Goal: Information Seeking & Learning: Learn about a topic

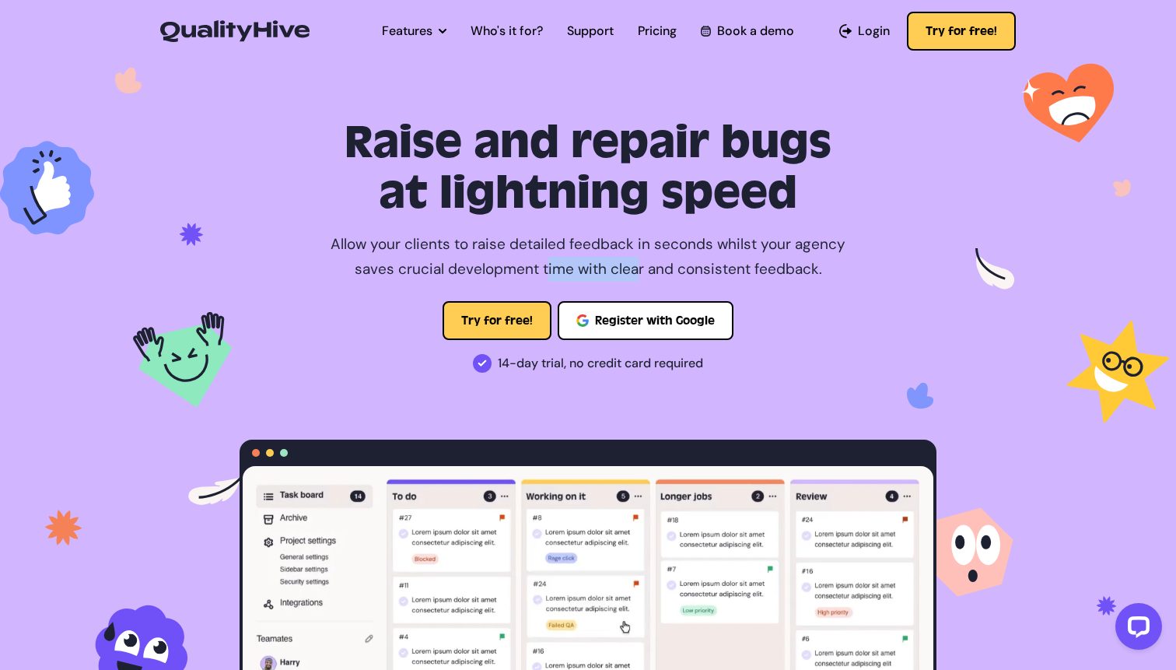
drag, startPoint x: 545, startPoint y: 258, endPoint x: 634, endPoint y: 258, distance: 89.5
click at [634, 258] on p "Allow your clients to raise detailed feedback in seconds whilst your agency sav…" at bounding box center [588, 257] width 537 height 51
click at [590, 233] on p "Allow your clients to raise detailed feedback in seconds whilst your agency sav…" at bounding box center [588, 257] width 537 height 51
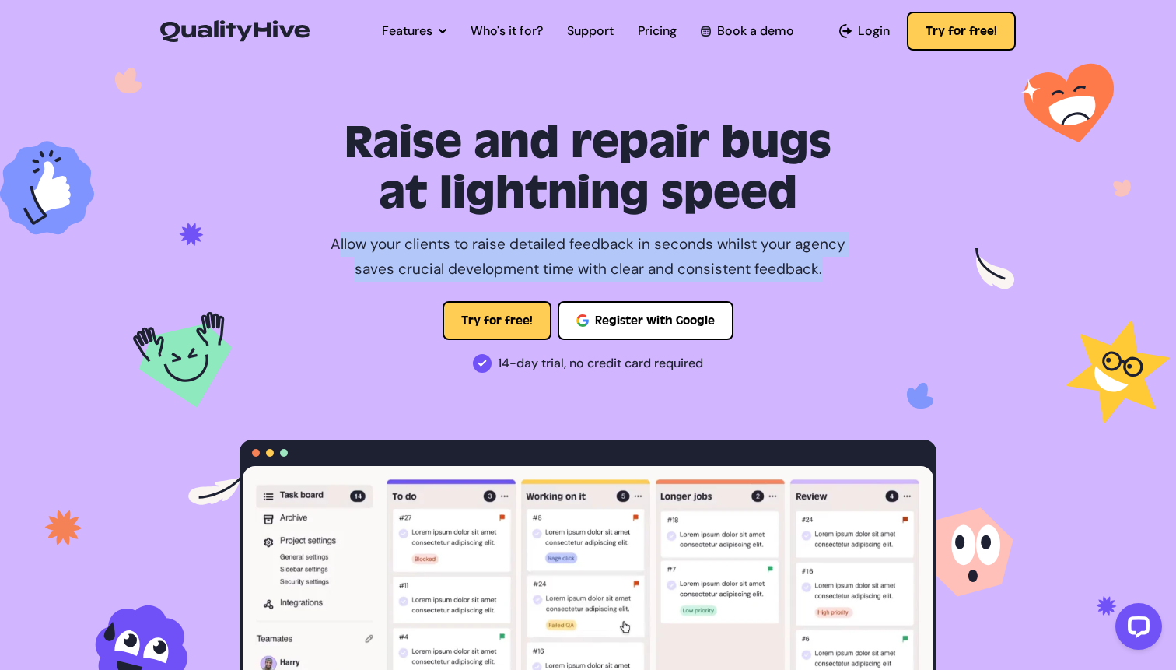
click at [590, 233] on p "Allow your clients to raise detailed feedback in seconds whilst your agency sav…" at bounding box center [588, 257] width 537 height 51
click at [582, 262] on p "Allow your clients to raise detailed feedback in seconds whilst your agency sav…" at bounding box center [588, 257] width 537 height 51
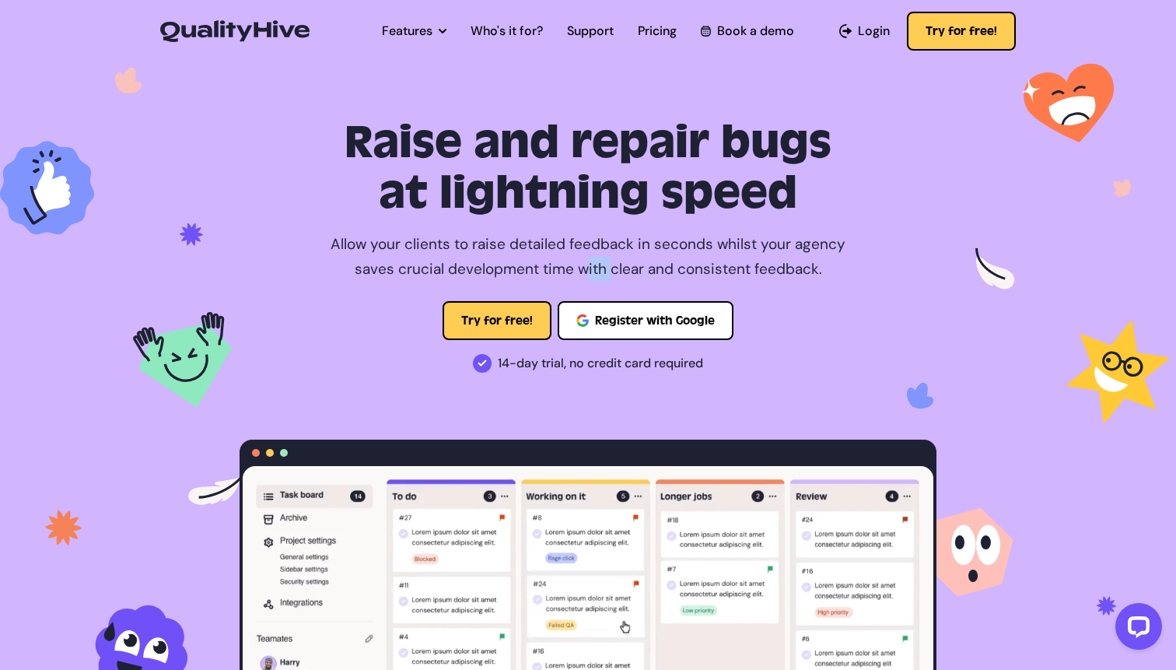
click at [582, 262] on p "Allow your clients to raise detailed feedback in seconds whilst your agency sav…" at bounding box center [588, 257] width 537 height 51
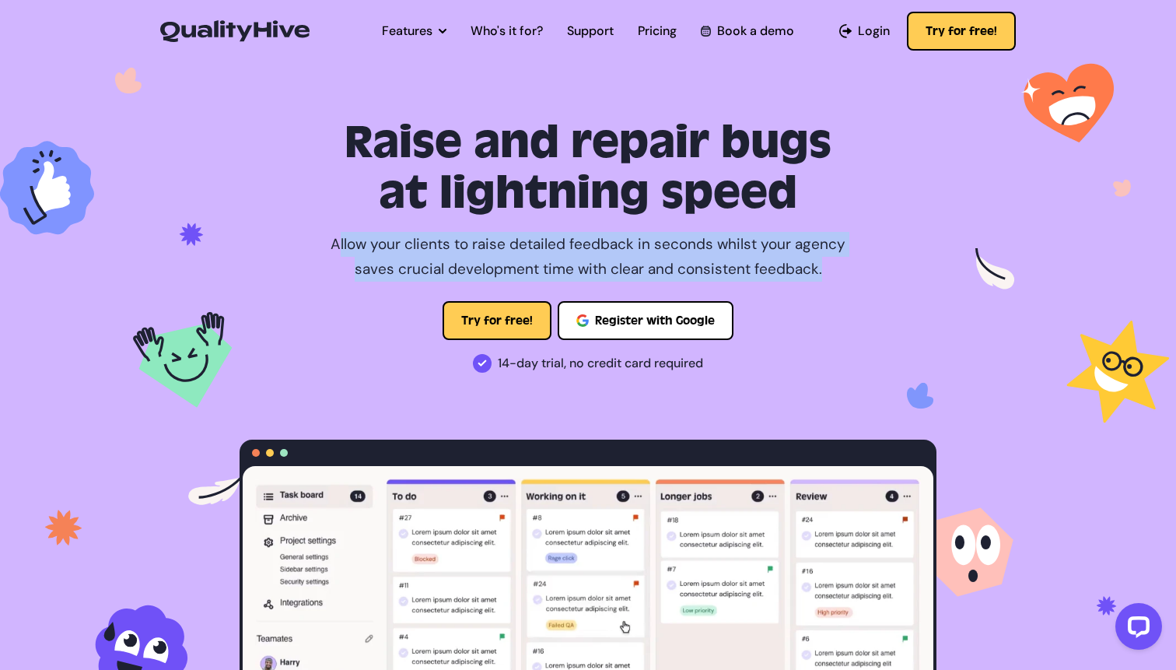
click at [582, 262] on p "Allow your clients to raise detailed feedback in seconds whilst your agency sav…" at bounding box center [588, 257] width 537 height 51
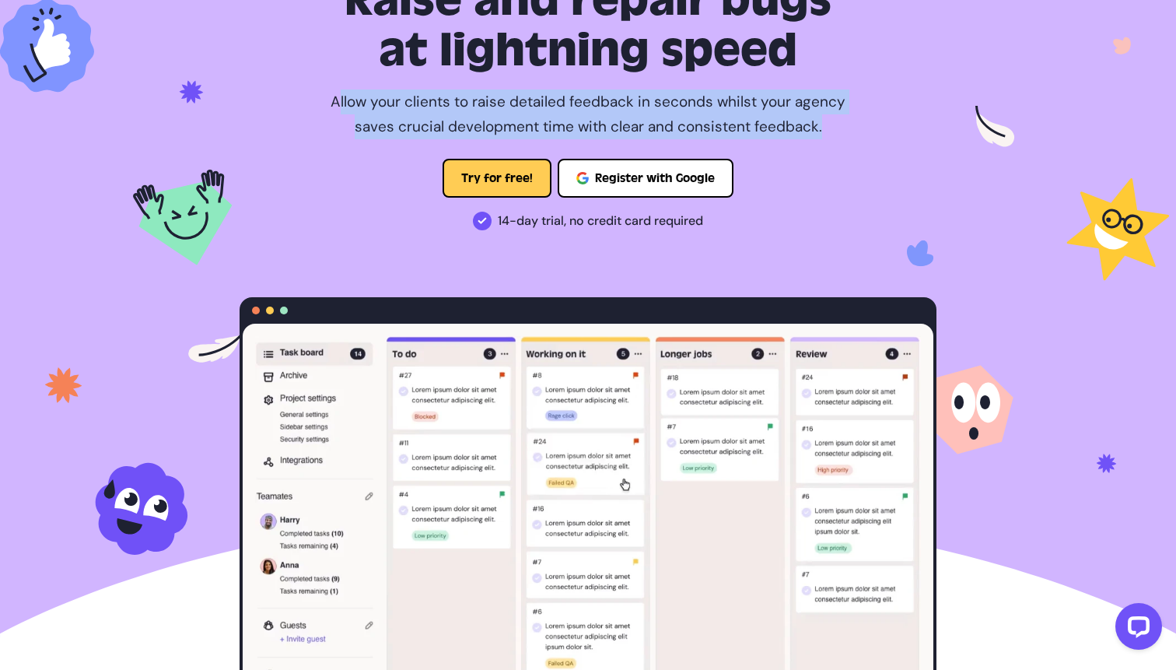
scroll to position [111, 0]
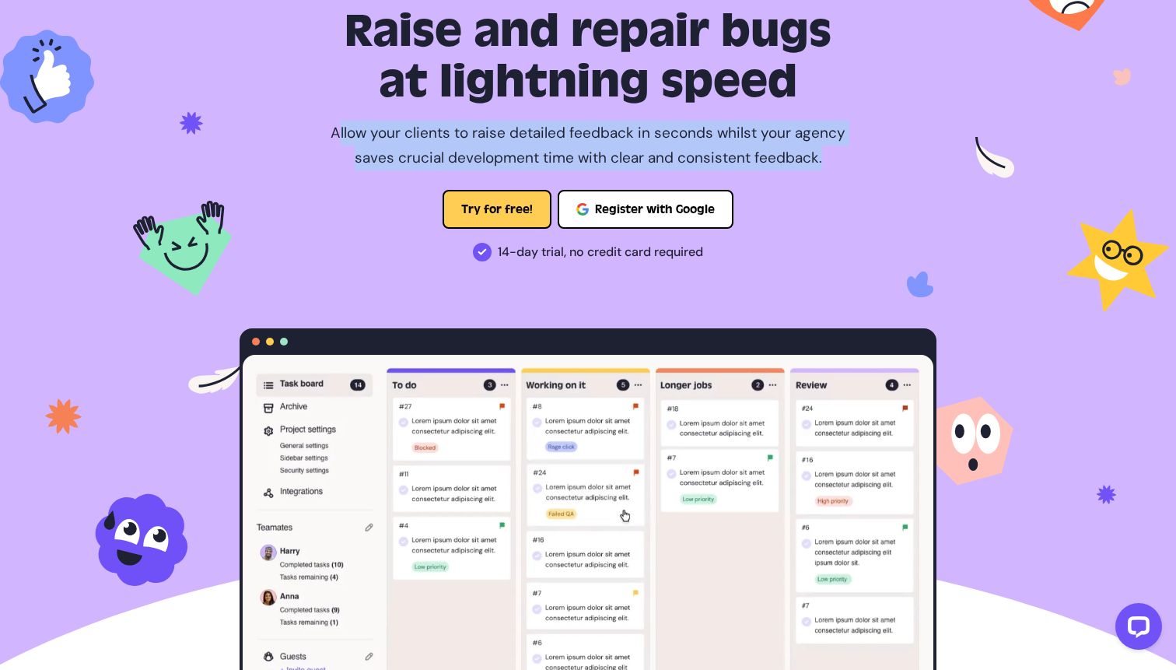
click at [507, 129] on p "Allow your clients to raise detailed feedback in seconds whilst your agency sav…" at bounding box center [588, 146] width 537 height 51
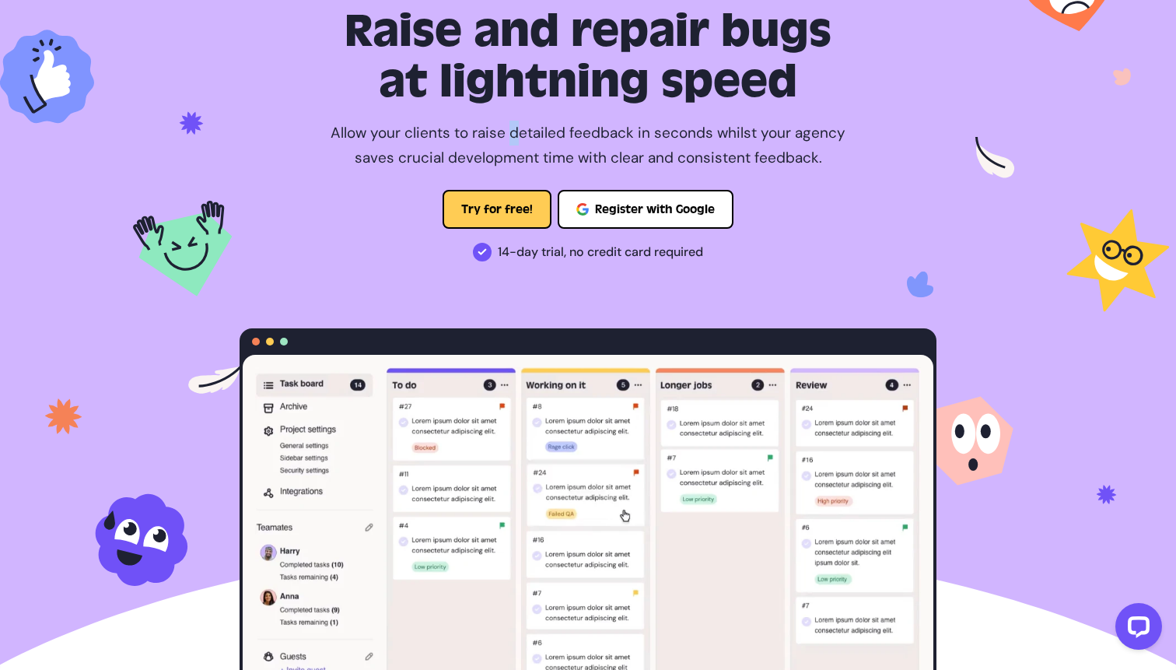
click at [507, 129] on p "Allow your clients to raise detailed feedback in seconds whilst your agency sav…" at bounding box center [588, 146] width 537 height 51
click at [533, 128] on p "Allow your clients to raise detailed feedback in seconds whilst your agency sav…" at bounding box center [588, 146] width 537 height 51
click at [604, 134] on p "Allow your clients to raise detailed feedback in seconds whilst your agency sav…" at bounding box center [588, 146] width 537 height 51
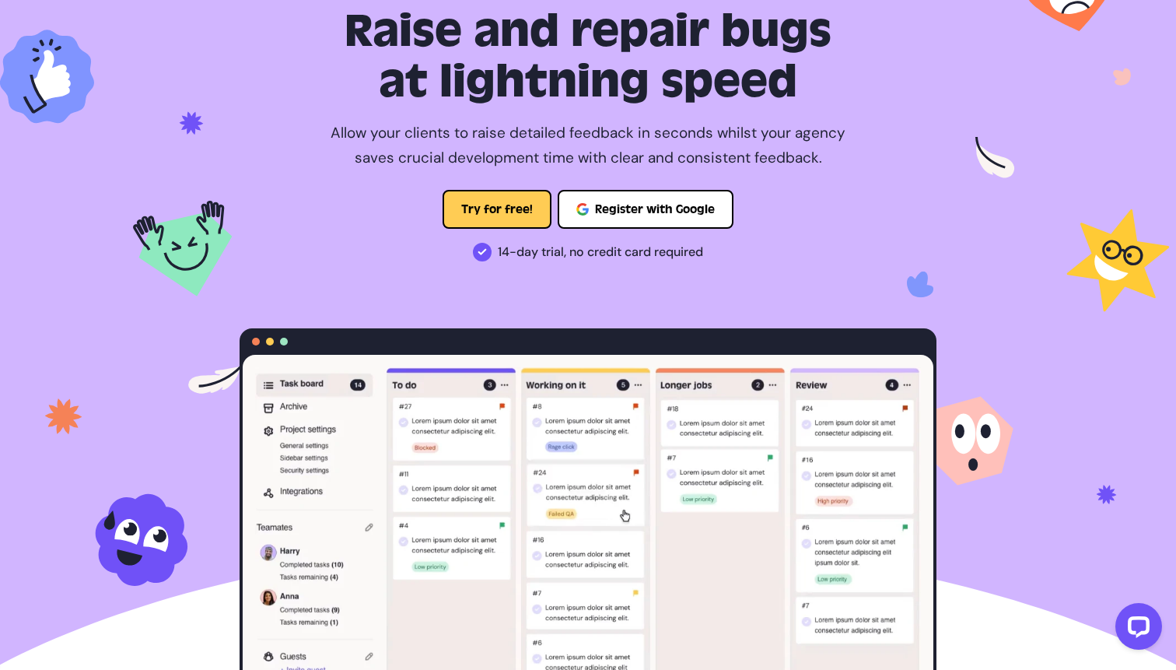
click at [567, 155] on p "Allow your clients to raise detailed feedback in seconds whilst your agency sav…" at bounding box center [588, 146] width 537 height 51
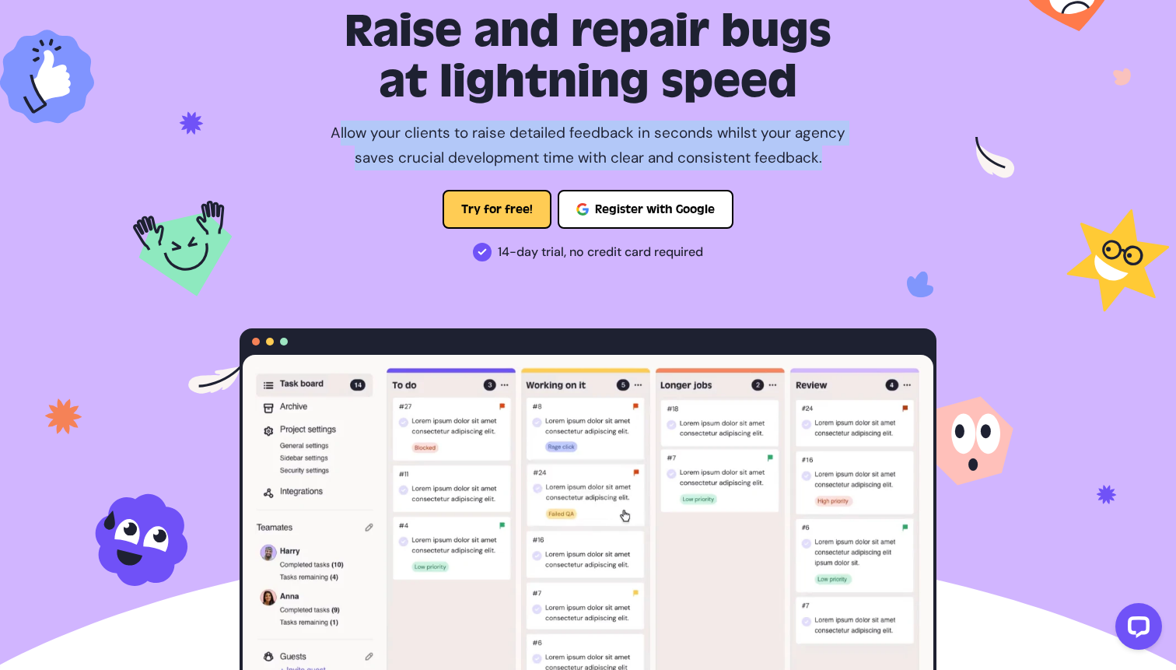
click at [567, 155] on p "Allow your clients to raise detailed feedback in seconds whilst your agency sav…" at bounding box center [588, 146] width 537 height 51
click at [593, 155] on p "Allow your clients to raise detailed feedback in seconds whilst your agency sav…" at bounding box center [588, 146] width 537 height 51
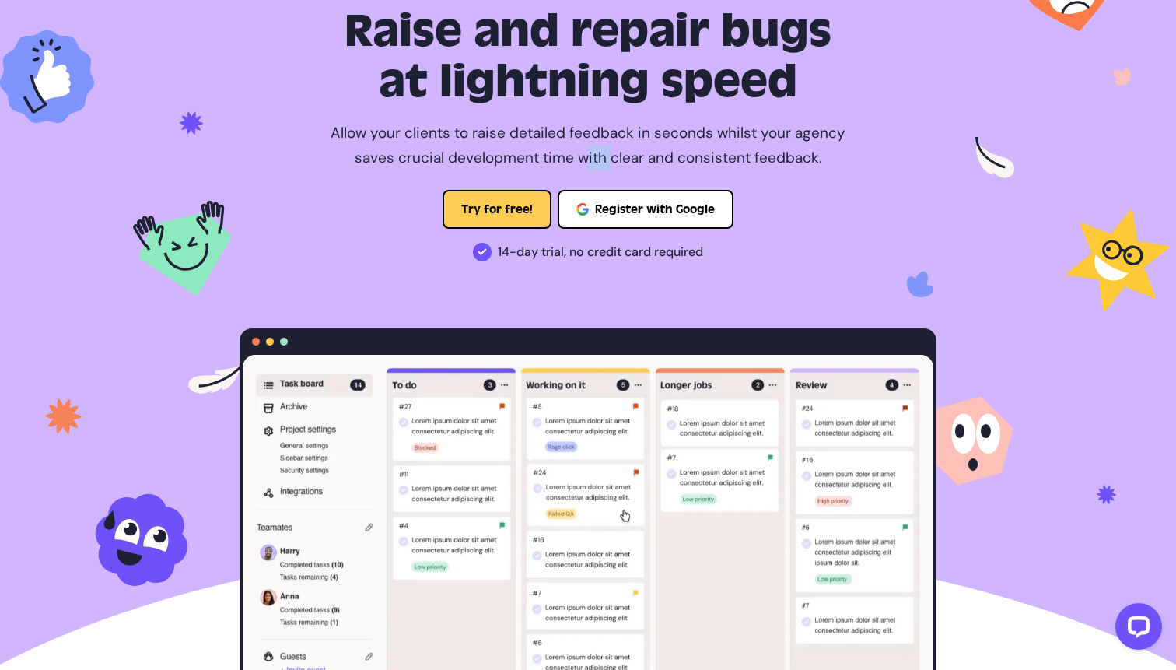
click at [593, 155] on p "Allow your clients to raise detailed feedback in seconds whilst your agency sav…" at bounding box center [588, 146] width 537 height 51
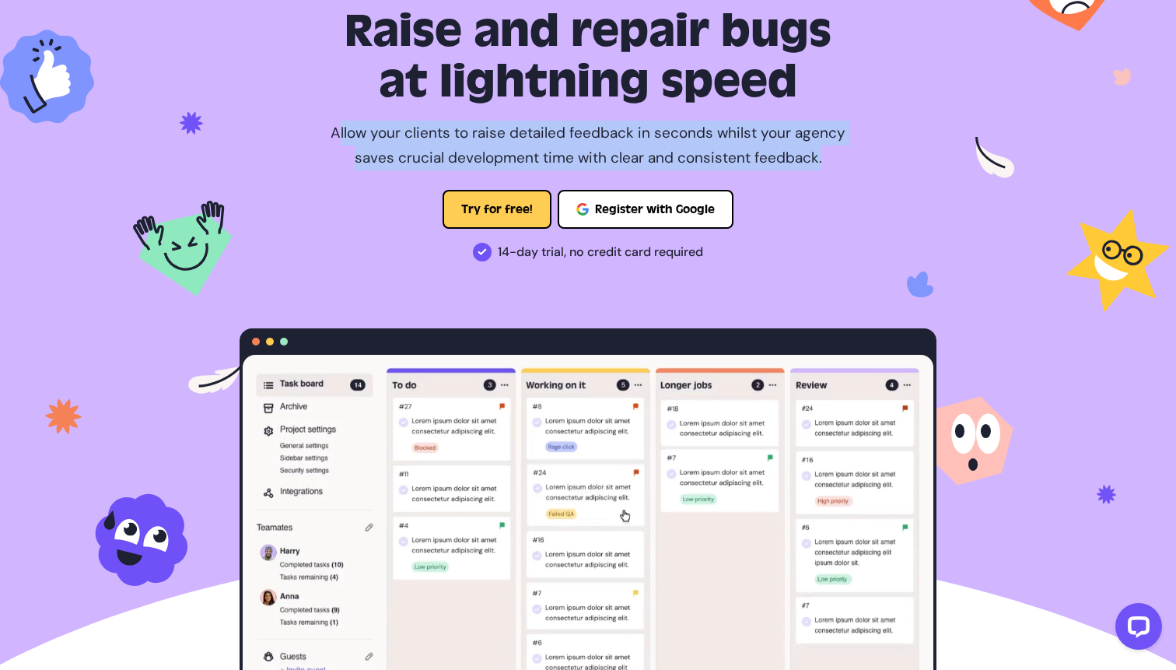
click at [593, 155] on p "Allow your clients to raise detailed feedback in seconds whilst your agency sav…" at bounding box center [588, 146] width 537 height 51
click at [591, 150] on p "Allow your clients to raise detailed feedback in seconds whilst your agency sav…" at bounding box center [588, 146] width 537 height 51
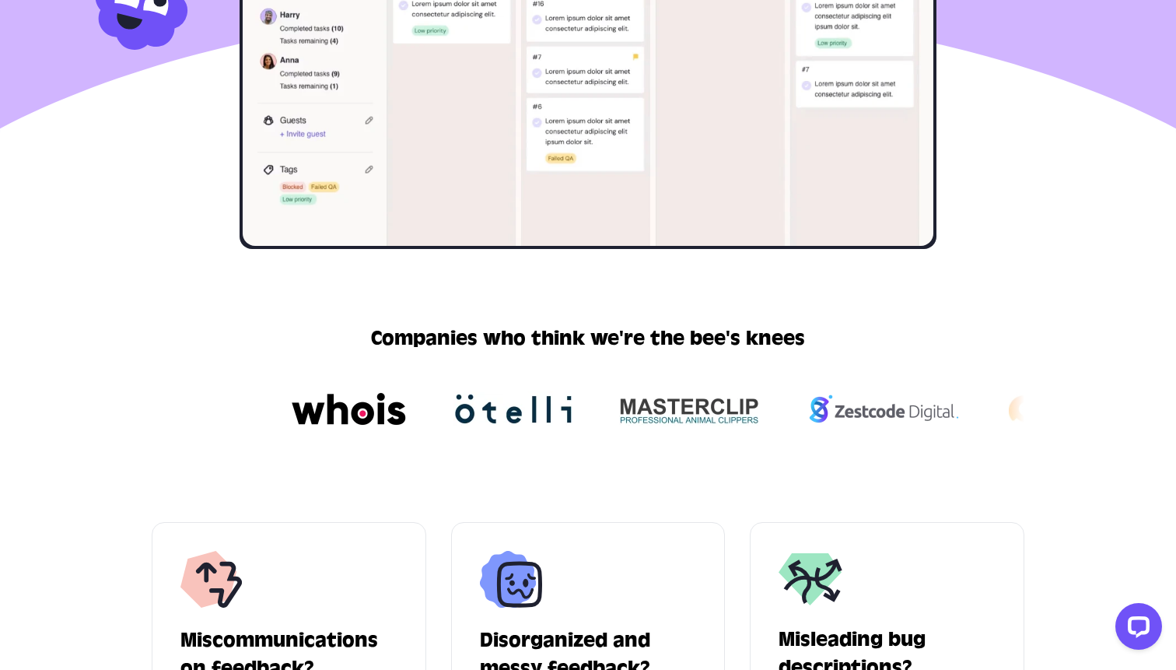
scroll to position [847, 0]
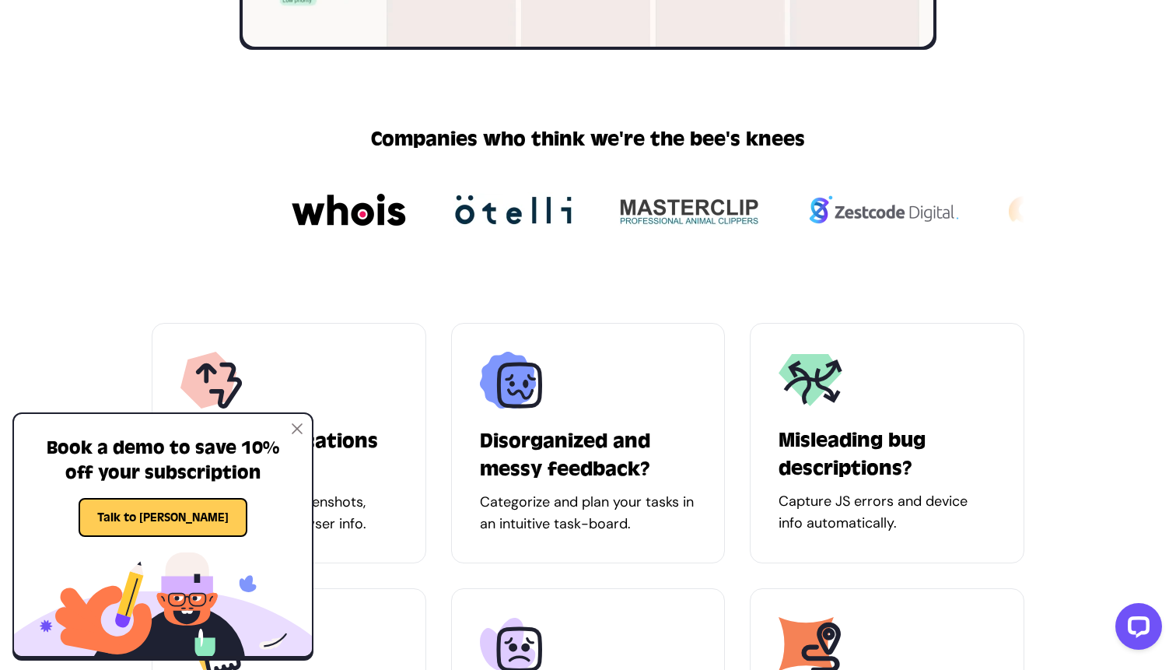
click at [624, 131] on h2 "Companies who think we're the bee's knees" at bounding box center [588, 139] width 434 height 30
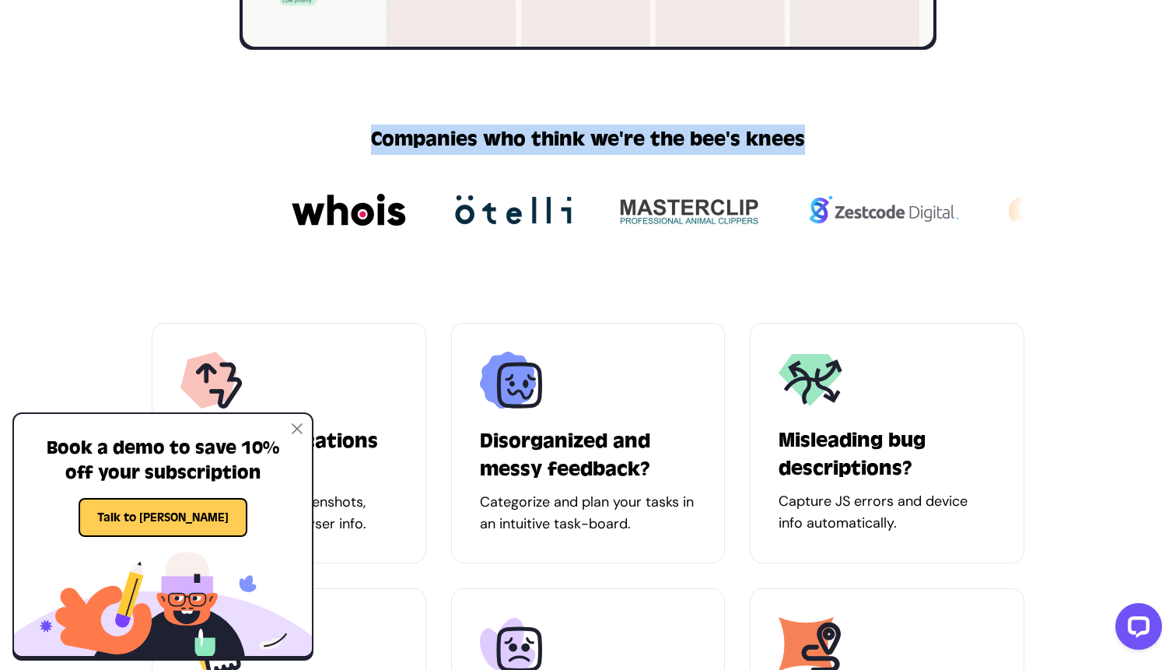
click at [624, 131] on h2 "Companies who think we're the bee's knees" at bounding box center [588, 139] width 434 height 30
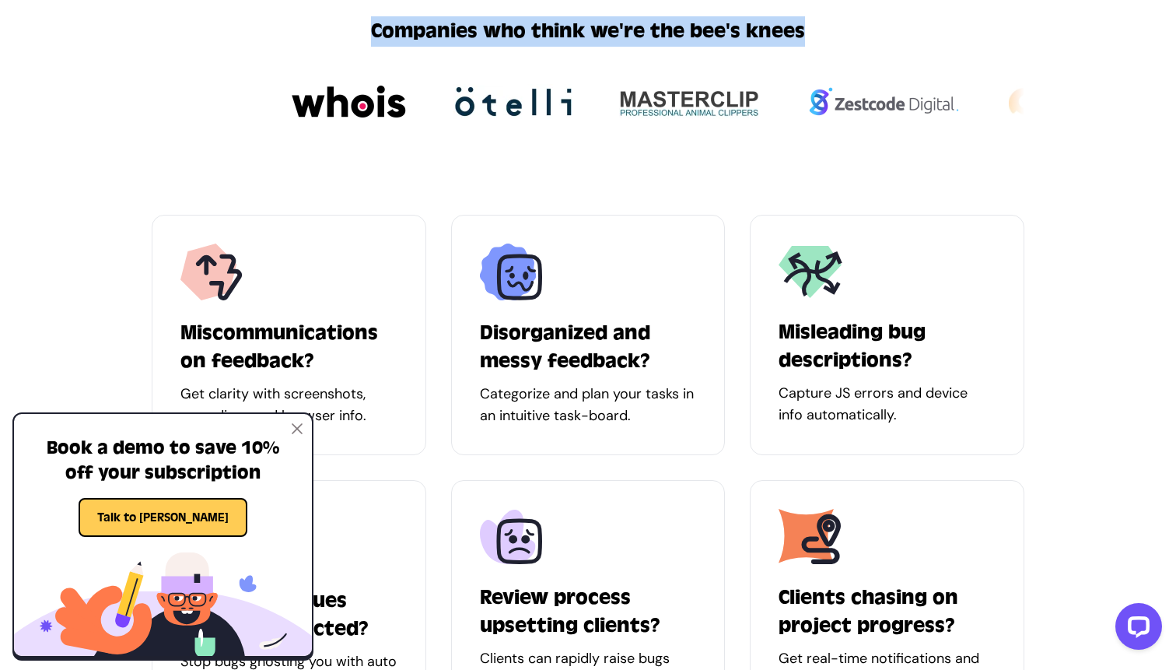
scroll to position [1129, 0]
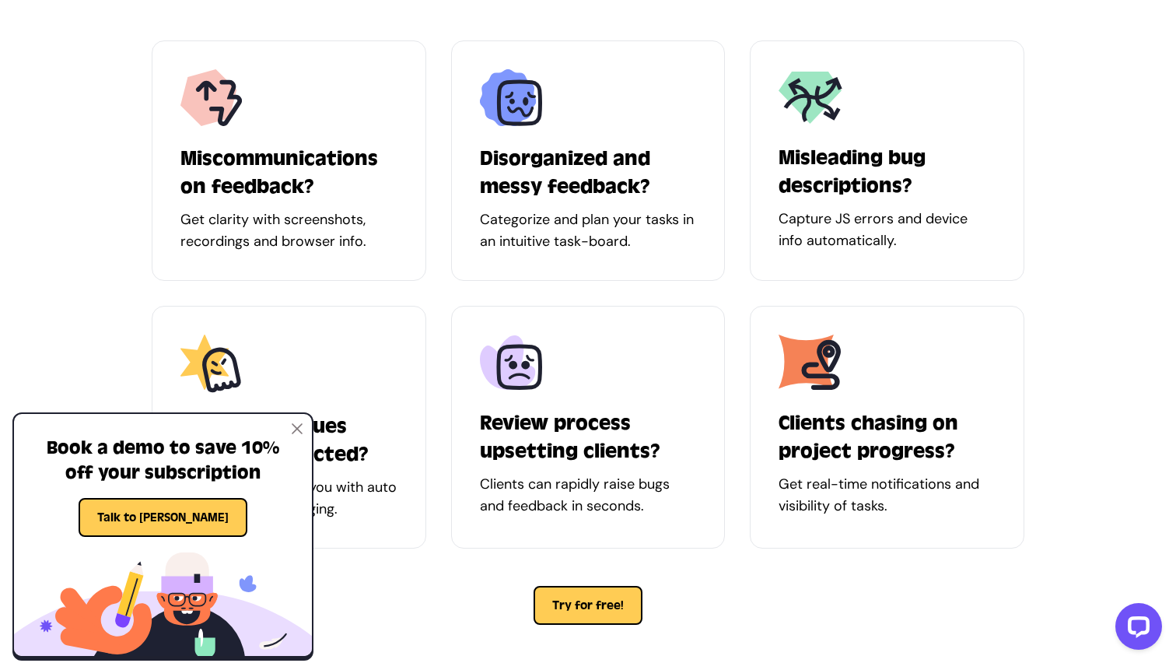
click at [300, 423] on img at bounding box center [297, 428] width 11 height 11
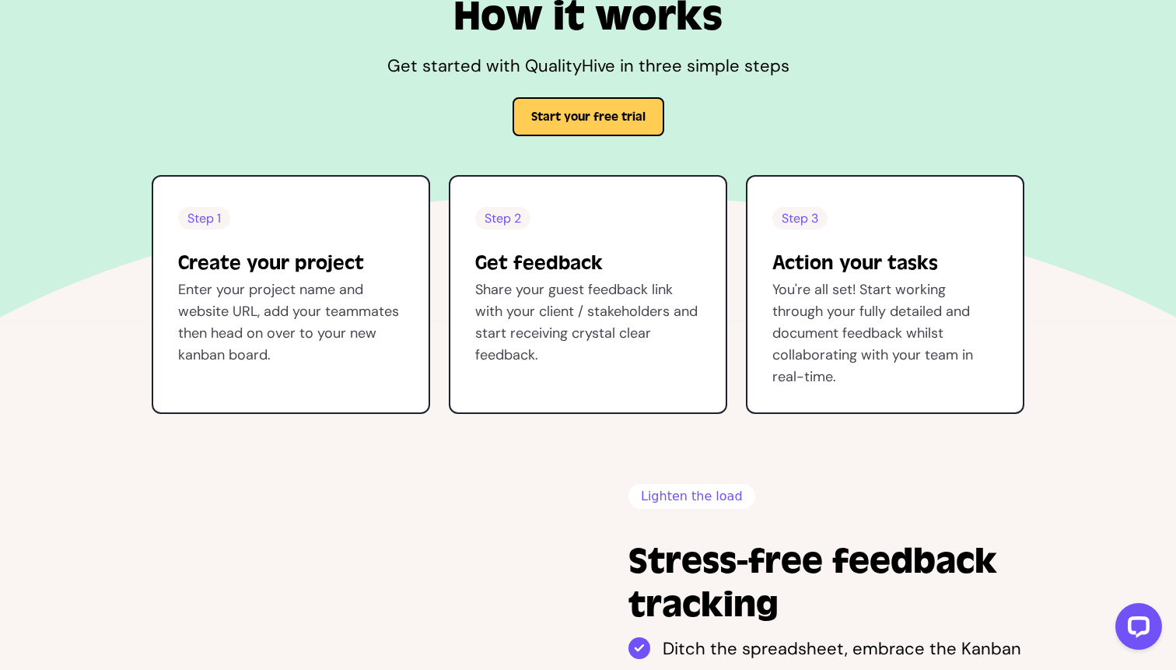
scroll to position [1949, 0]
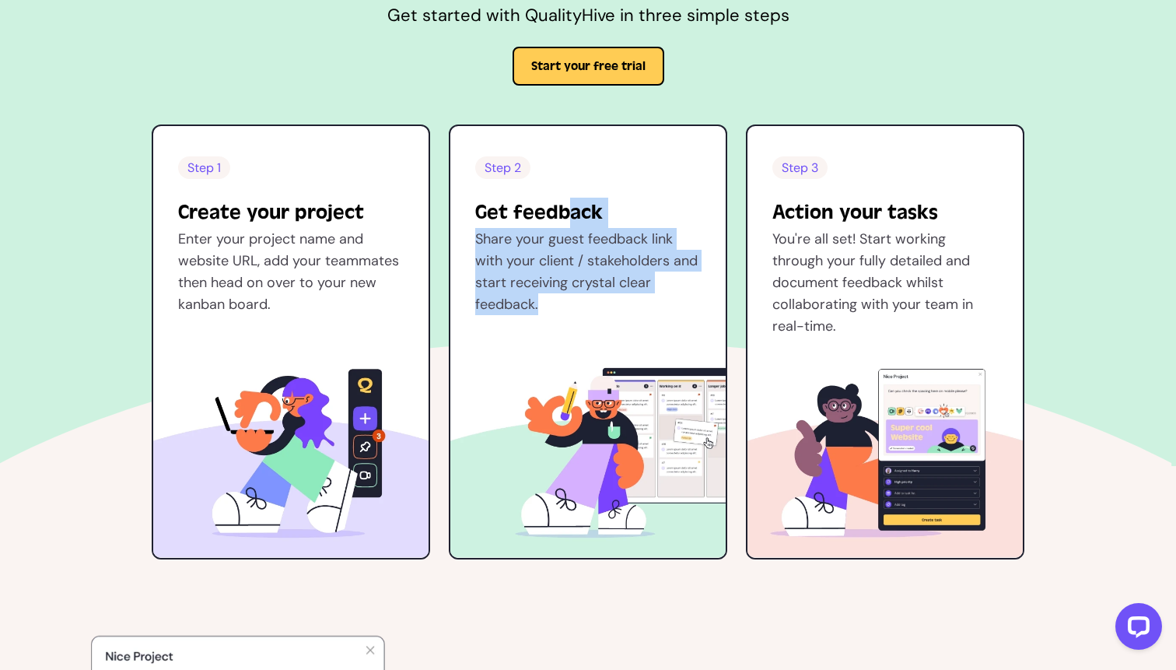
drag, startPoint x: 551, startPoint y: 223, endPoint x: 602, endPoint y: 317, distance: 107.2
click at [602, 317] on div "Step 2 Get feedback Share your guest feedback link with your client / stakehold…" at bounding box center [587, 248] width 275 height 183
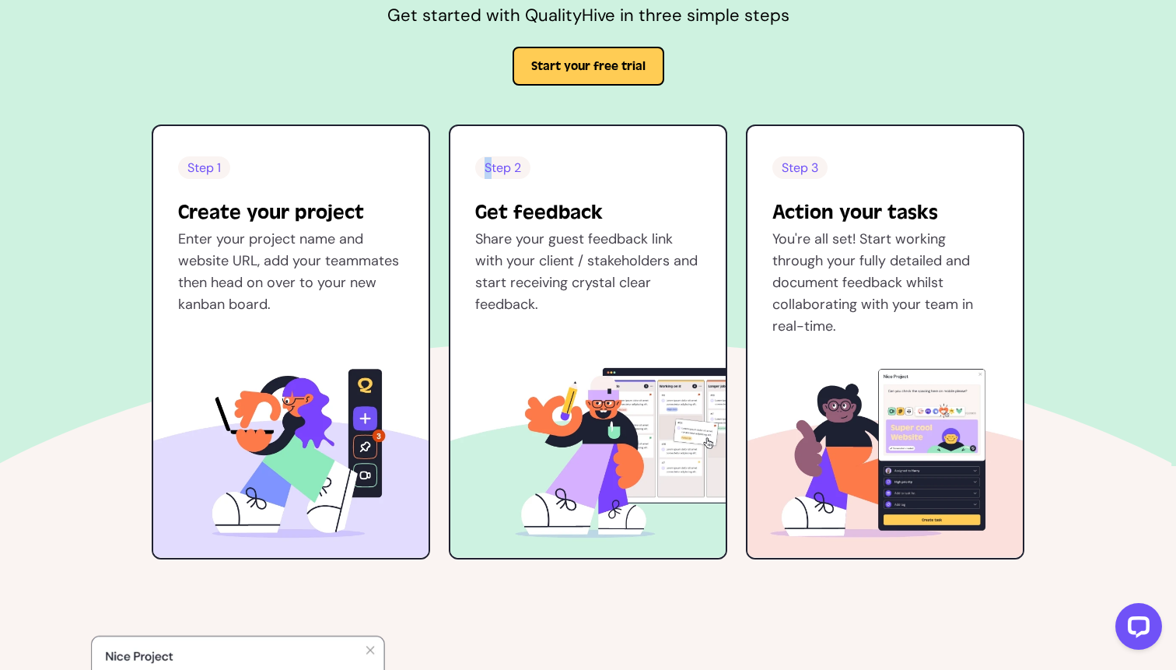
drag, startPoint x: 602, startPoint y: 317, endPoint x: 451, endPoint y: 174, distance: 207.5
click at [451, 174] on div "Step 2 Get feedback Share your guest feedback link with your client / stakehold…" at bounding box center [587, 248] width 275 height 183
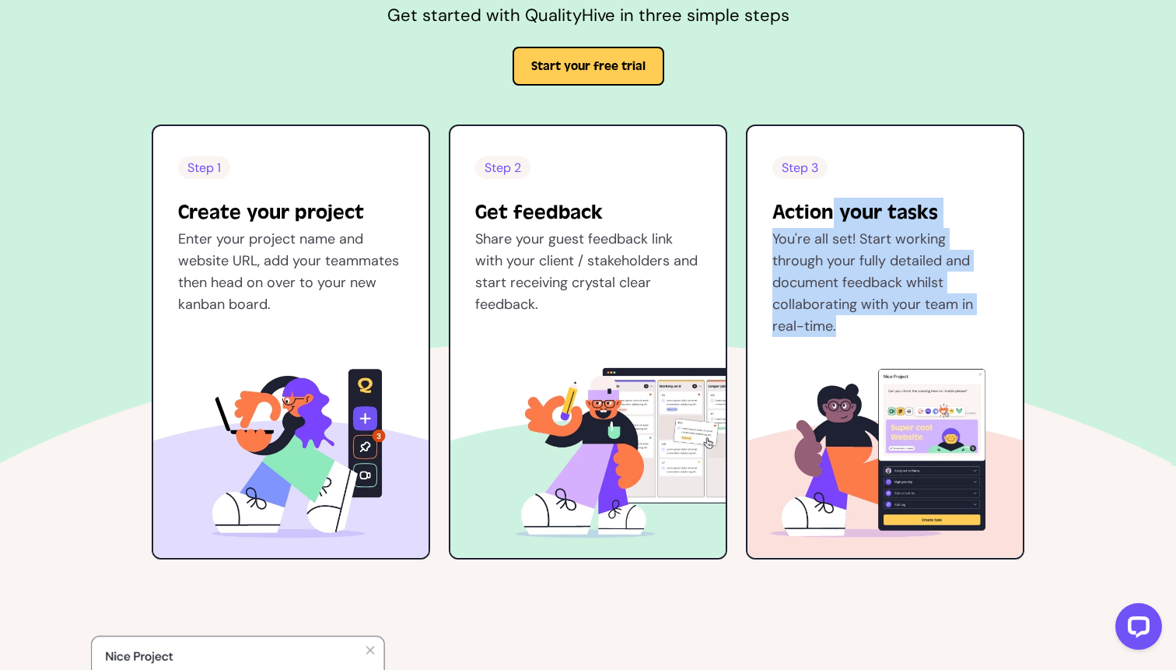
drag, startPoint x: 825, startPoint y: 202, endPoint x: 868, endPoint y: 334, distance: 139.0
click at [868, 334] on div "Step 3 Action your tasks You're all set! Start working through your fully detai…" at bounding box center [885, 259] width 275 height 205
click at [868, 334] on p "You're all set! Start working through your fully detailed and document feedback…" at bounding box center [886, 282] width 226 height 109
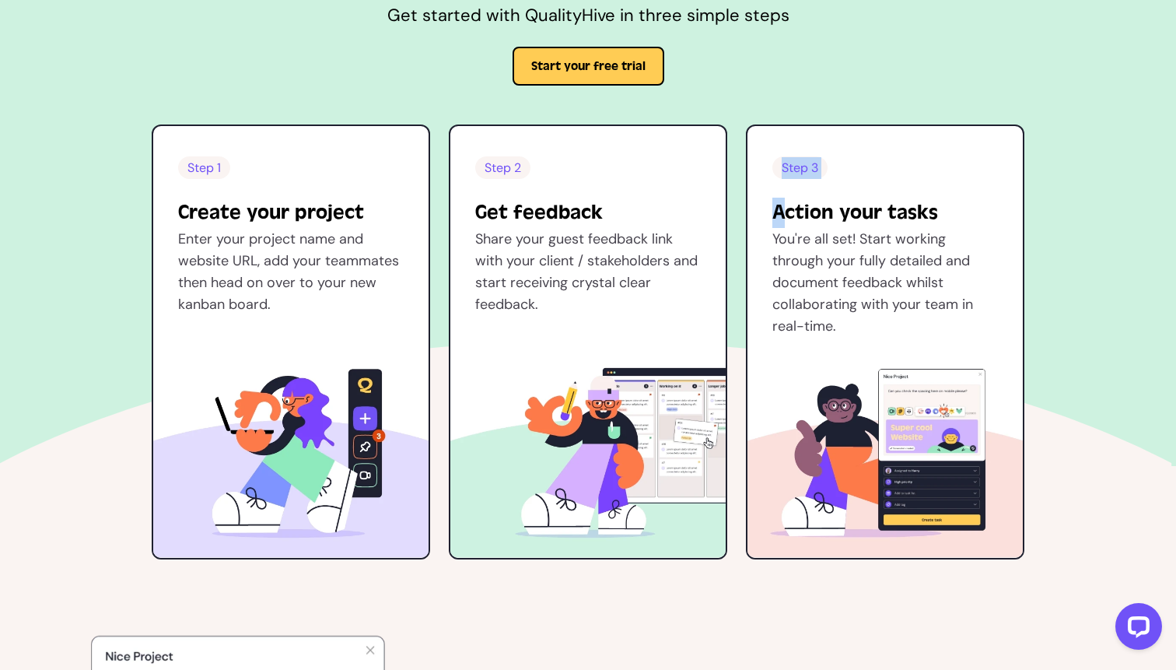
drag, startPoint x: 868, startPoint y: 334, endPoint x: 765, endPoint y: 202, distance: 167.5
click at [765, 202] on div "Step 3 Action your tasks You're all set! Start working through your fully detai…" at bounding box center [885, 259] width 275 height 205
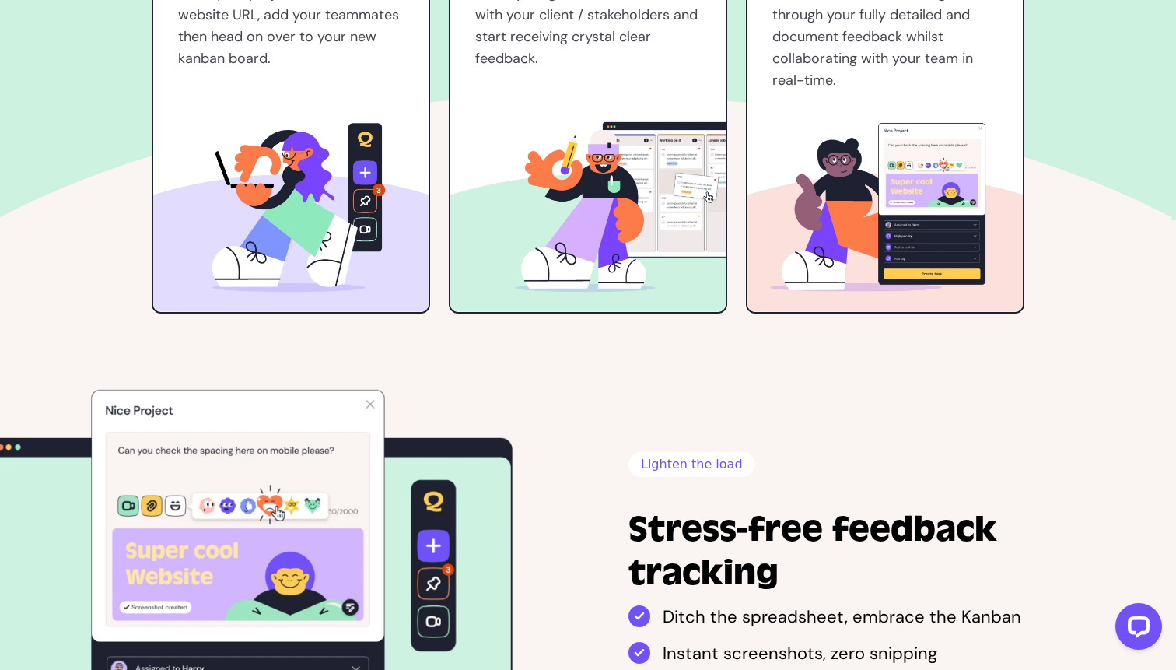
scroll to position [2522, 0]
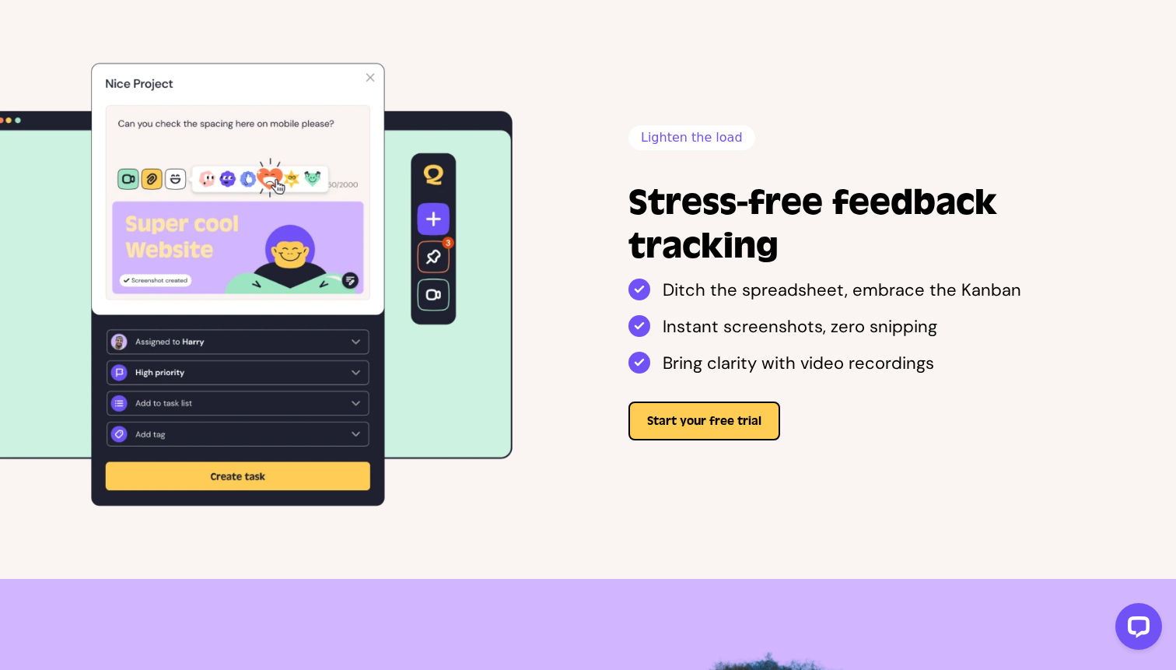
click at [754, 190] on h2 "Stress-free feedback tracking" at bounding box center [830, 224] width 403 height 87
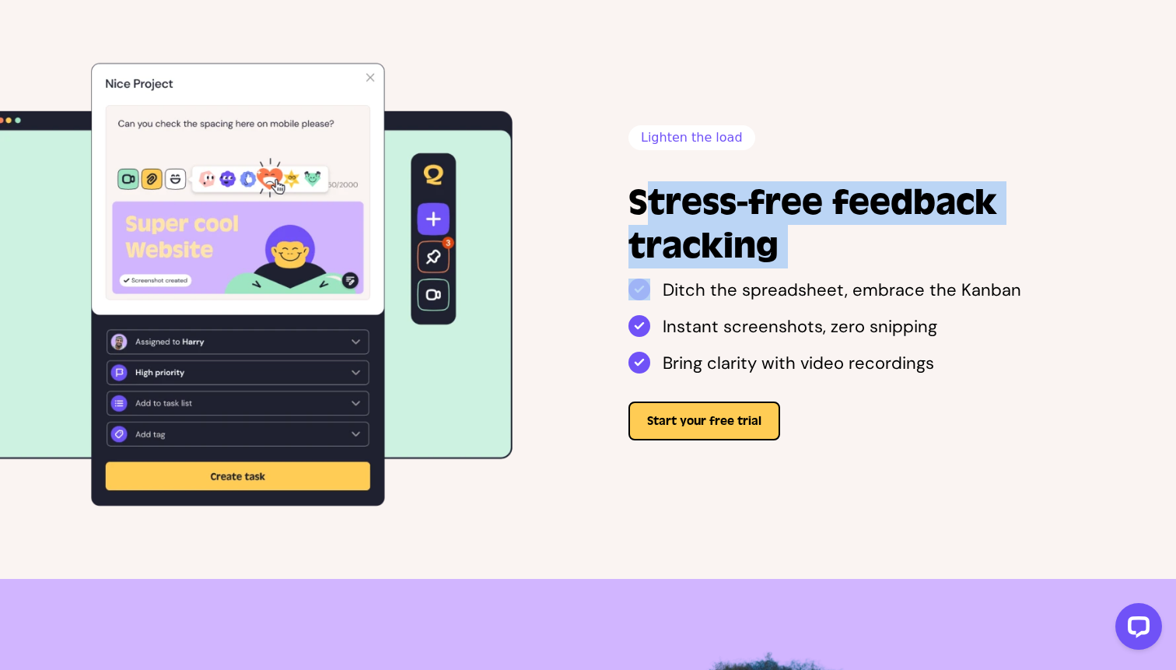
click at [754, 190] on h2 "Stress-free feedback tracking" at bounding box center [830, 224] width 403 height 87
click at [703, 195] on h2 "Stress-free feedback tracking" at bounding box center [830, 224] width 403 height 87
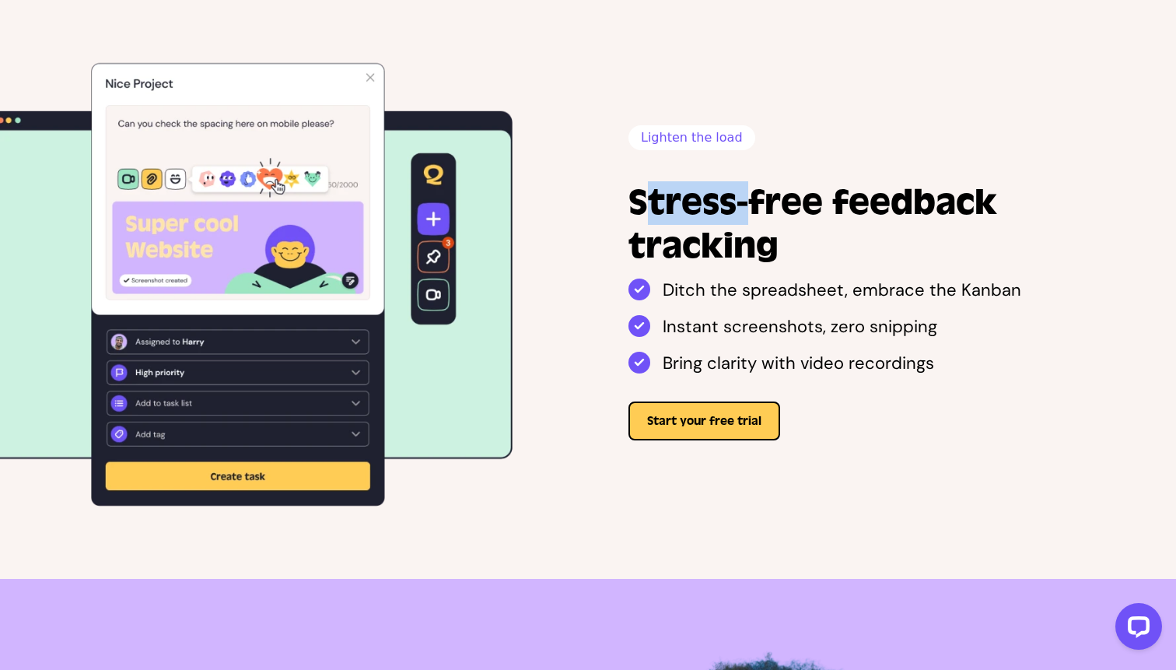
click at [703, 195] on h2 "Stress-free feedback tracking" at bounding box center [830, 224] width 403 height 87
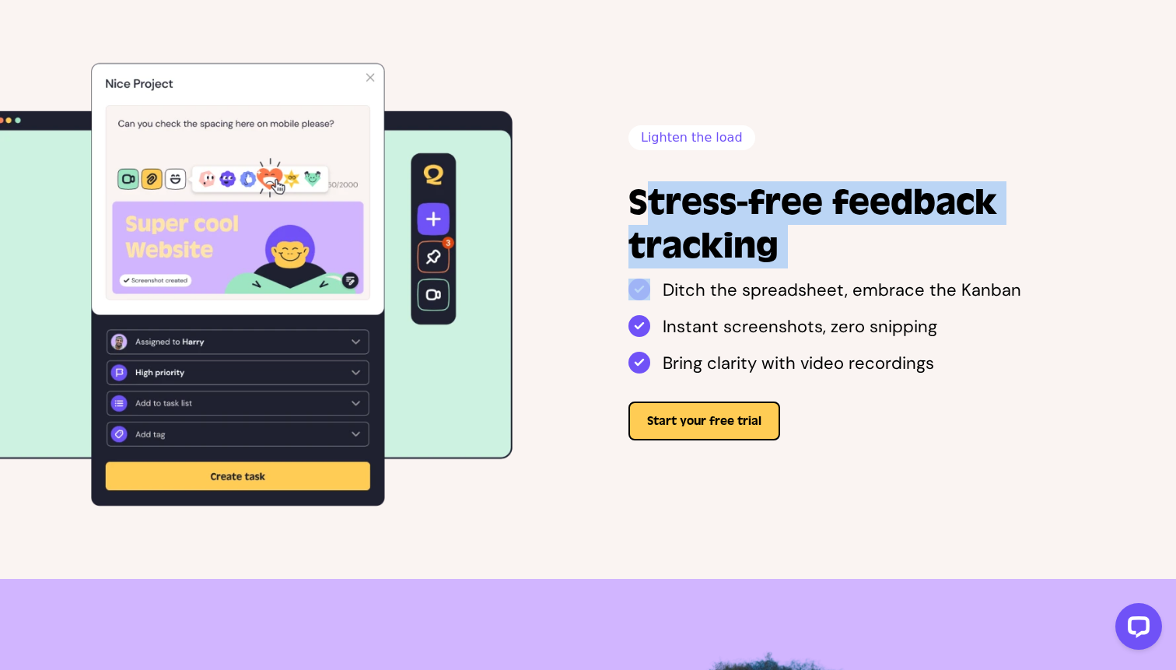
click at [703, 195] on h2 "Stress-free feedback tracking" at bounding box center [830, 224] width 403 height 87
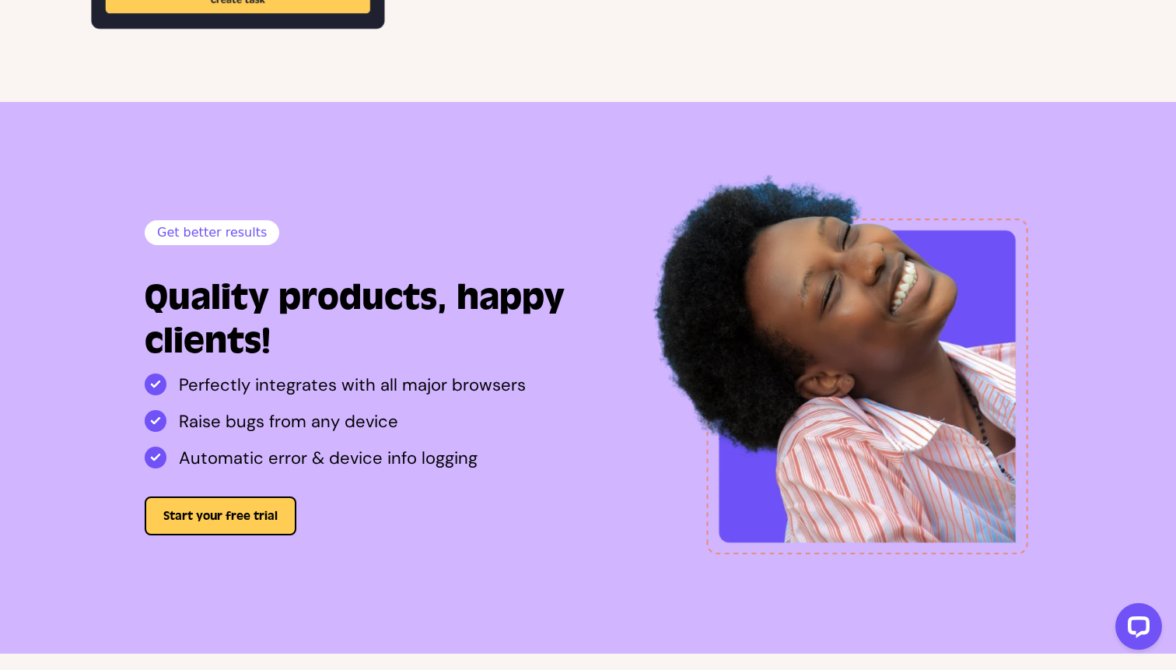
scroll to position [3119, 0]
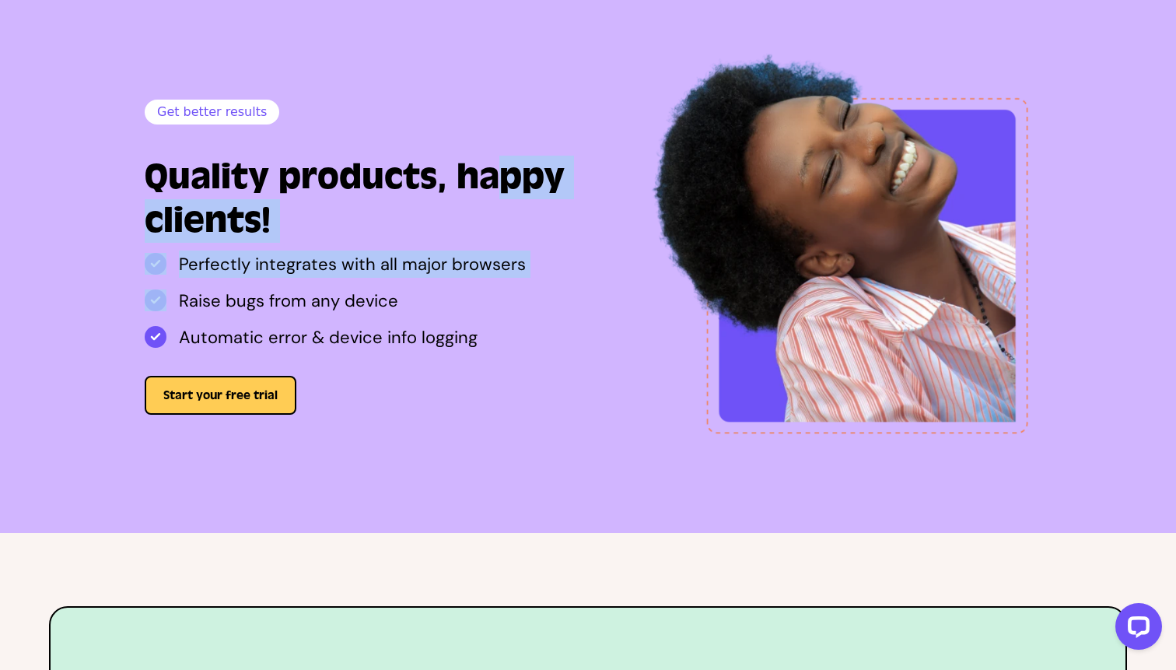
drag, startPoint x: 470, startPoint y: 165, endPoint x: 482, endPoint y: 286, distance: 121.2
click at [482, 286] on div "Get better results Quality products, happy clients! Perfectly integrates with a…" at bounding box center [363, 257] width 462 height 315
click at [482, 286] on ul "Perfectly integrates with all major browsers Raise bugs from any device Automat…" at bounding box center [363, 301] width 437 height 100
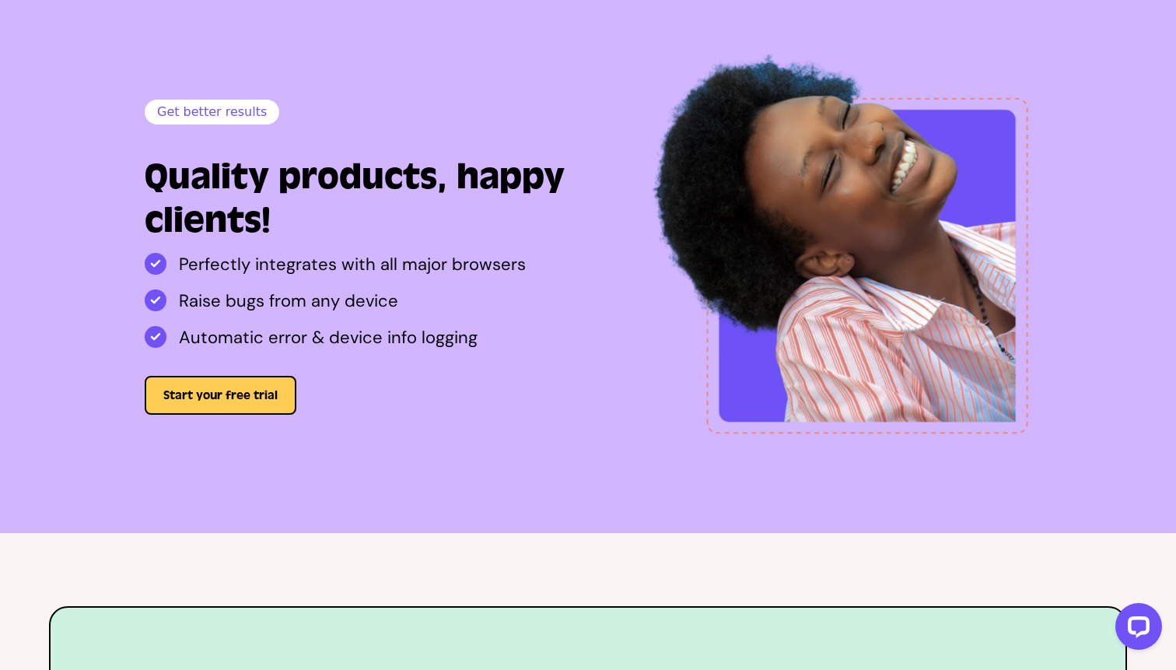
click at [482, 286] on ul "Perfectly integrates with all major browsers Raise bugs from any device Automat…" at bounding box center [363, 301] width 437 height 100
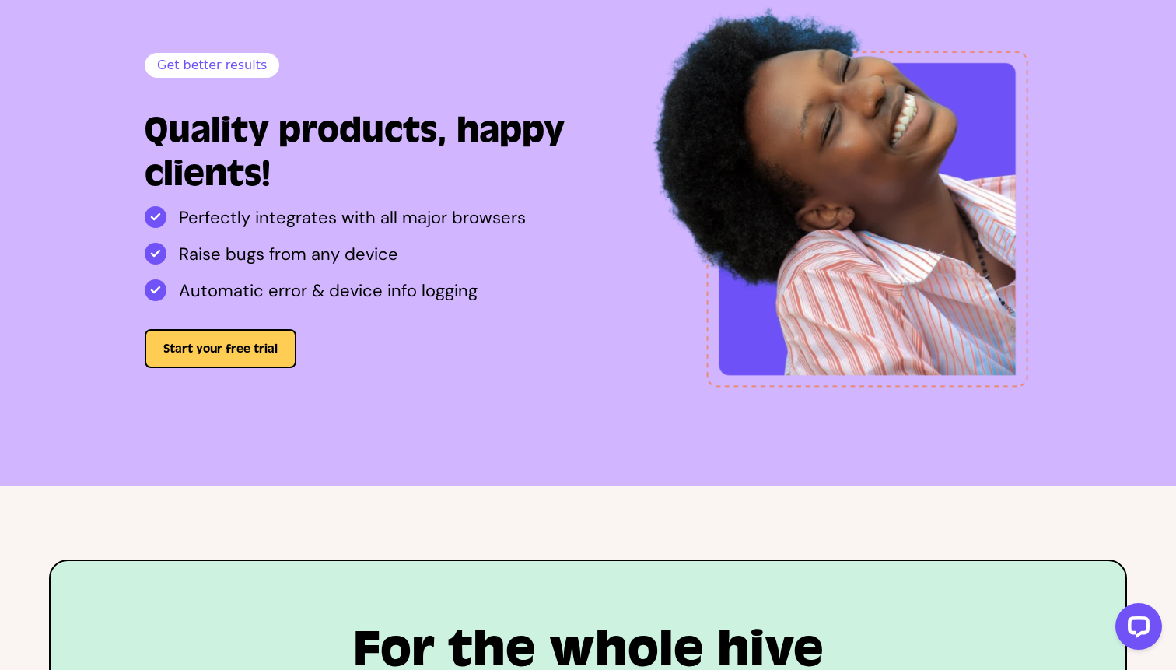
click at [482, 286] on li "Automatic error & device info logging" at bounding box center [363, 290] width 437 height 27
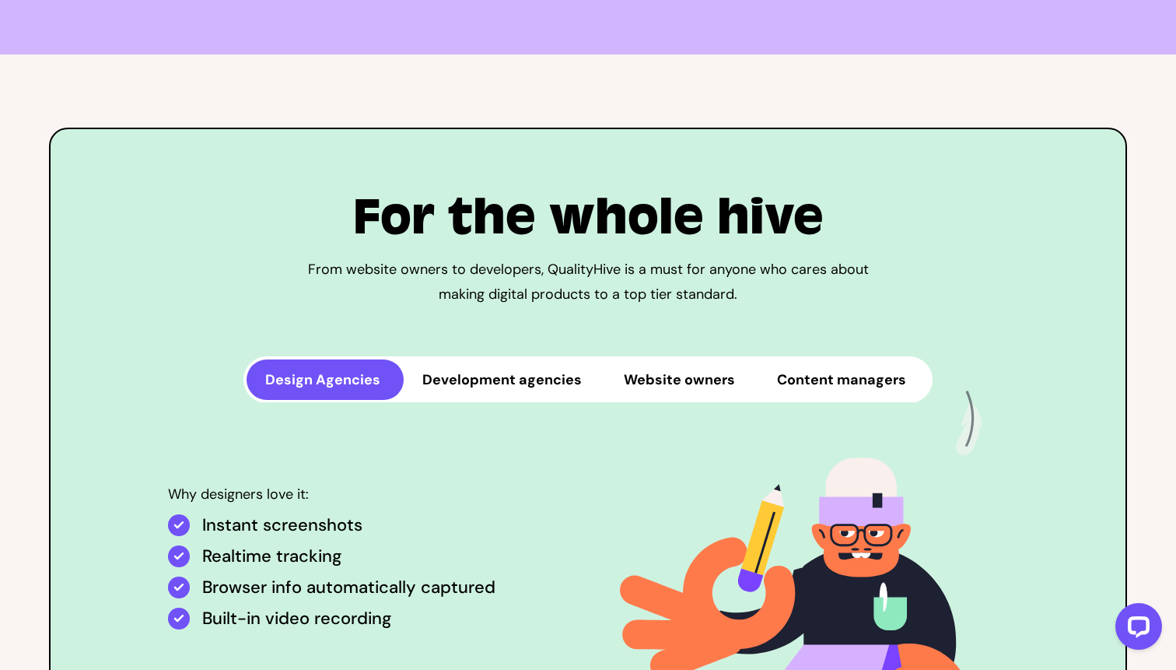
scroll to position [3701, 0]
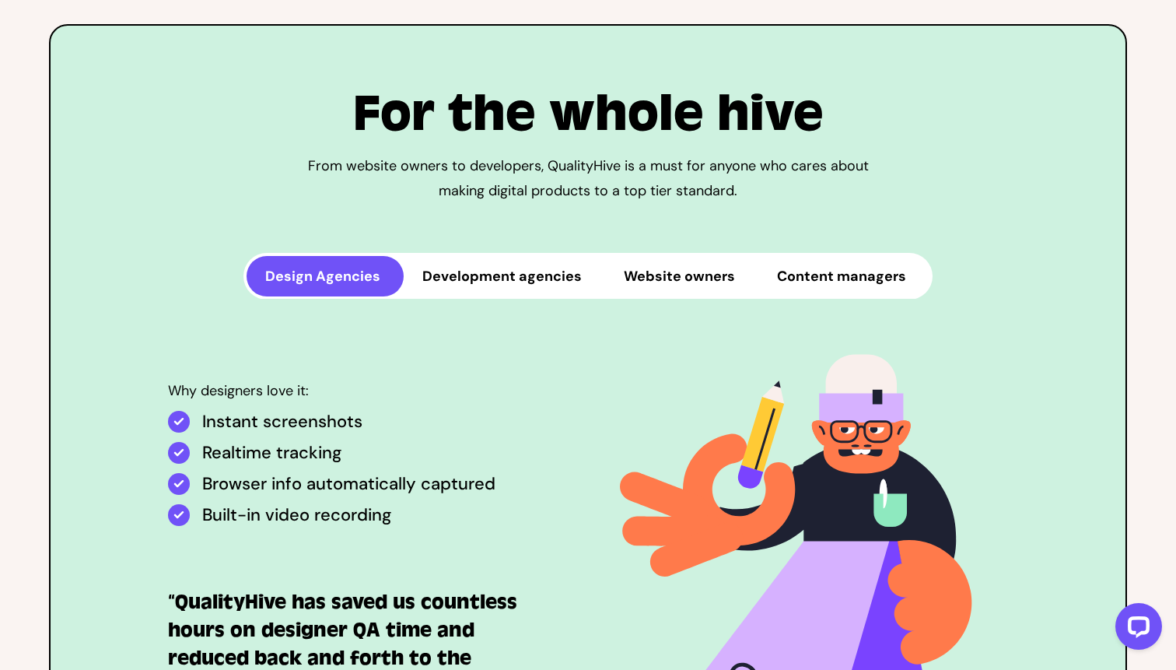
click at [486, 274] on button "Development agencies" at bounding box center [505, 276] width 202 height 40
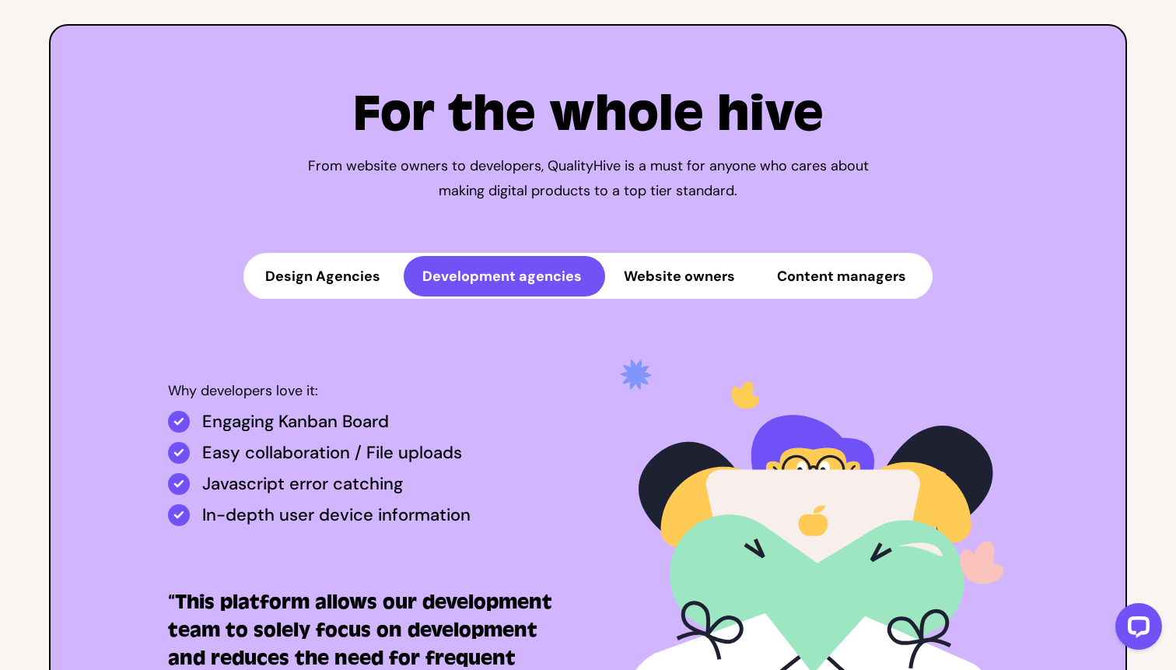
click at [666, 276] on button "Website owners" at bounding box center [681, 276] width 153 height 40
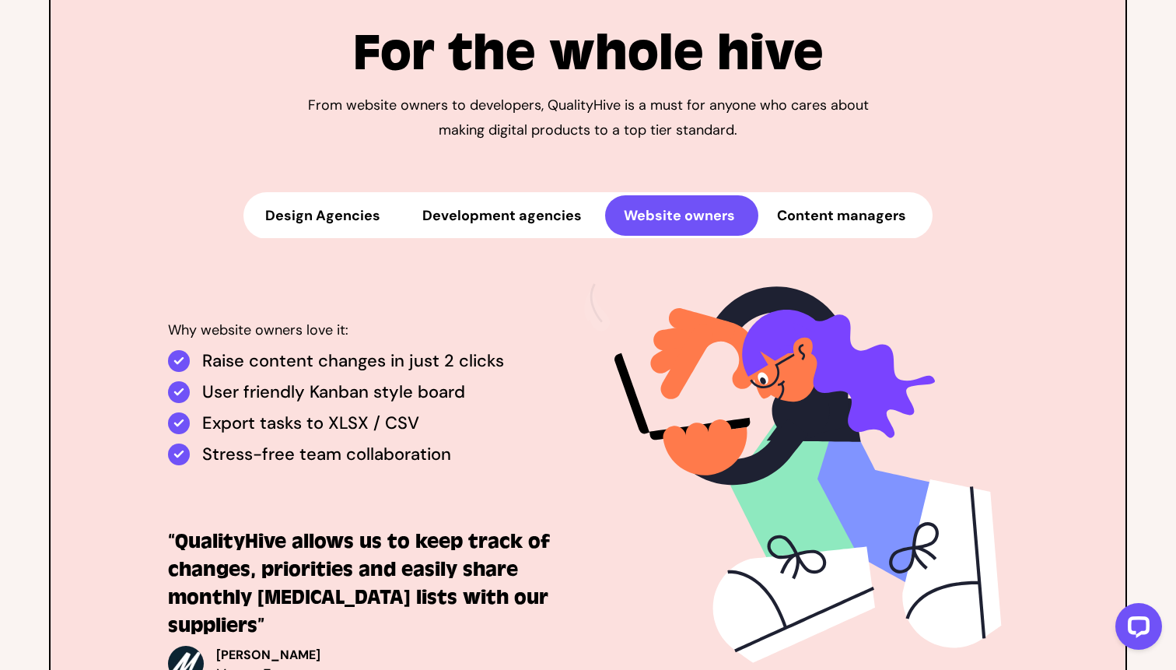
scroll to position [3763, 0]
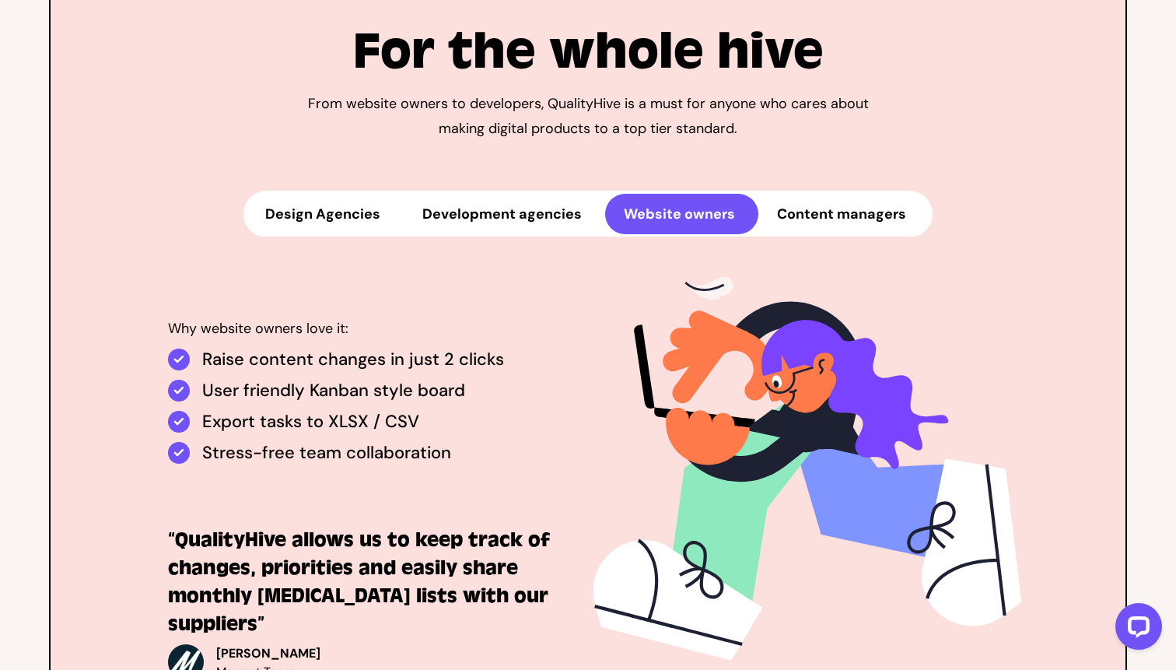
click at [825, 220] on button "Content managers" at bounding box center [844, 214] width 171 height 40
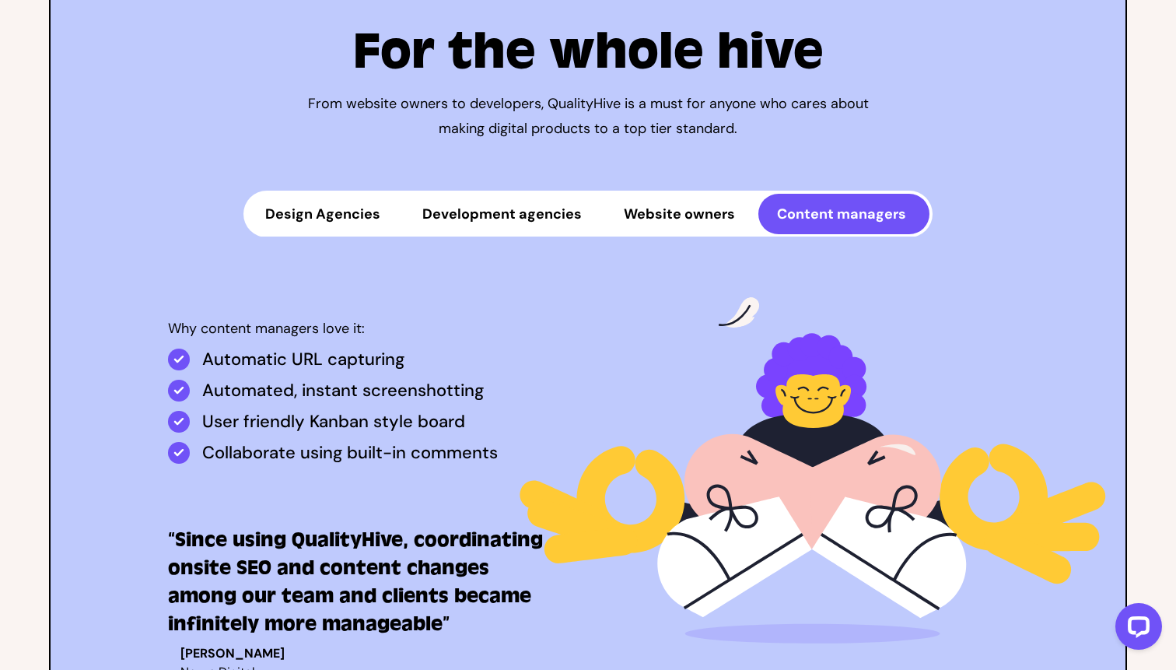
click at [713, 208] on button "Website owners" at bounding box center [681, 214] width 153 height 40
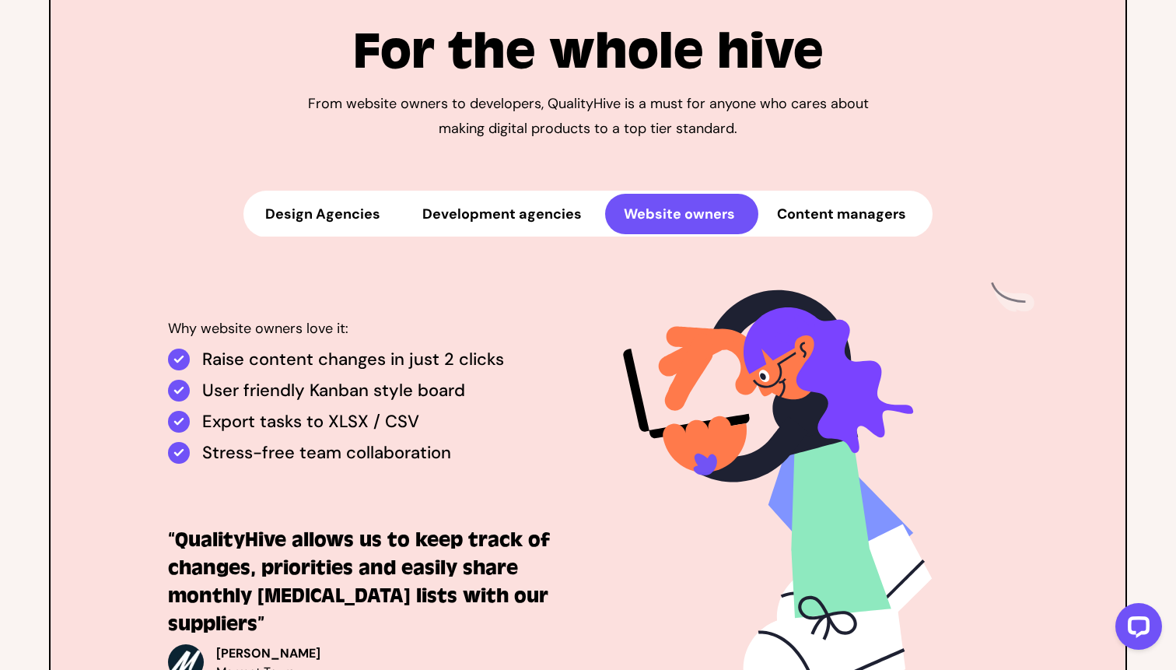
click at [410, 370] on p "Raise content changes in just 2 clicks" at bounding box center [353, 360] width 302 height 22
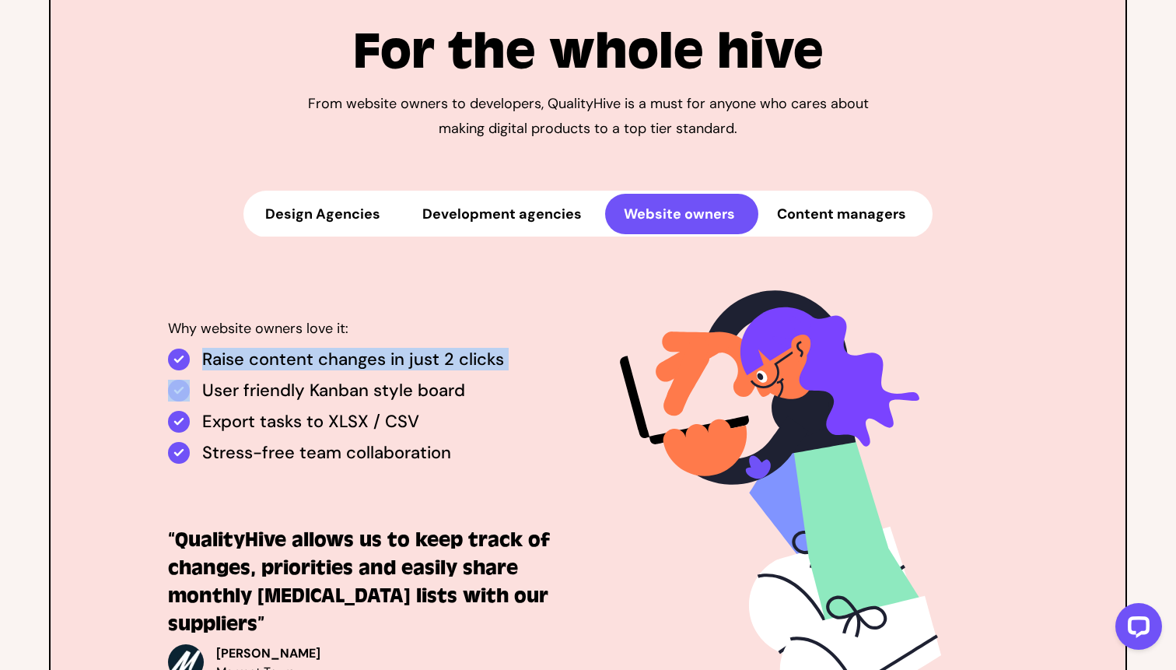
click at [410, 370] on p "Raise content changes in just 2 clicks" at bounding box center [353, 360] width 302 height 22
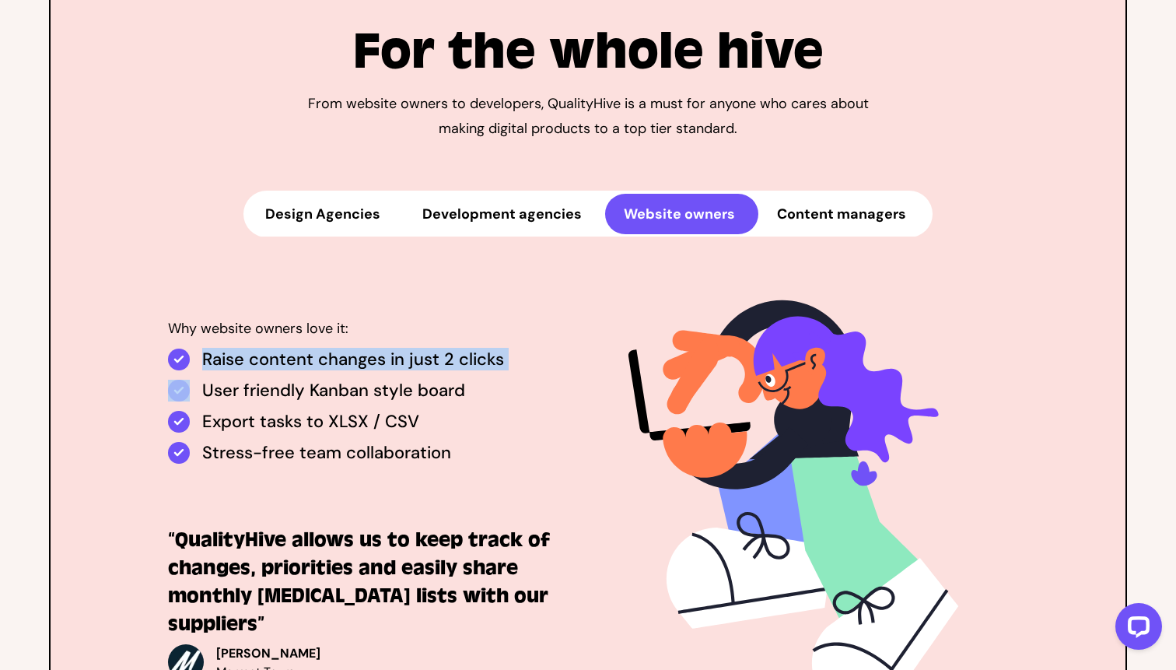
scroll to position [3796, 0]
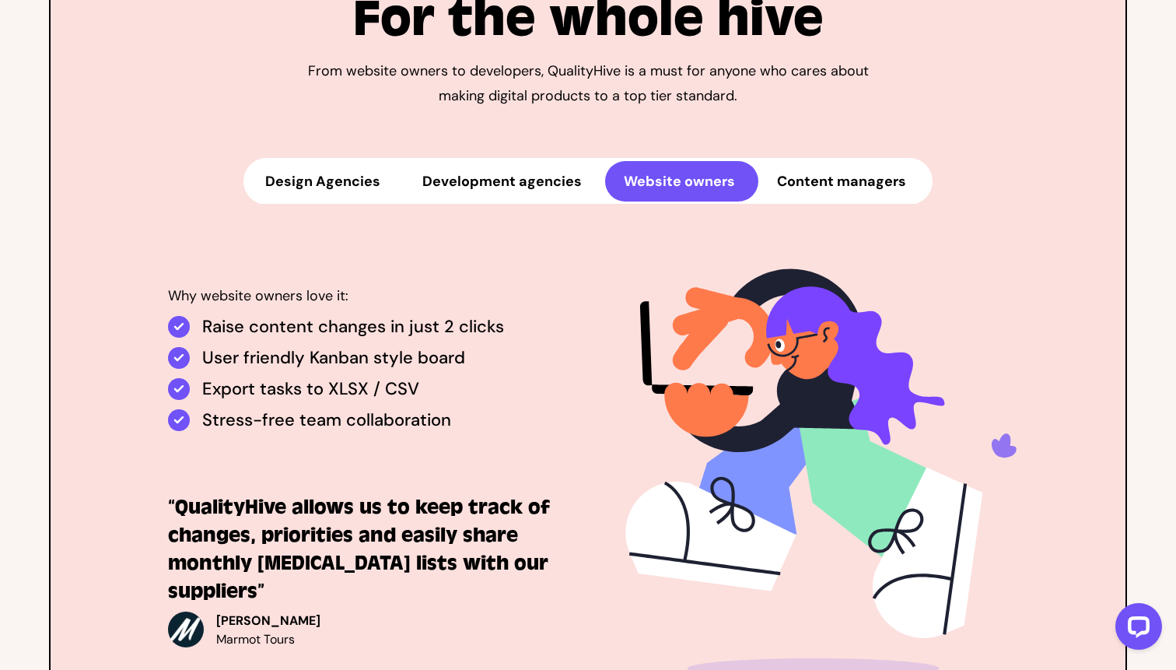
click at [331, 359] on p "User friendly Kanban style board" at bounding box center [333, 358] width 263 height 22
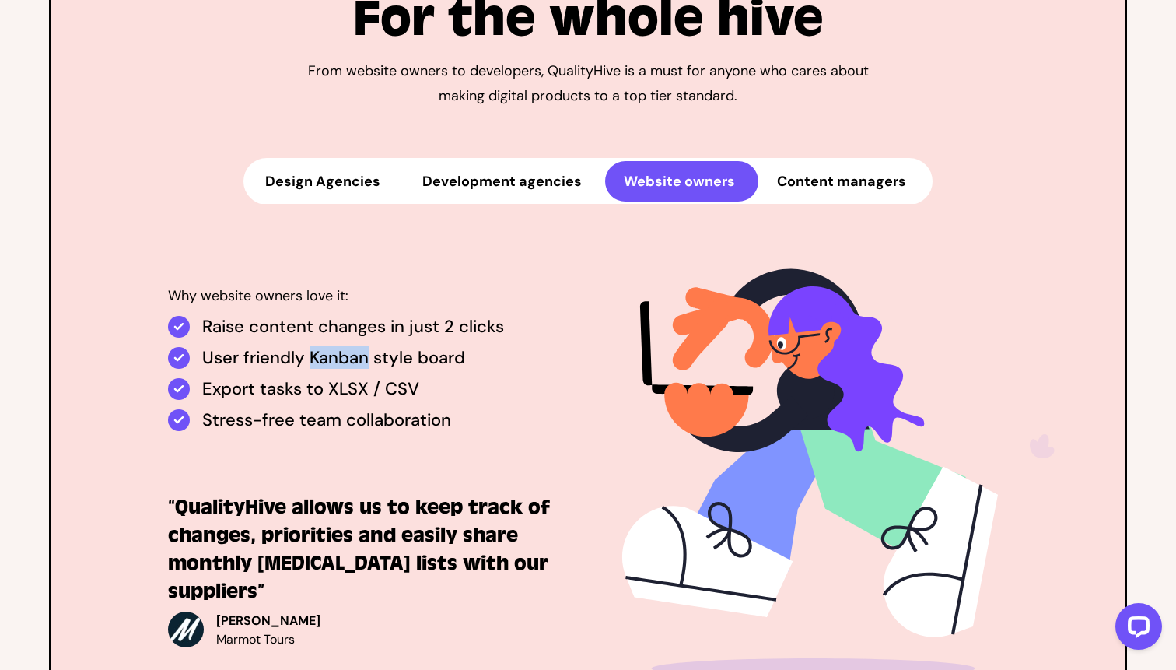
click at [331, 359] on p "User friendly Kanban style board" at bounding box center [333, 358] width 263 height 22
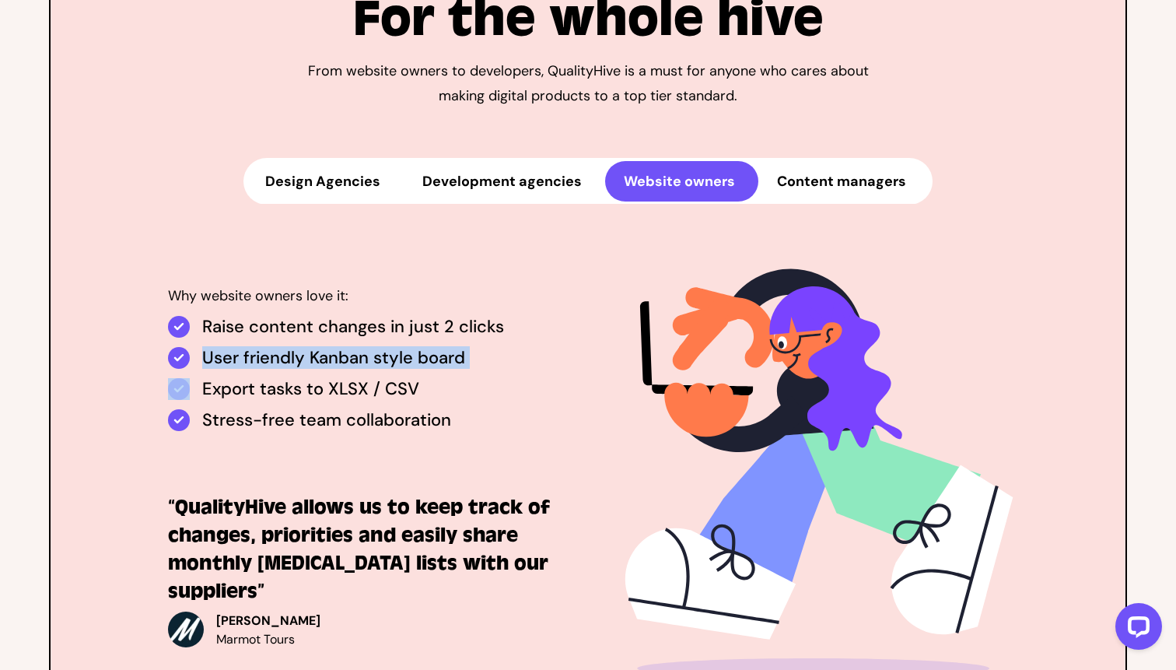
click at [331, 359] on p "User friendly Kanban style board" at bounding box center [333, 358] width 263 height 22
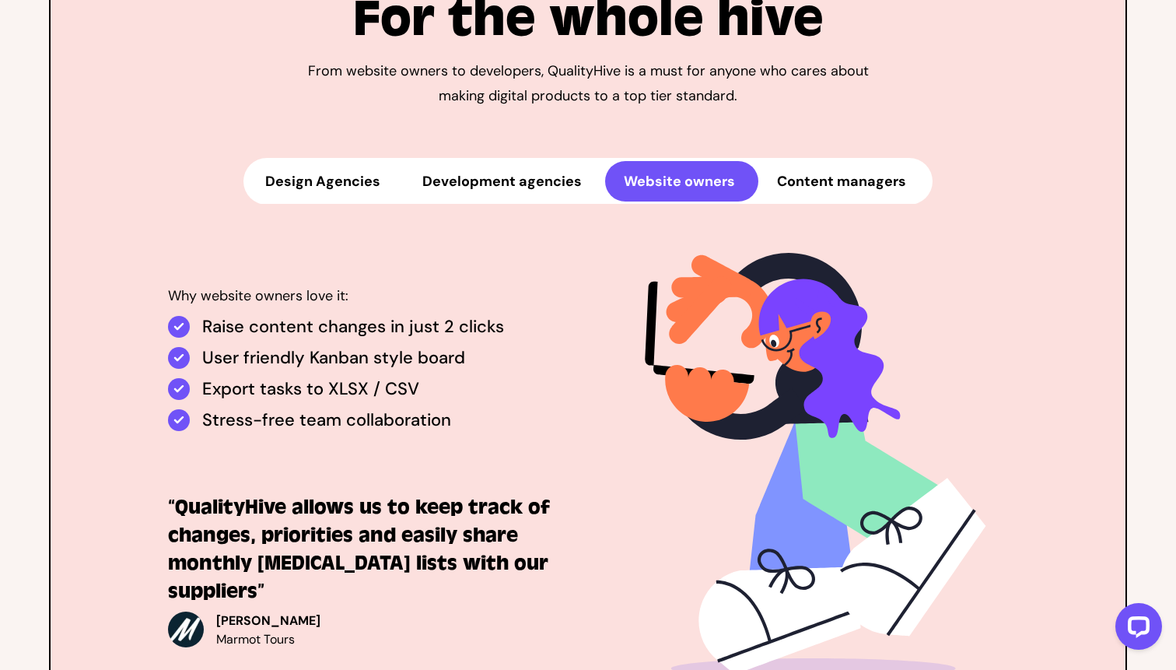
click at [324, 387] on p "Export tasks to XLSX / CSV" at bounding box center [310, 389] width 217 height 22
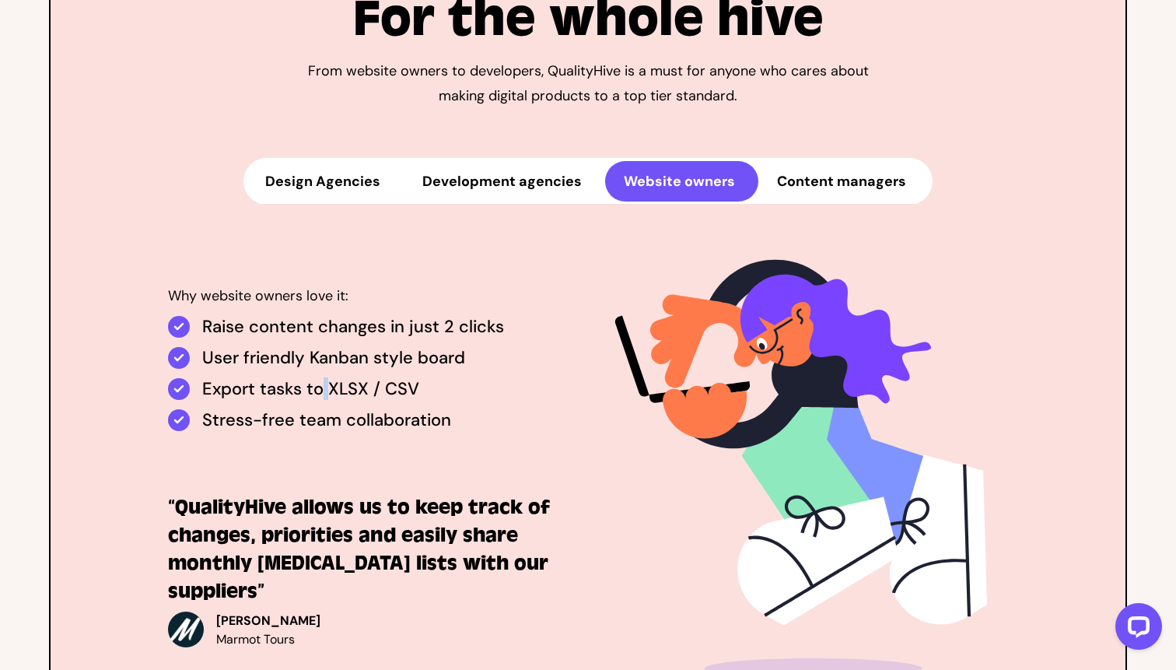
click at [324, 387] on p "Export tasks to XLSX / CSV" at bounding box center [310, 389] width 217 height 22
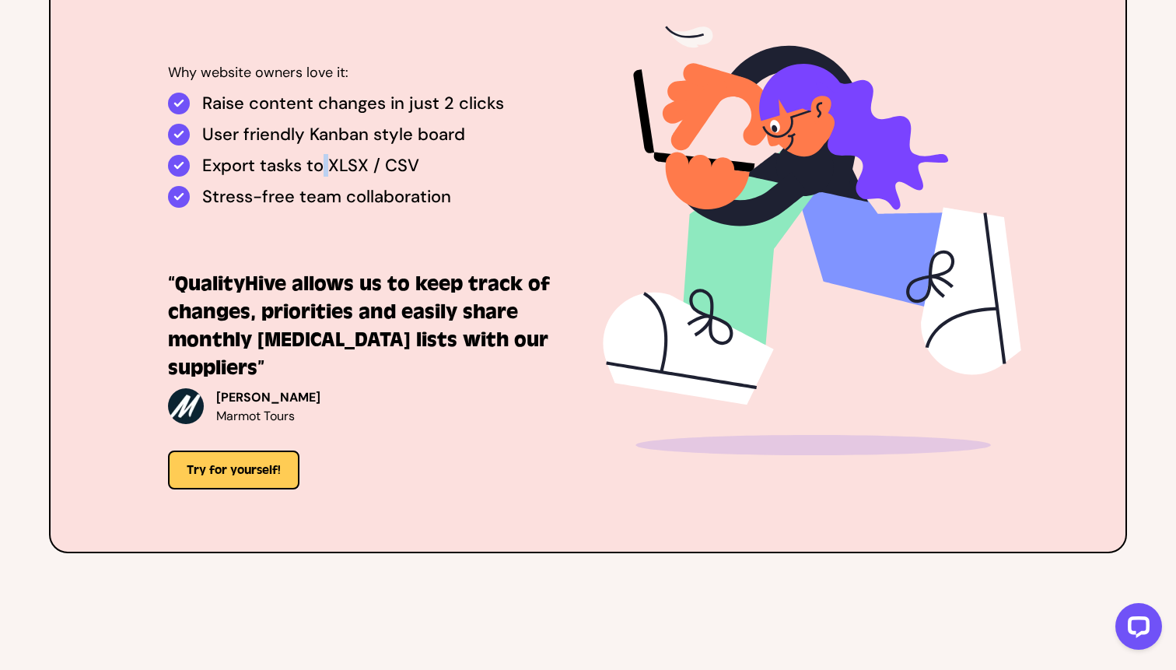
scroll to position [4030, 0]
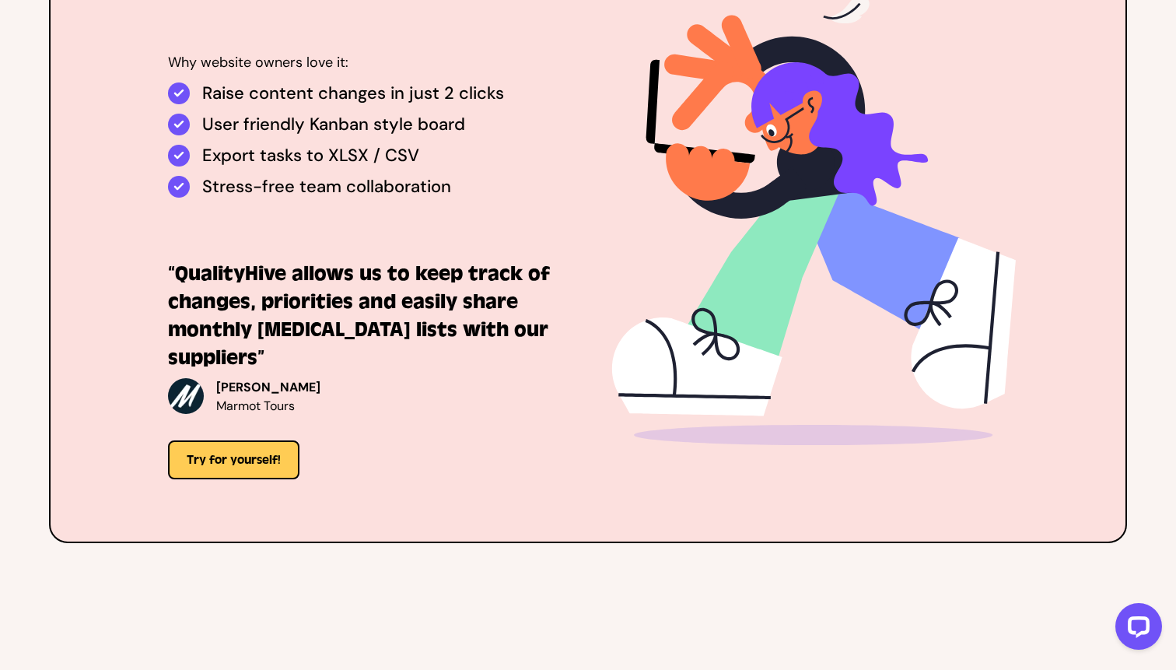
click at [349, 311] on h3 "“QualityHive allows us to keep track of changes, priorities and easily share mo…" at bounding box center [361, 316] width 386 height 112
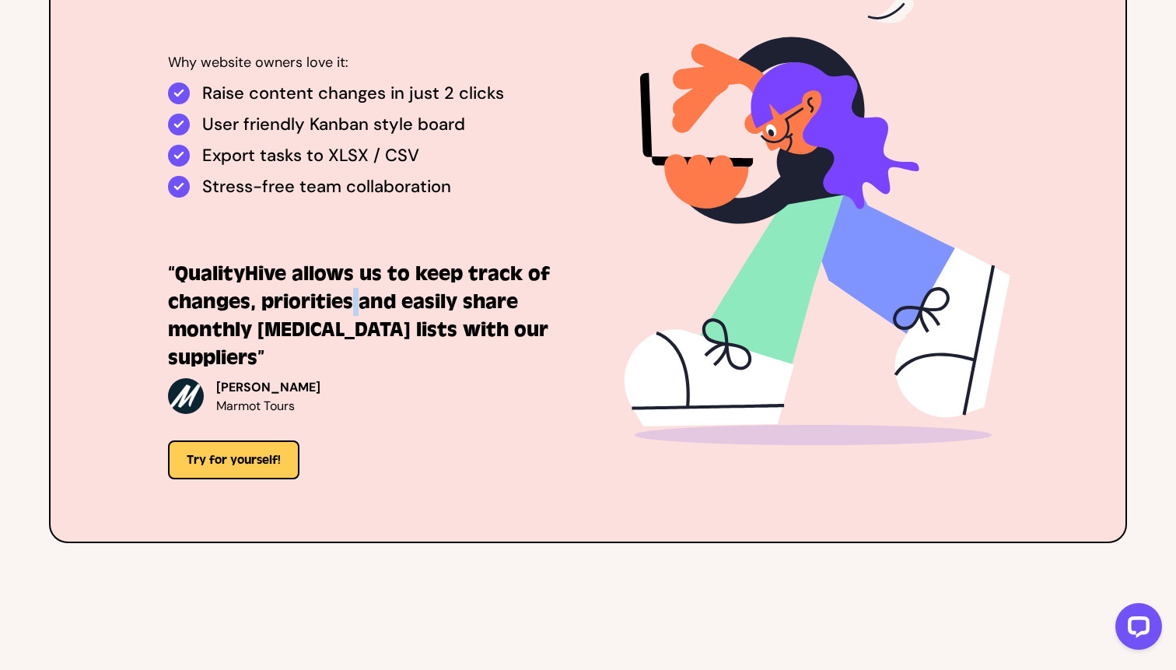
click at [349, 311] on h3 "“QualityHive allows us to keep track of changes, priorities and easily share mo…" at bounding box center [361, 316] width 386 height 112
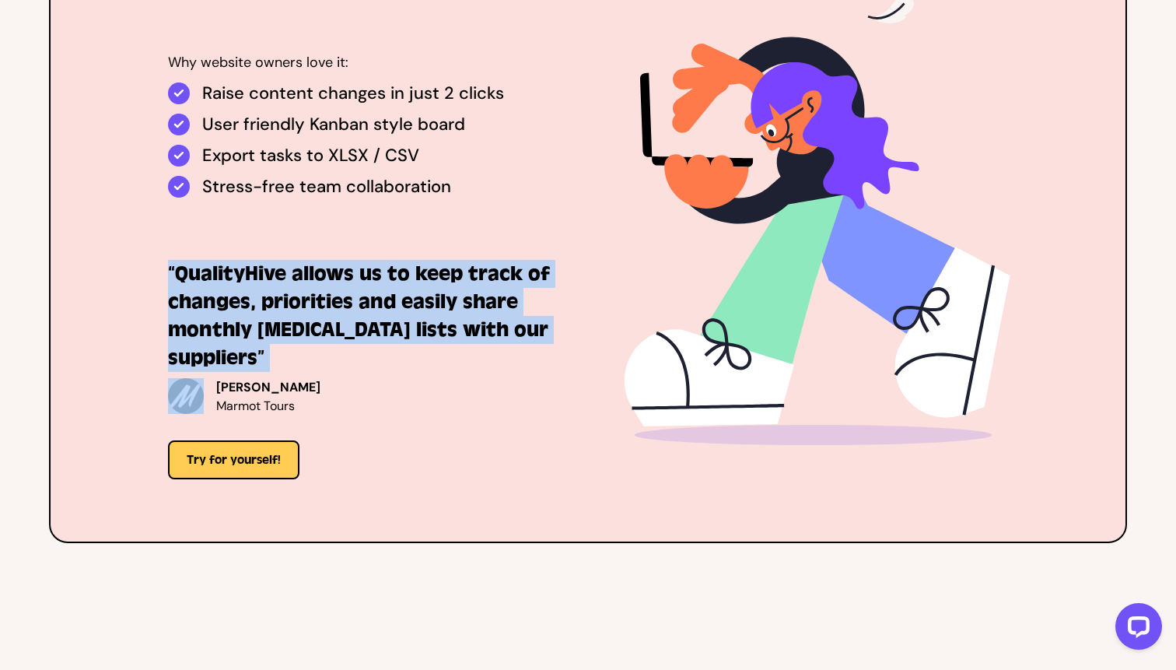
click at [349, 311] on h3 "“QualityHive allows us to keep track of changes, priorities and easily share mo…" at bounding box center [361, 316] width 386 height 112
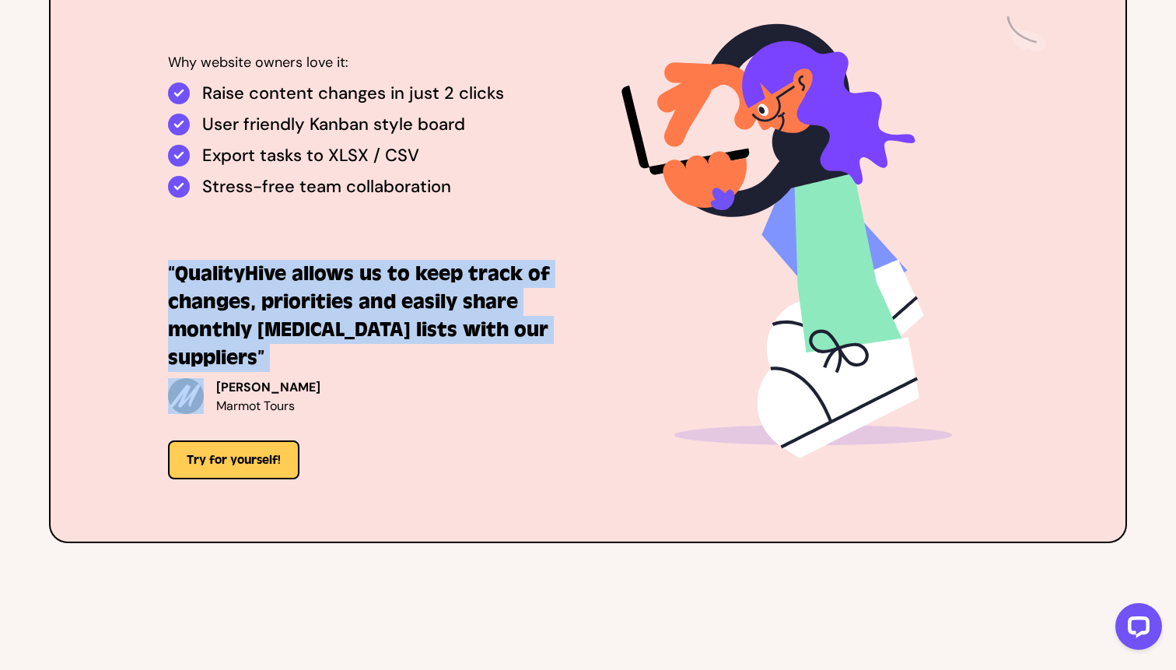
click at [349, 311] on h3 "“QualityHive allows us to keep track of changes, priorities and easily share mo…" at bounding box center [361, 316] width 386 height 112
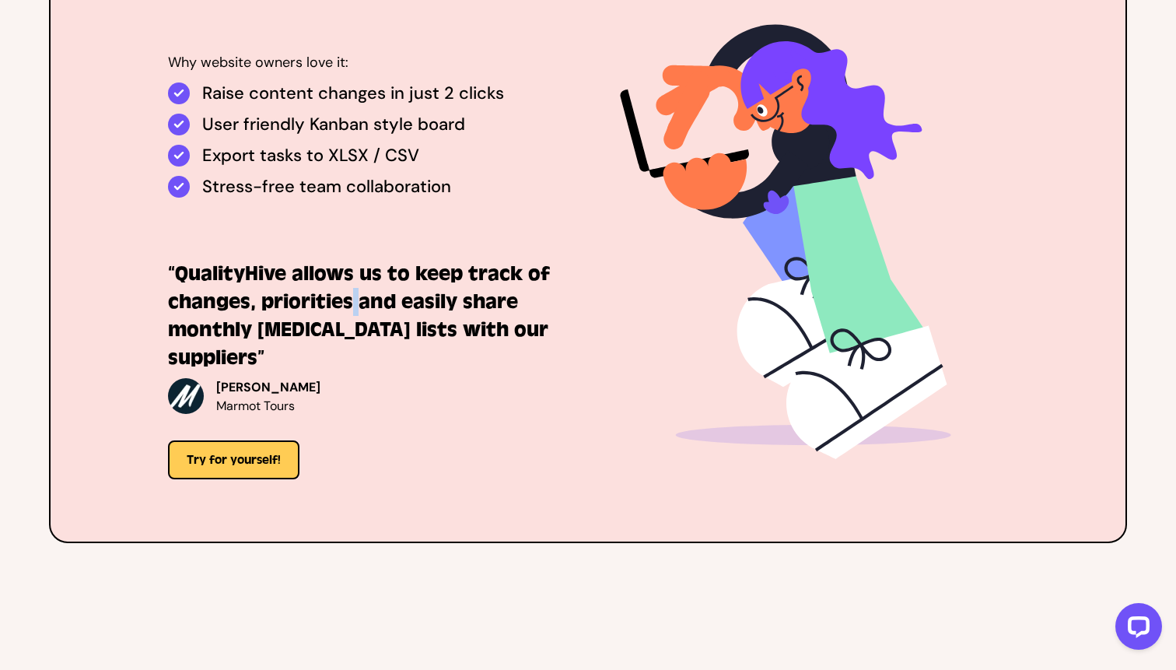
click at [349, 311] on h3 "“QualityHive allows us to keep track of changes, priorities and easily share mo…" at bounding box center [361, 316] width 386 height 112
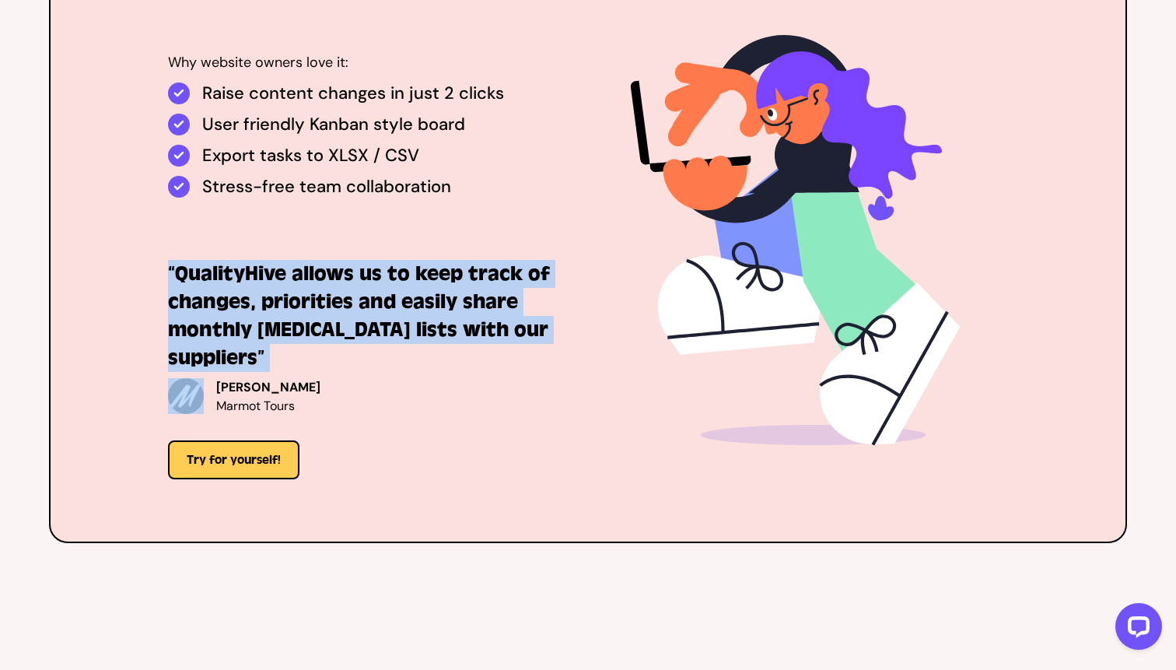
click at [349, 311] on h3 "“QualityHive allows us to keep track of changes, priorities and easily share mo…" at bounding box center [361, 316] width 386 height 112
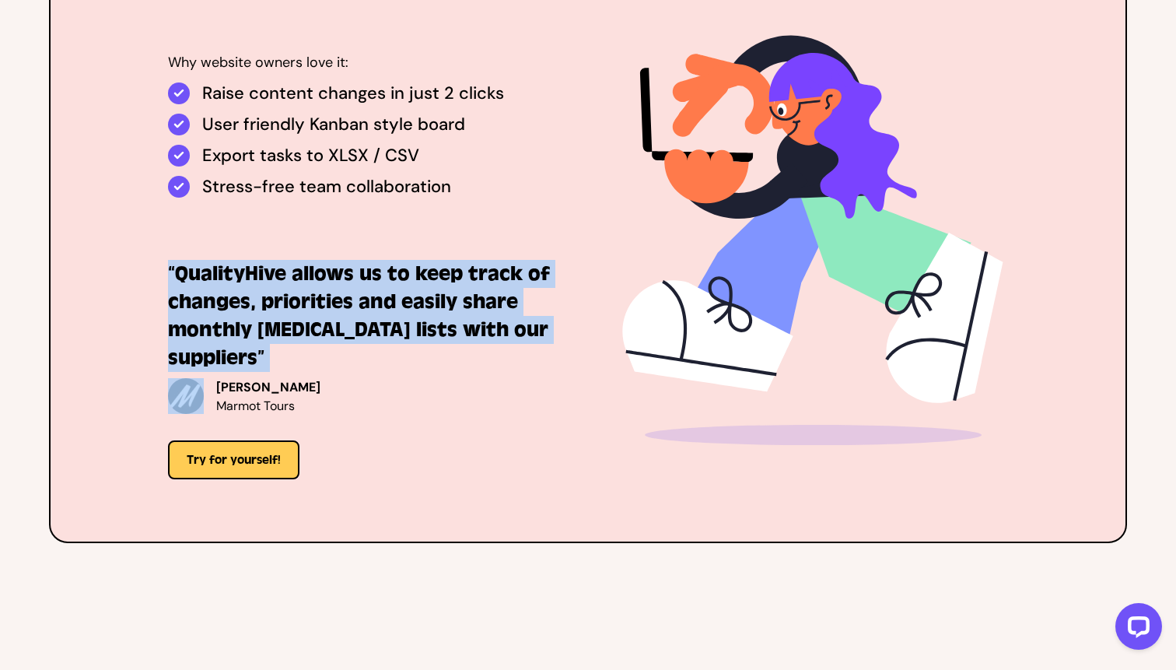
scroll to position [3998, 0]
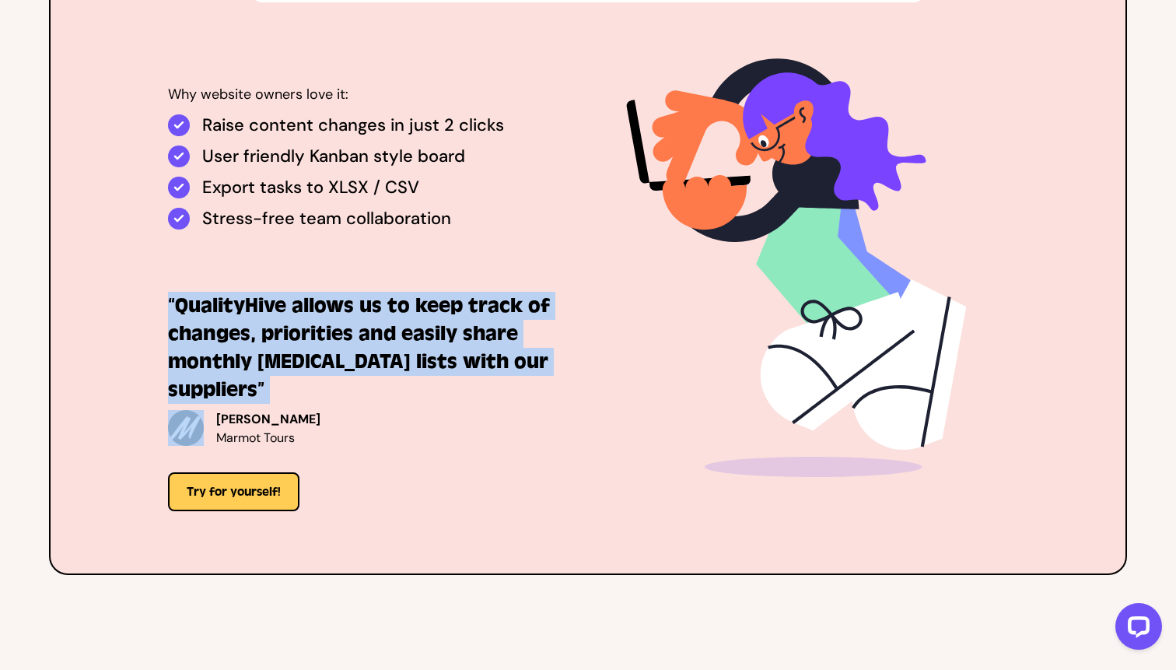
click at [429, 331] on h3 "“QualityHive allows us to keep track of changes, priorities and easily share mo…" at bounding box center [361, 348] width 386 height 112
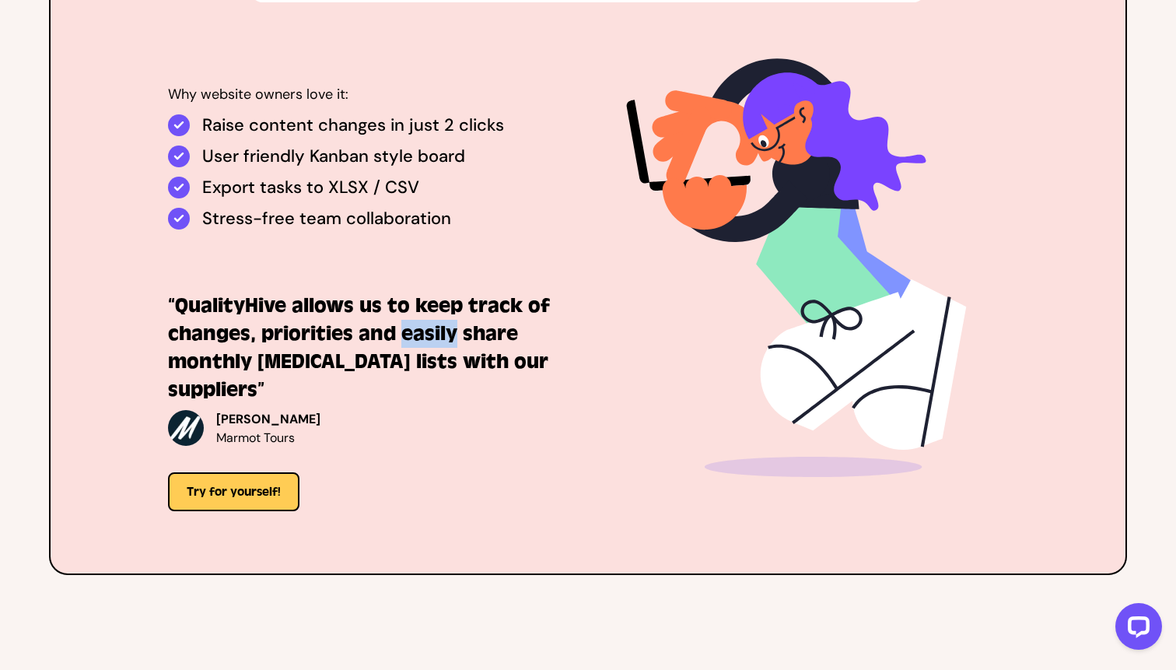
click at [429, 331] on h3 "“QualityHive allows us to keep track of changes, priorities and easily share mo…" at bounding box center [361, 348] width 386 height 112
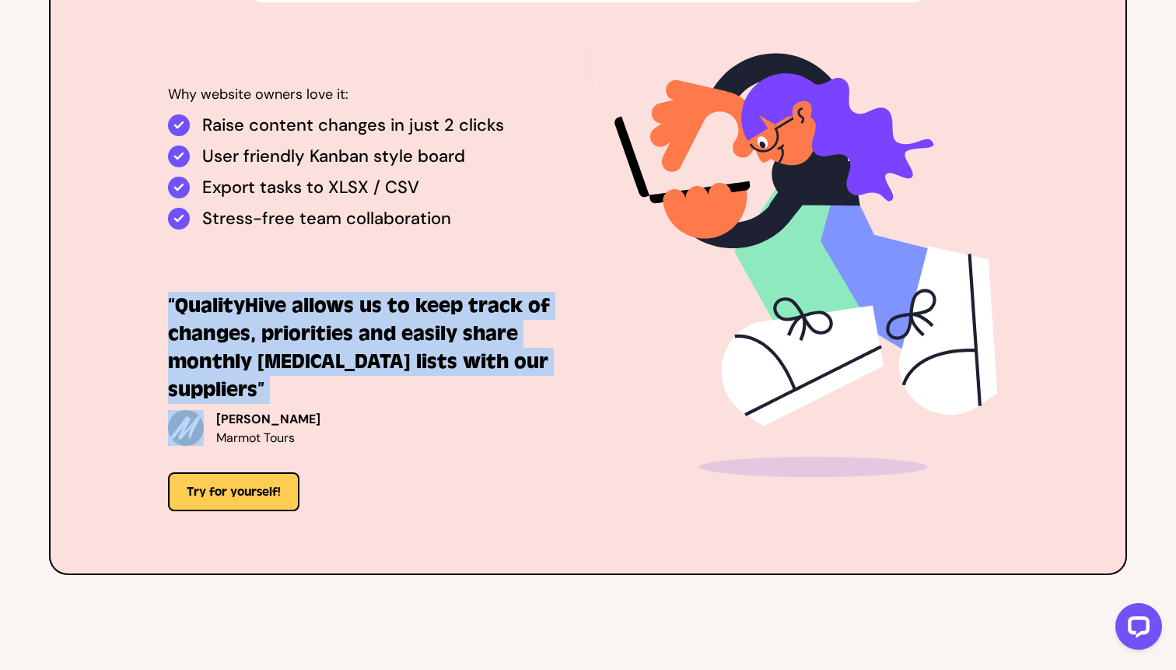
click at [429, 331] on h3 "“QualityHive allows us to keep track of changes, priorities and easily share mo…" at bounding box center [361, 348] width 386 height 112
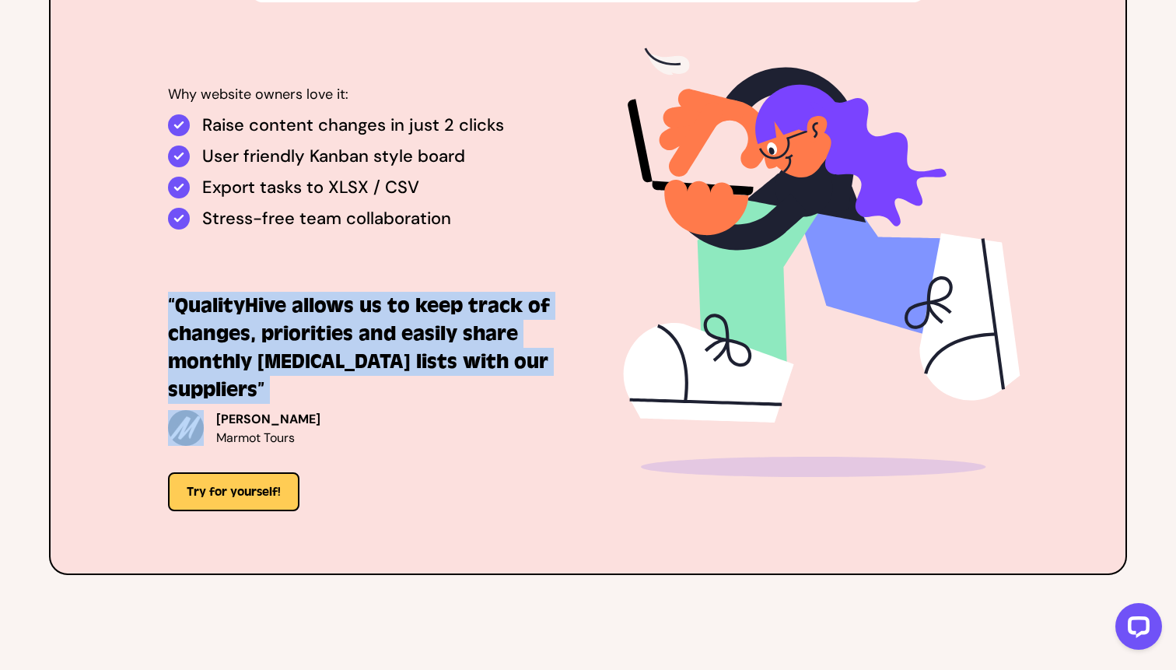
click at [424, 360] on h3 "“QualityHive allows us to keep track of changes, priorities and easily share mo…" at bounding box center [361, 348] width 386 height 112
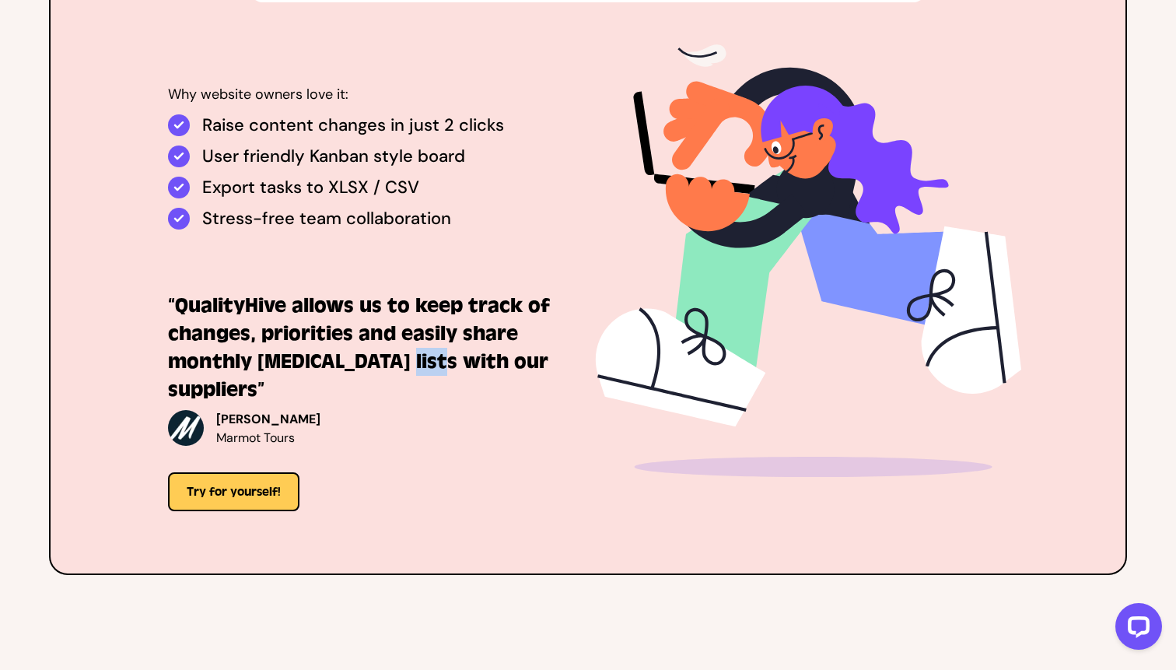
click at [424, 360] on h3 "“QualityHive allows us to keep track of changes, priorities and easily share mo…" at bounding box center [361, 348] width 386 height 112
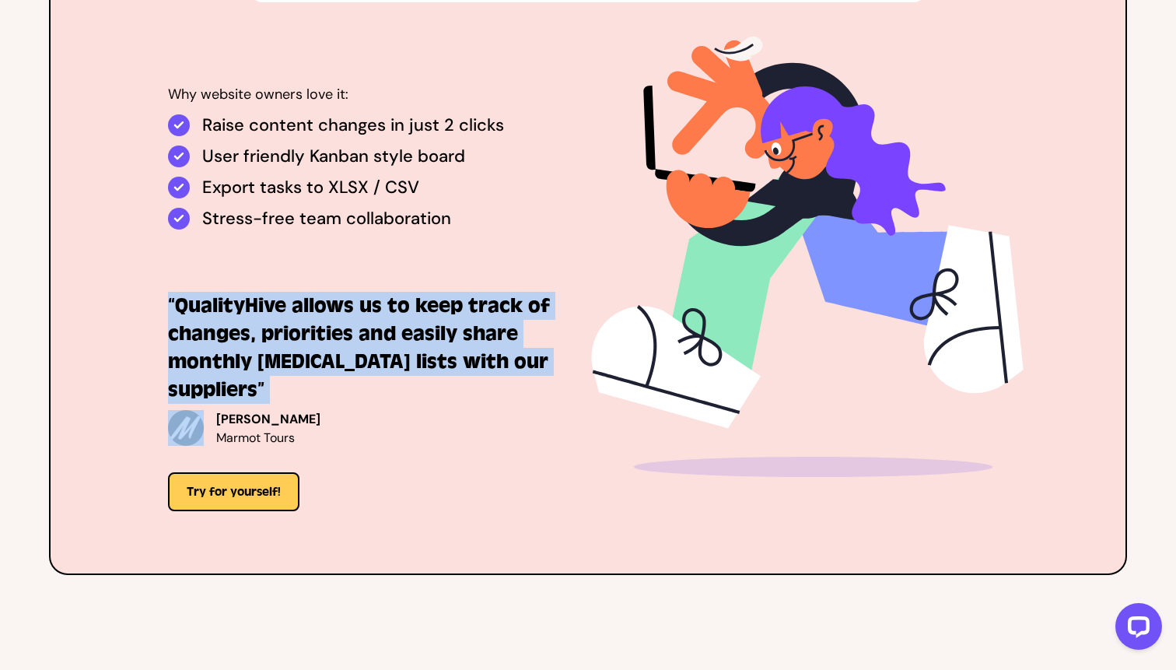
click at [424, 360] on h3 "“QualityHive allows us to keep track of changes, priorities and easily share mo…" at bounding box center [361, 348] width 386 height 112
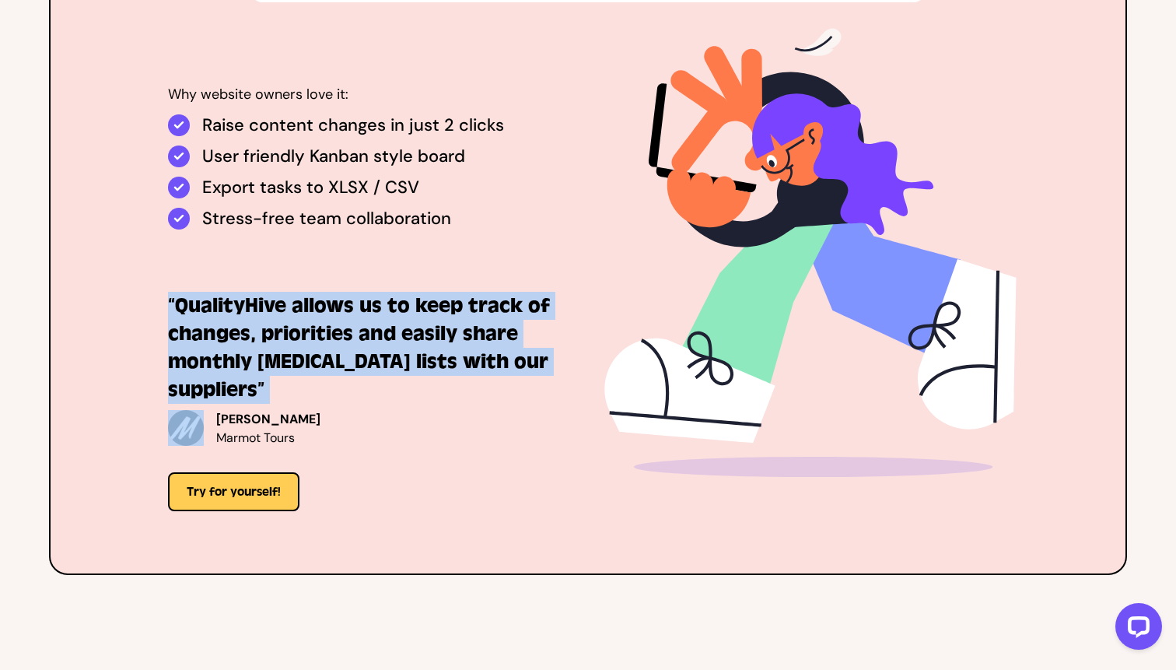
click at [424, 360] on h3 "“QualityHive allows us to keep track of changes, priorities and easily share mo…" at bounding box center [361, 348] width 386 height 112
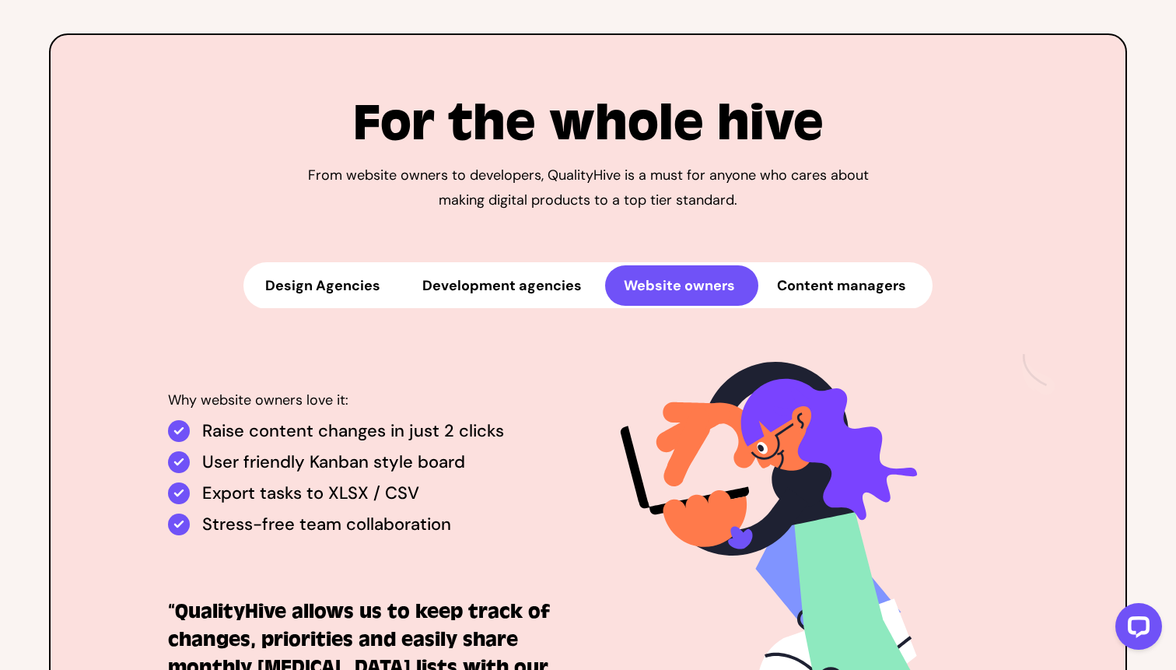
click at [563, 282] on button "Development agencies" at bounding box center [505, 285] width 202 height 40
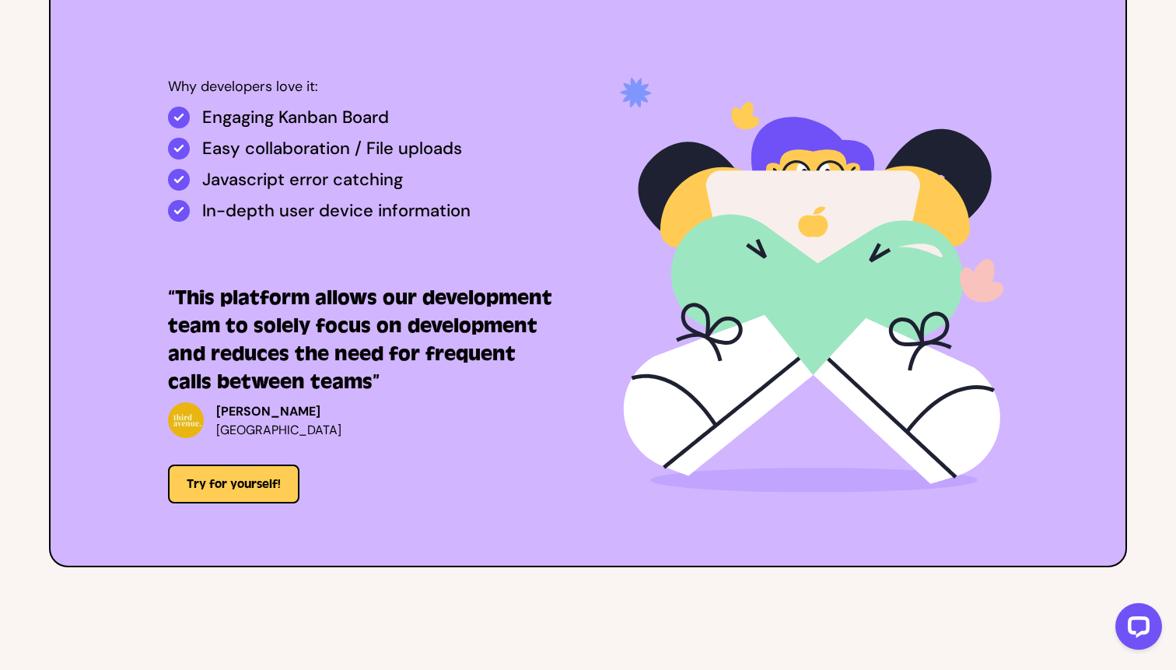
scroll to position [3995, 0]
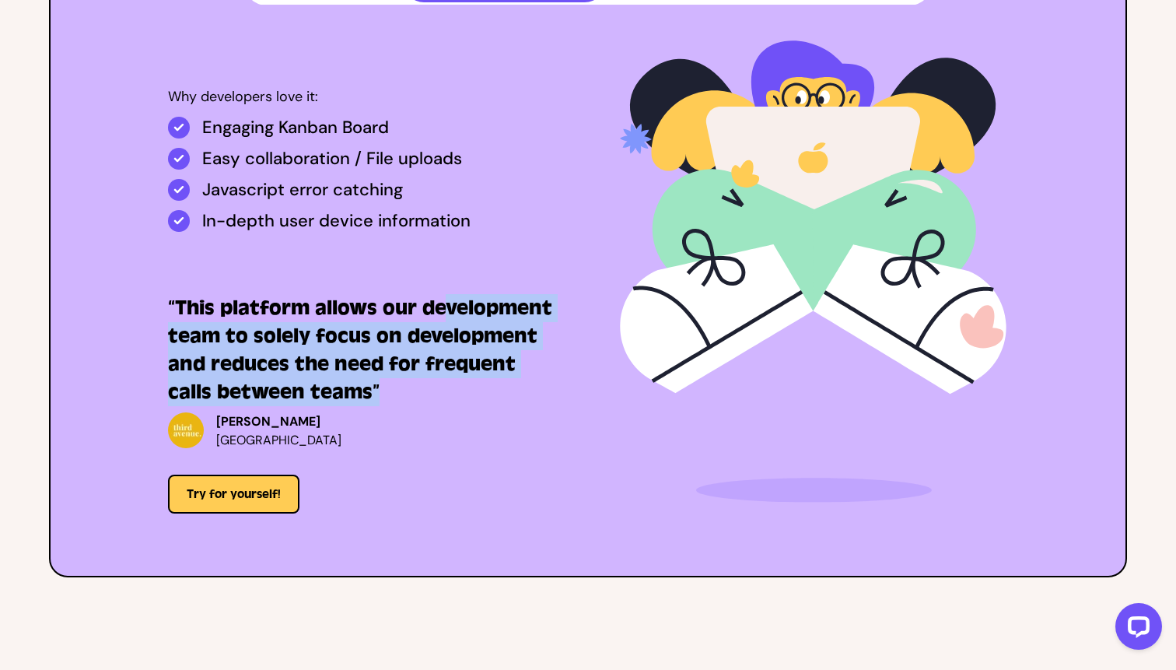
drag, startPoint x: 443, startPoint y: 298, endPoint x: 446, endPoint y: 387, distance: 89.5
click at [446, 388] on h3 "“This platform allows our development team to solely focus on development and r…" at bounding box center [361, 350] width 386 height 112
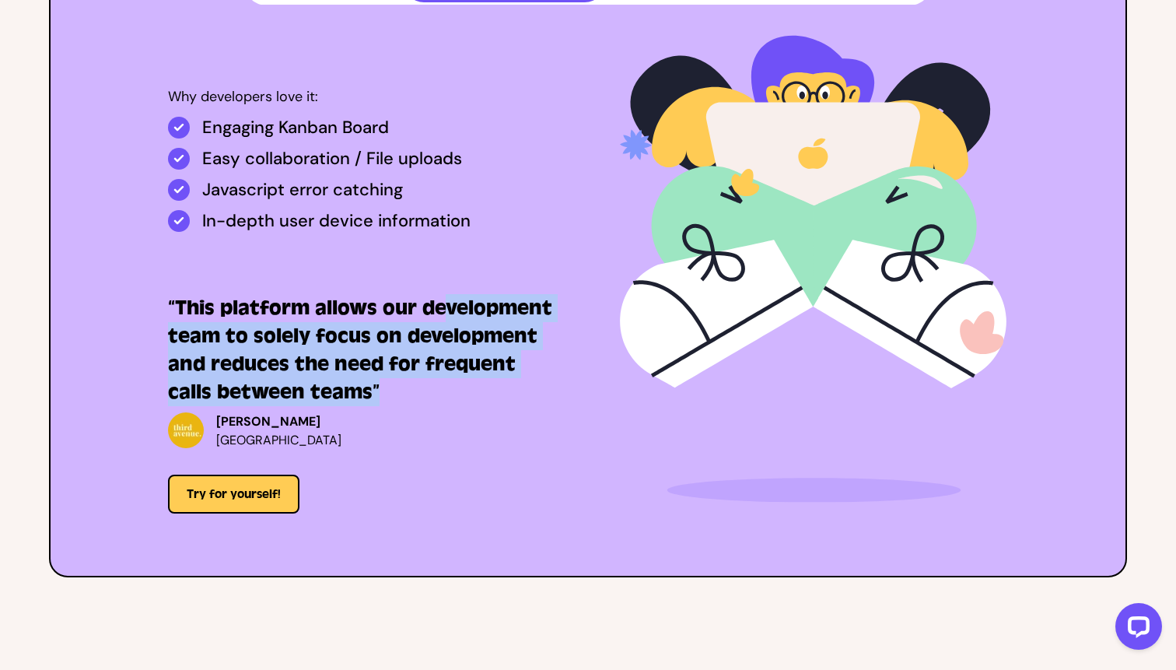
click at [446, 387] on h3 "“This platform allows our development team to solely focus on development and r…" at bounding box center [361, 350] width 386 height 112
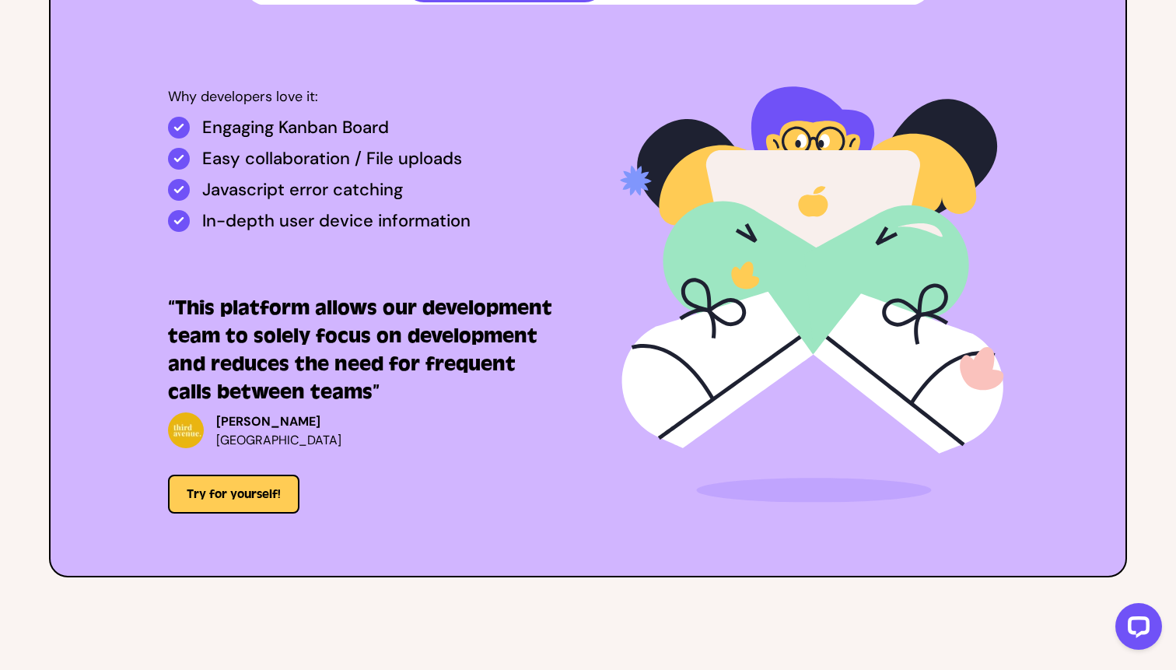
click at [391, 354] on h3 "“This platform allows our development team to solely focus on development and r…" at bounding box center [361, 350] width 386 height 112
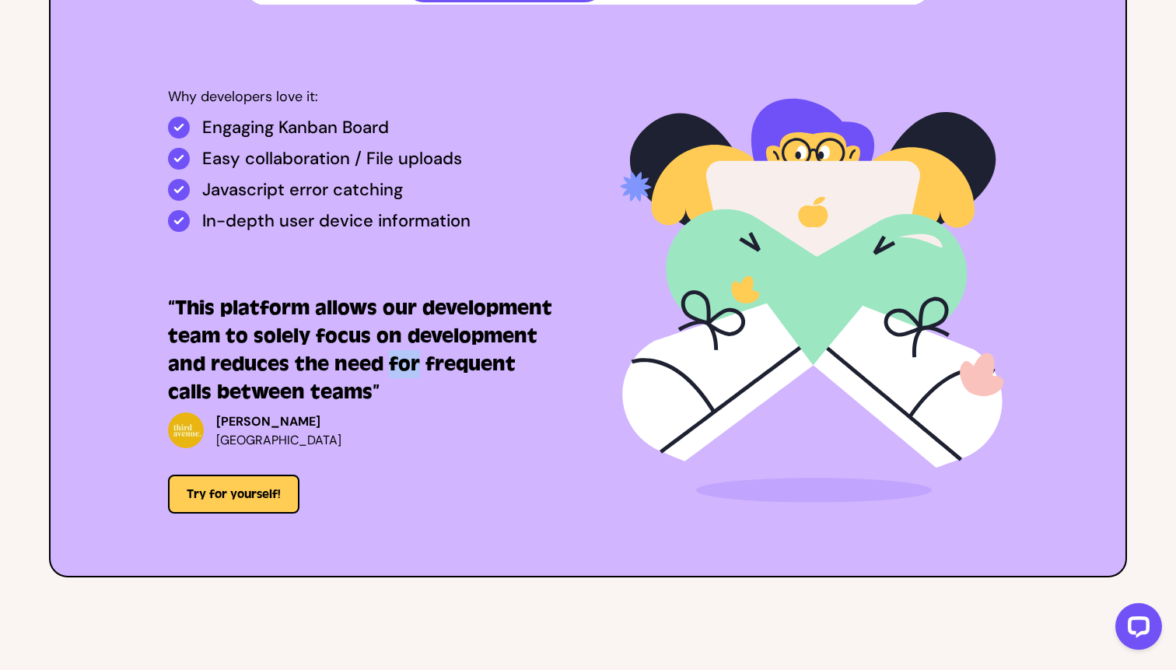
click at [391, 354] on h3 "“This platform allows our development team to solely focus on development and r…" at bounding box center [361, 350] width 386 height 112
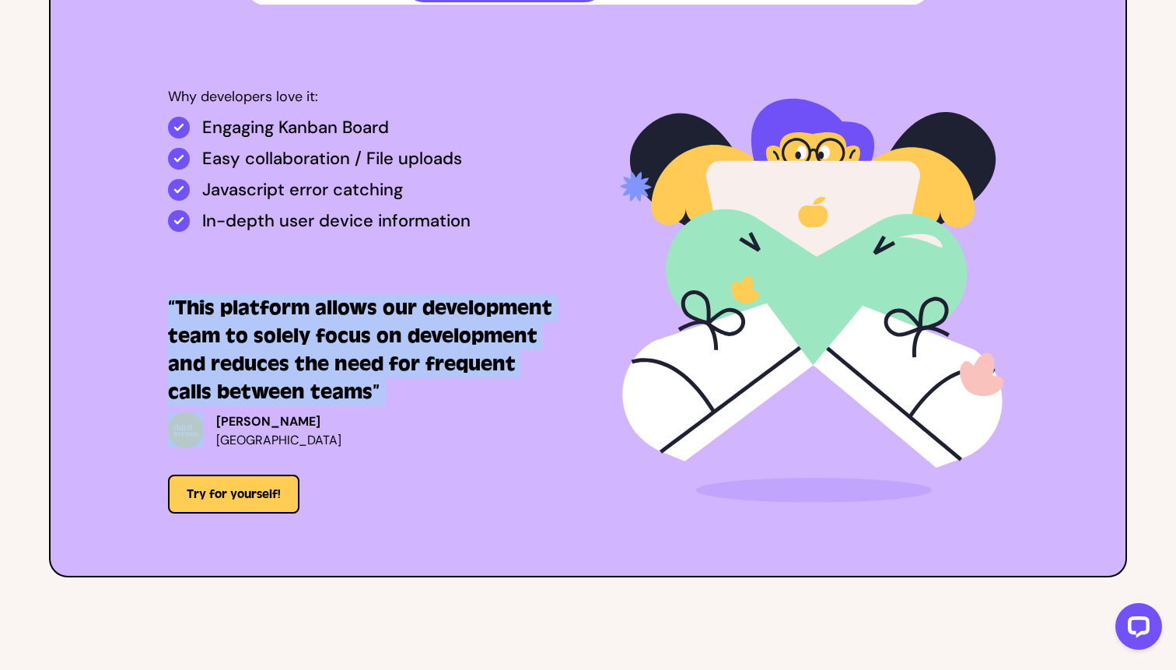
click at [391, 354] on h3 "“This platform allows our development team to solely focus on development and r…" at bounding box center [361, 350] width 386 height 112
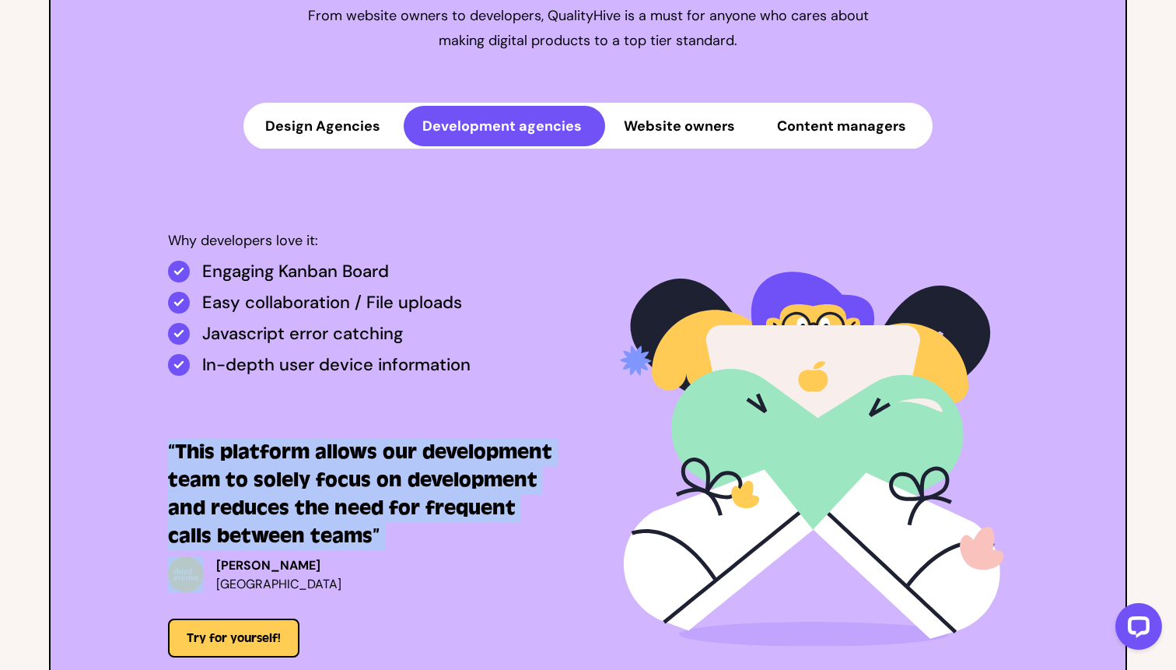
scroll to position [3844, 0]
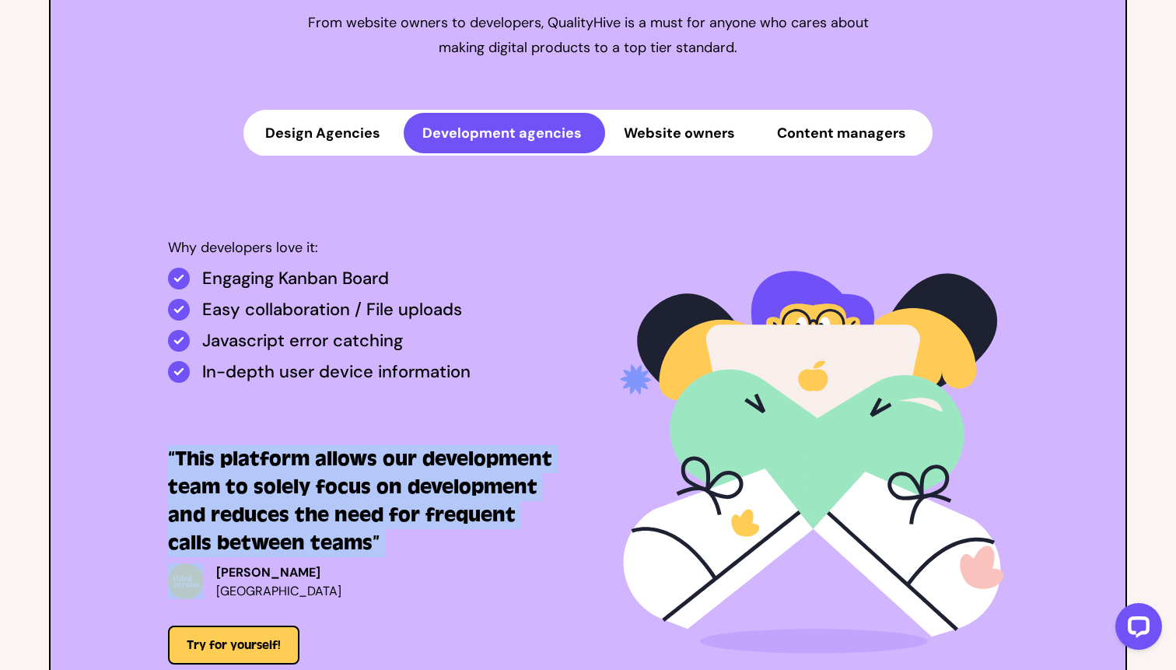
click at [342, 135] on button "Design Agencies" at bounding box center [325, 133] width 157 height 40
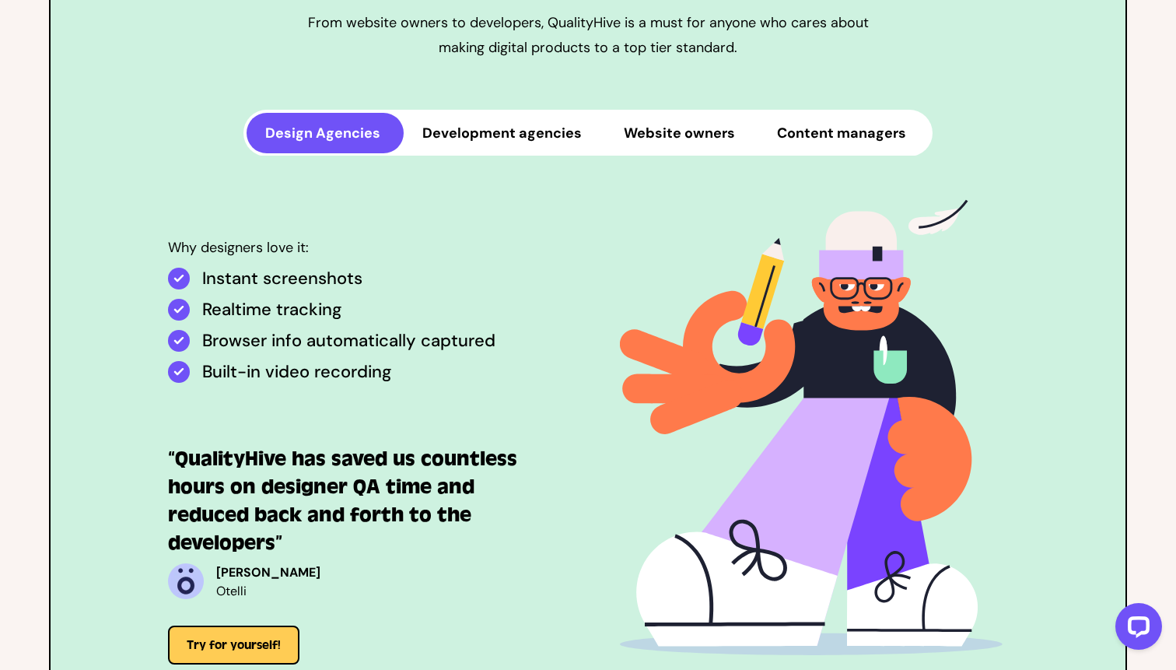
click at [385, 455] on h3 "“QualityHive has saved us countless hours on designer QA time and reduced back …" at bounding box center [361, 501] width 386 height 112
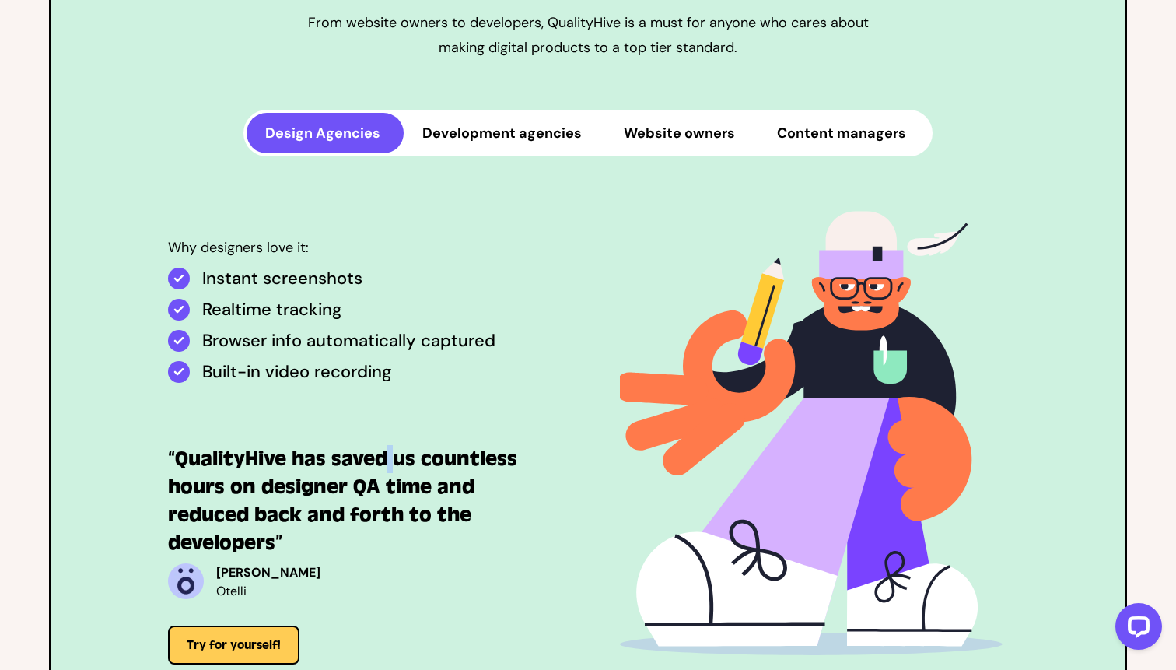
click at [385, 455] on h3 "“QualityHive has saved us countless hours on designer QA time and reduced back …" at bounding box center [361, 501] width 386 height 112
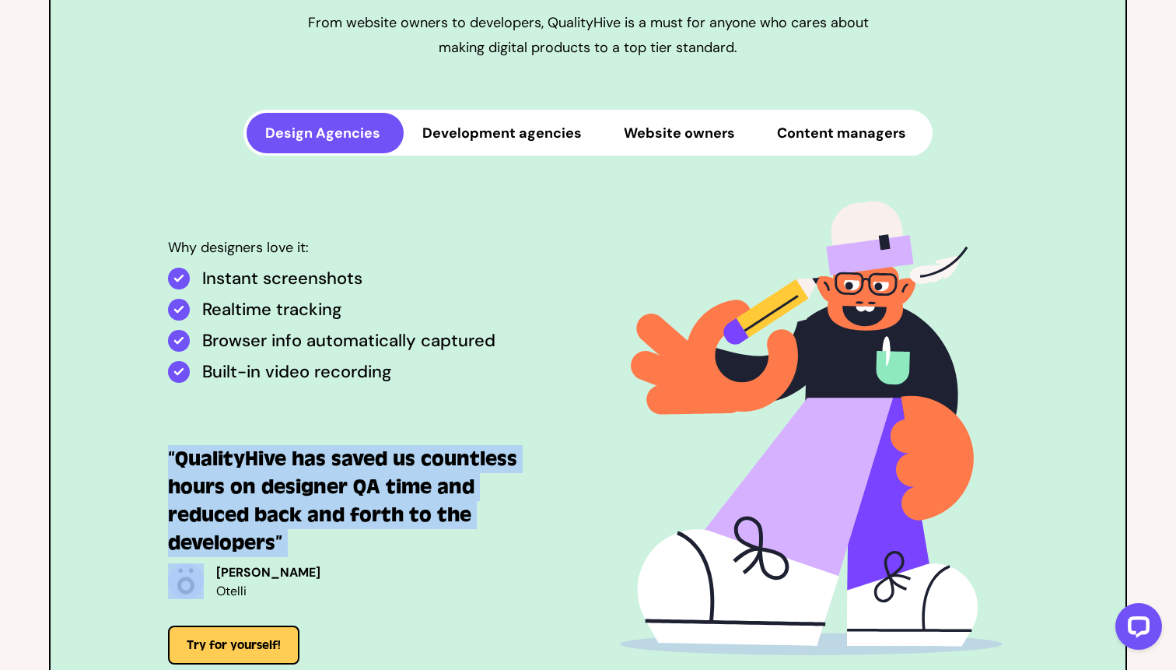
click at [385, 455] on h3 "“QualityHive has saved us countless hours on designer QA time and reduced back …" at bounding box center [361, 501] width 386 height 112
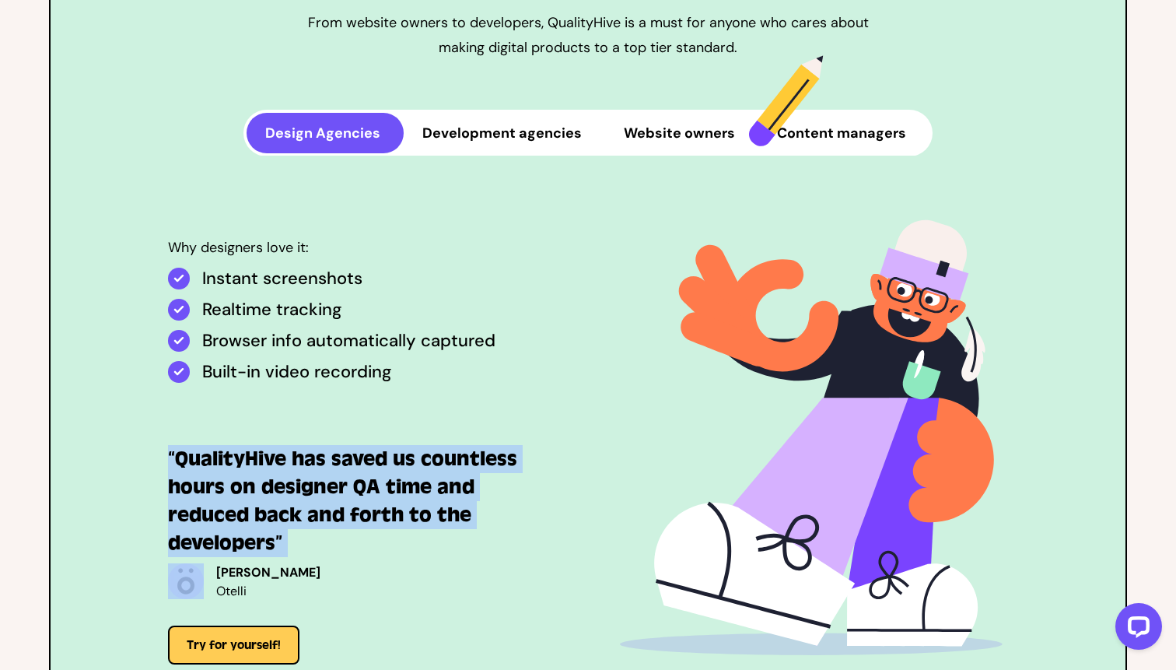
click at [364, 479] on h3 "“QualityHive has saved us countless hours on designer QA time and reduced back …" at bounding box center [361, 501] width 386 height 112
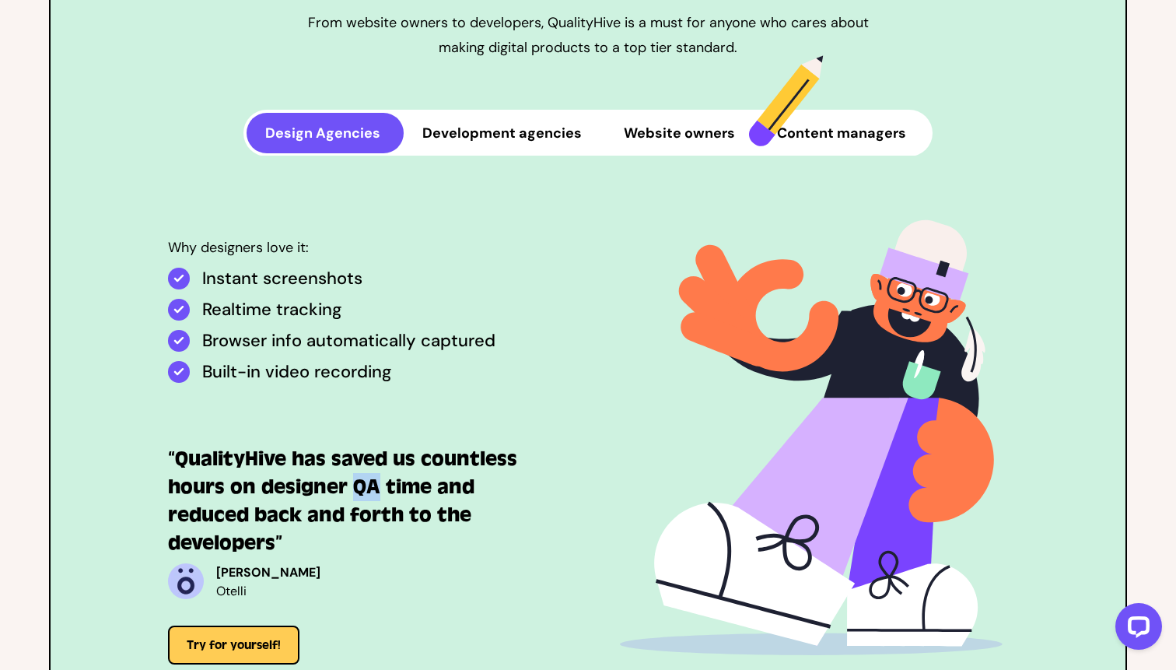
click at [364, 479] on h3 "“QualityHive has saved us countless hours on designer QA time and reduced back …" at bounding box center [361, 501] width 386 height 112
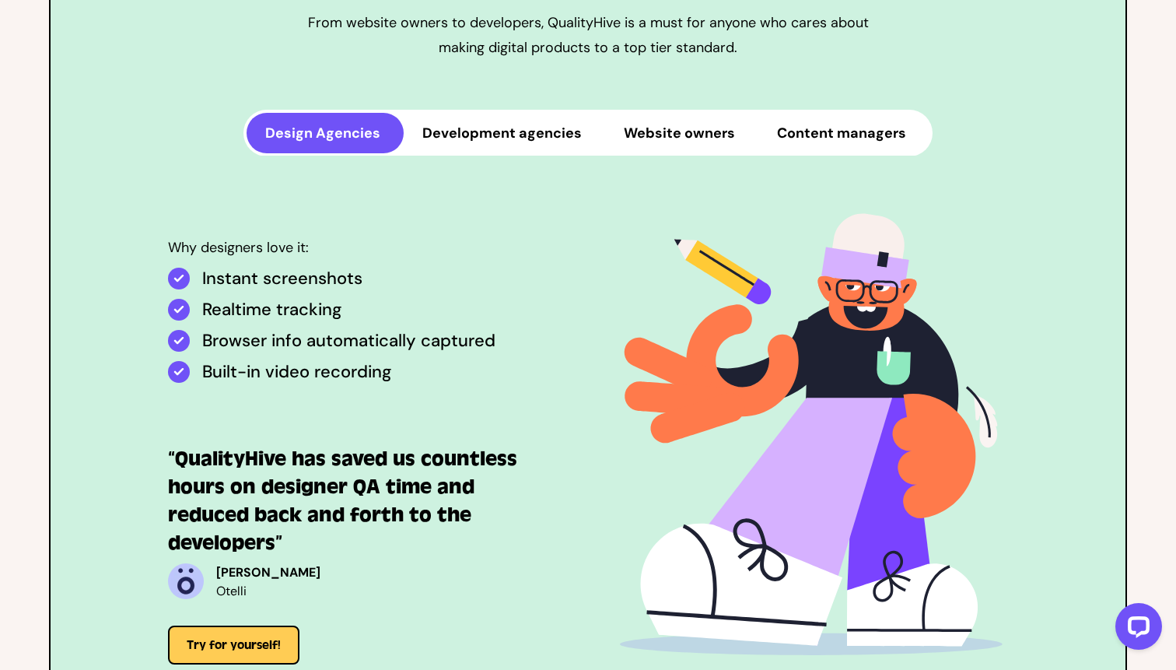
click at [306, 479] on h3 "“QualityHive has saved us countless hours on designer QA time and reduced back …" at bounding box center [361, 501] width 386 height 112
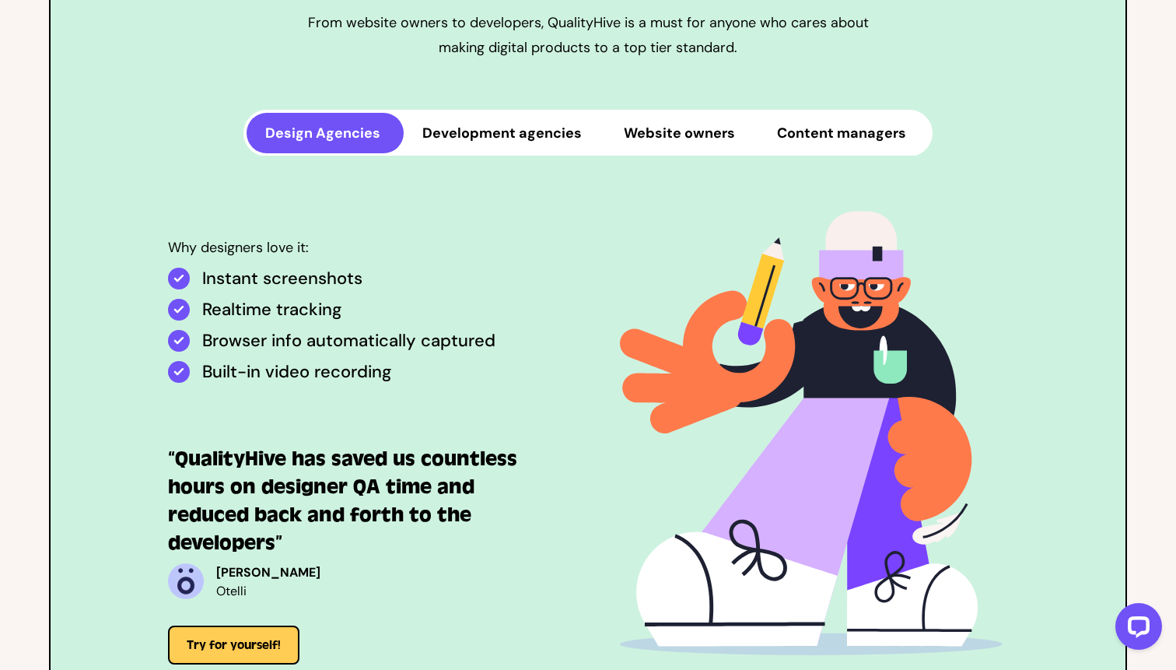
click at [307, 504] on h3 "“QualityHive has saved us countless hours on designer QA time and reduced back …" at bounding box center [361, 501] width 386 height 112
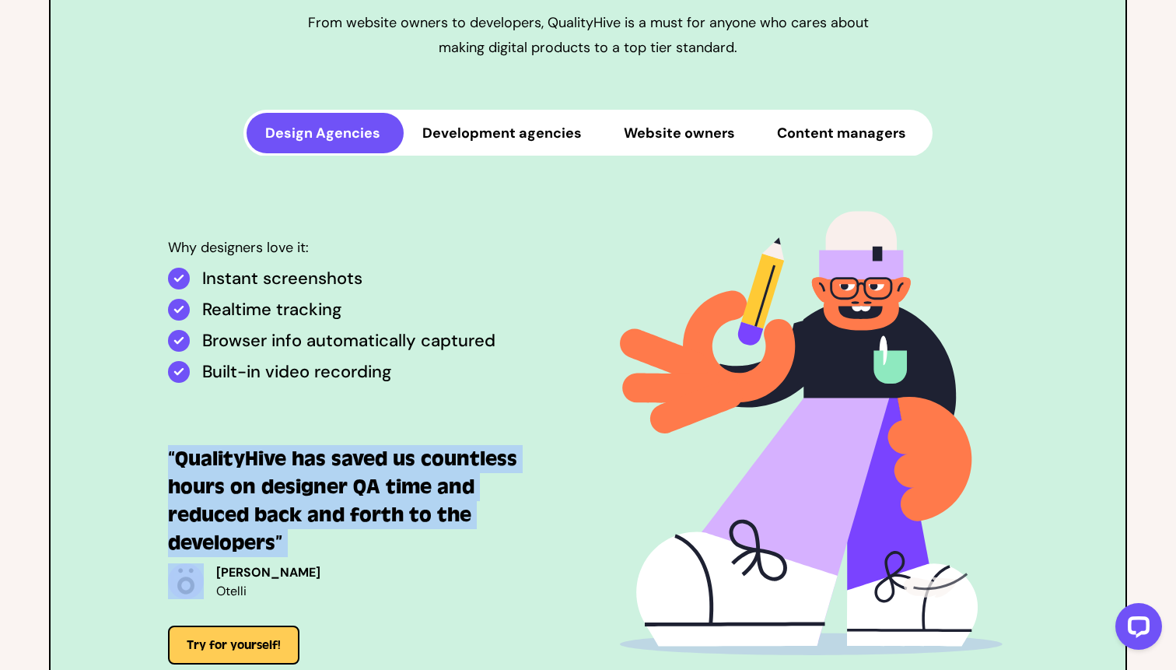
click at [307, 504] on h3 "“QualityHive has saved us countless hours on designer QA time and reduced back …" at bounding box center [361, 501] width 386 height 112
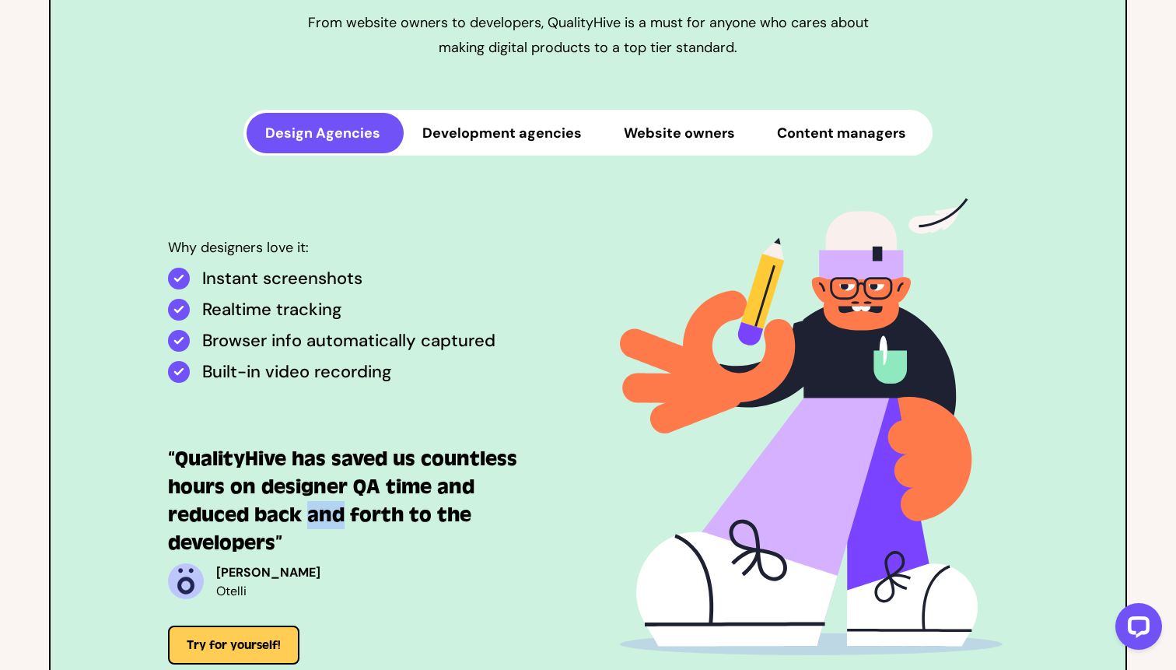
click at [307, 504] on h3 "“QualityHive has saved us countless hours on designer QA time and reduced back …" at bounding box center [361, 501] width 386 height 112
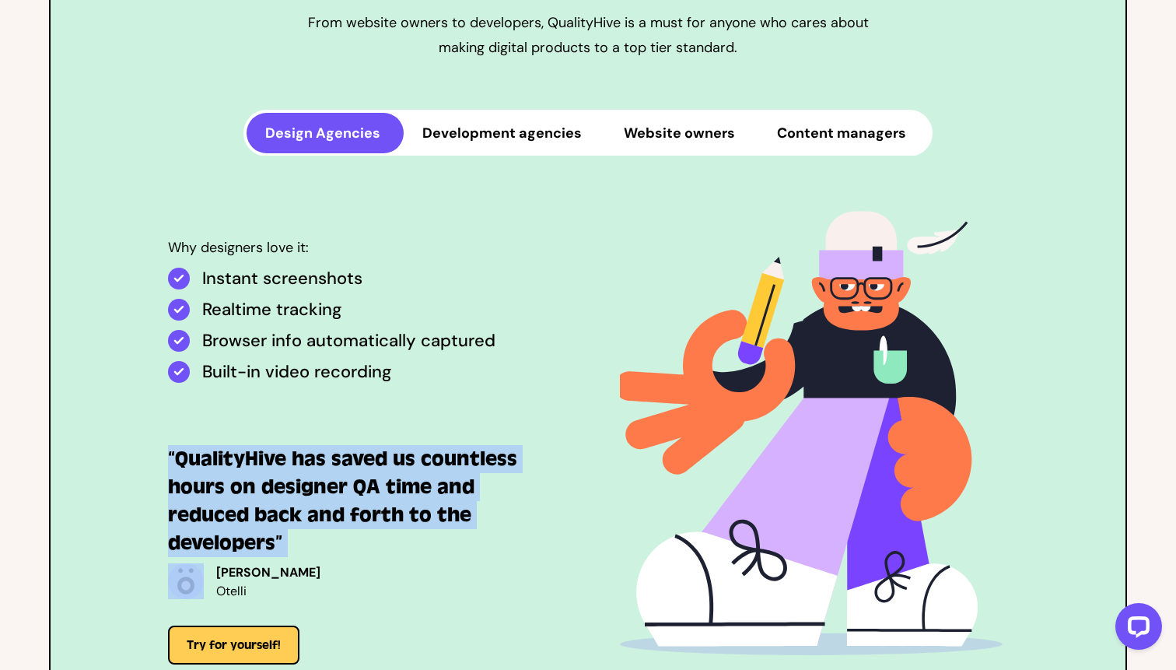
click at [307, 504] on h3 "“QualityHive has saved us countless hours on designer QA time and reduced back …" at bounding box center [361, 501] width 386 height 112
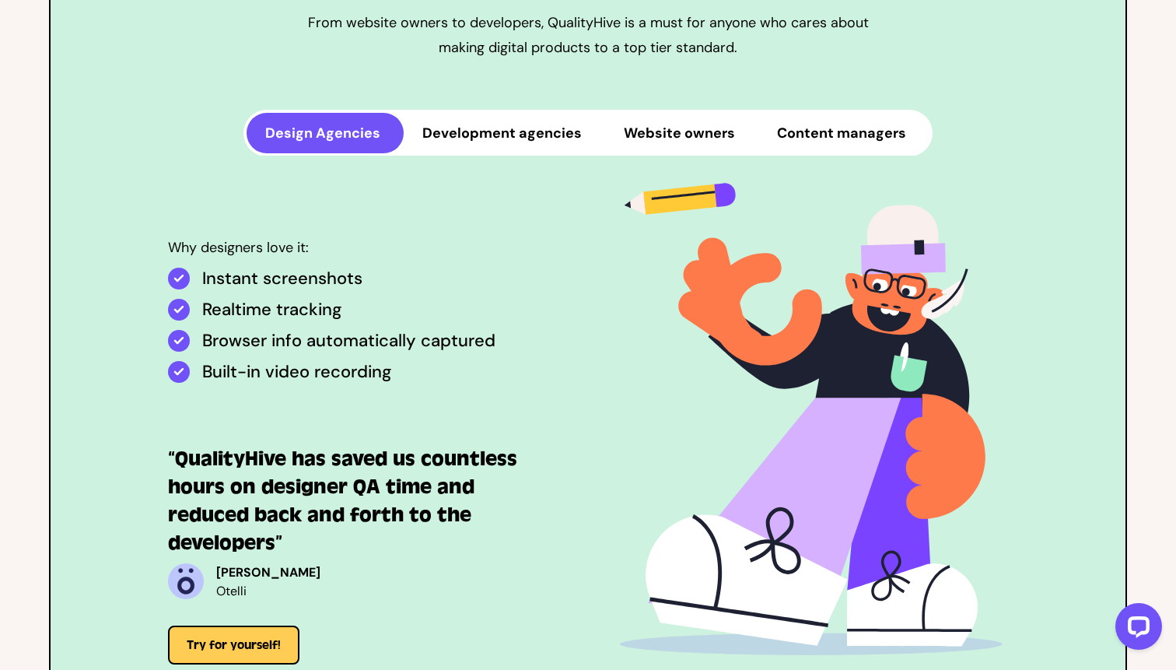
click at [366, 492] on h3 "“QualityHive has saved us countless hours on designer QA time and reduced back …" at bounding box center [361, 501] width 386 height 112
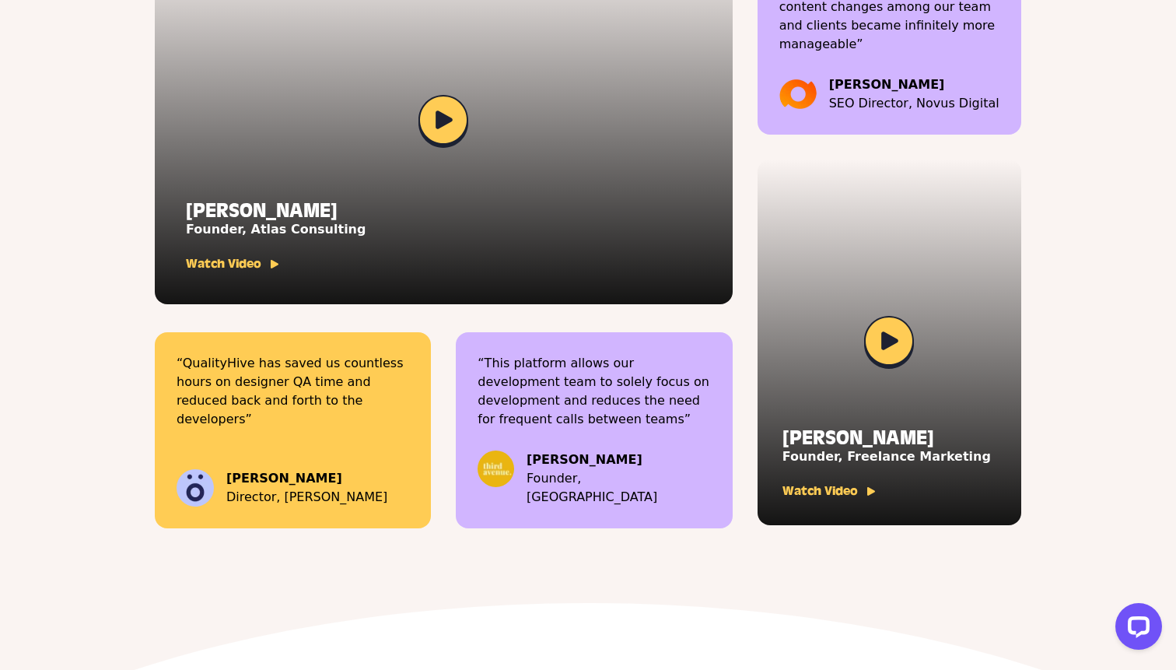
scroll to position [4826, 0]
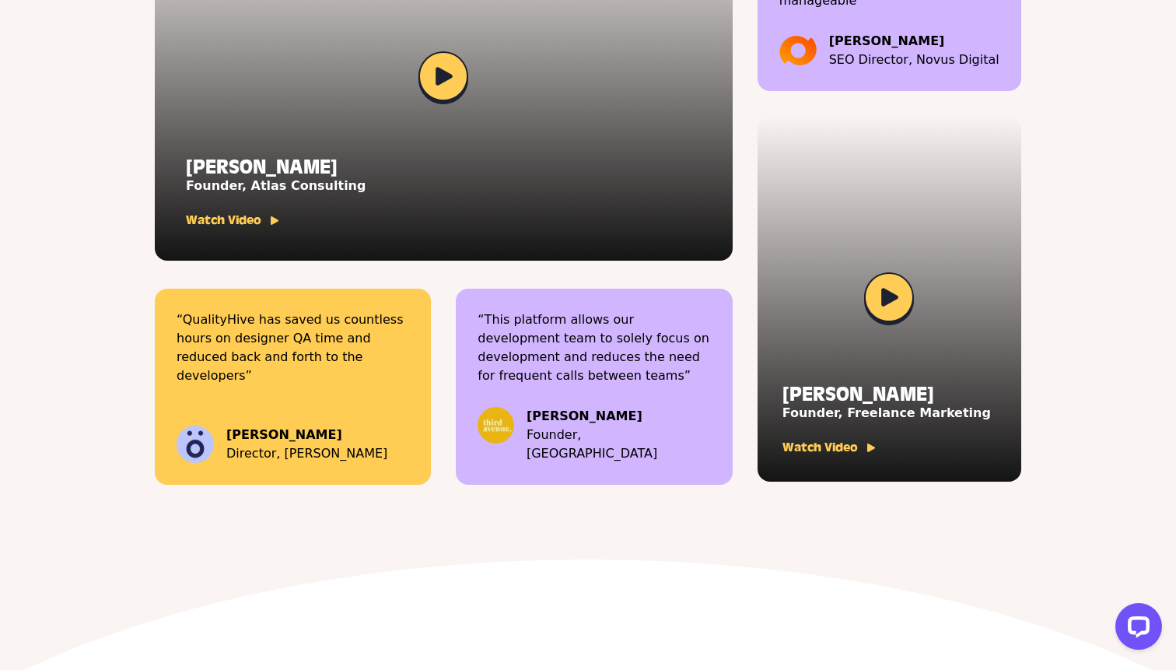
click at [609, 345] on p "“This platform allows our development team to solely focus on development and r…" at bounding box center [594, 347] width 233 height 75
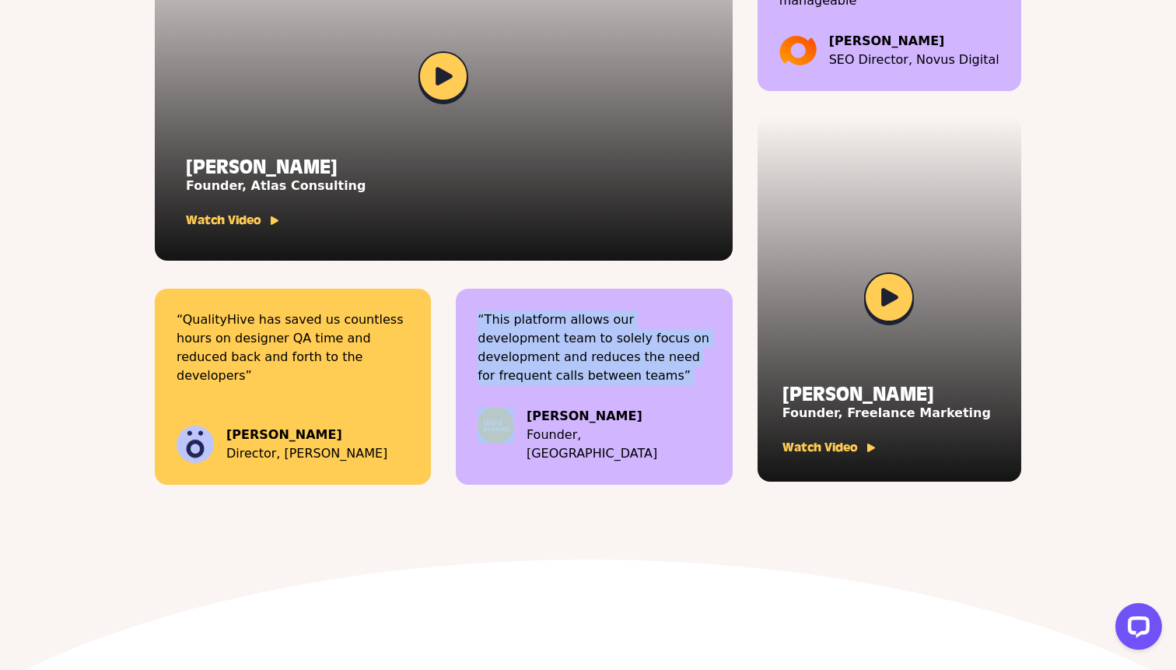
click at [609, 345] on p "“This platform allows our development team to solely focus on development and r…" at bounding box center [594, 347] width 233 height 75
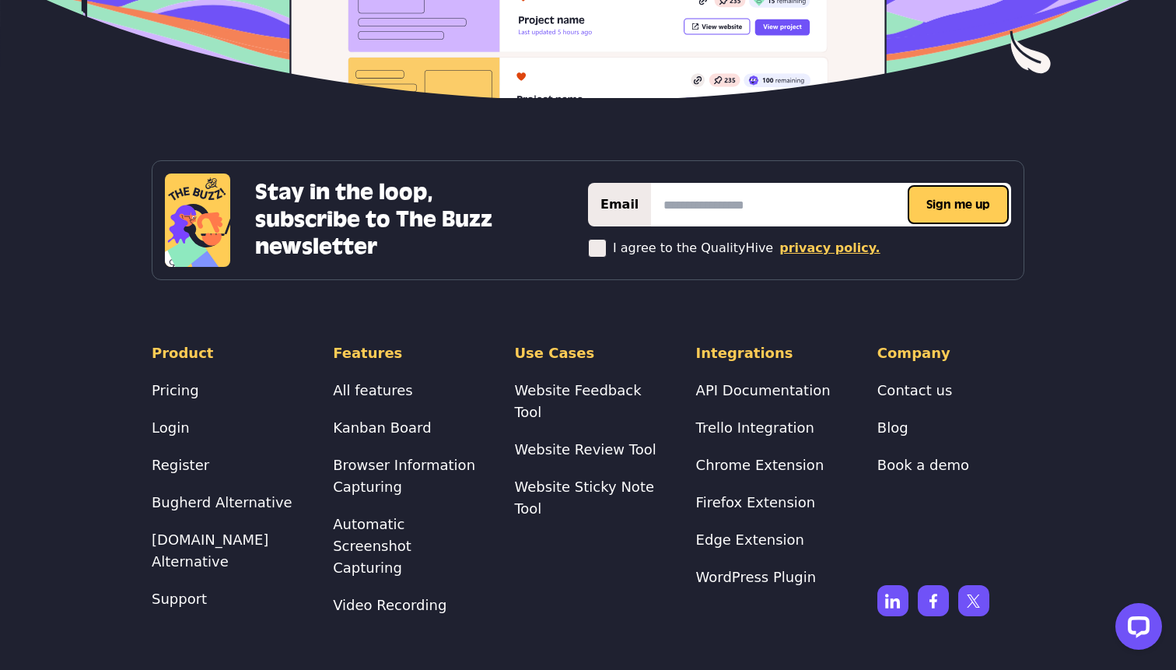
scroll to position [6884, 0]
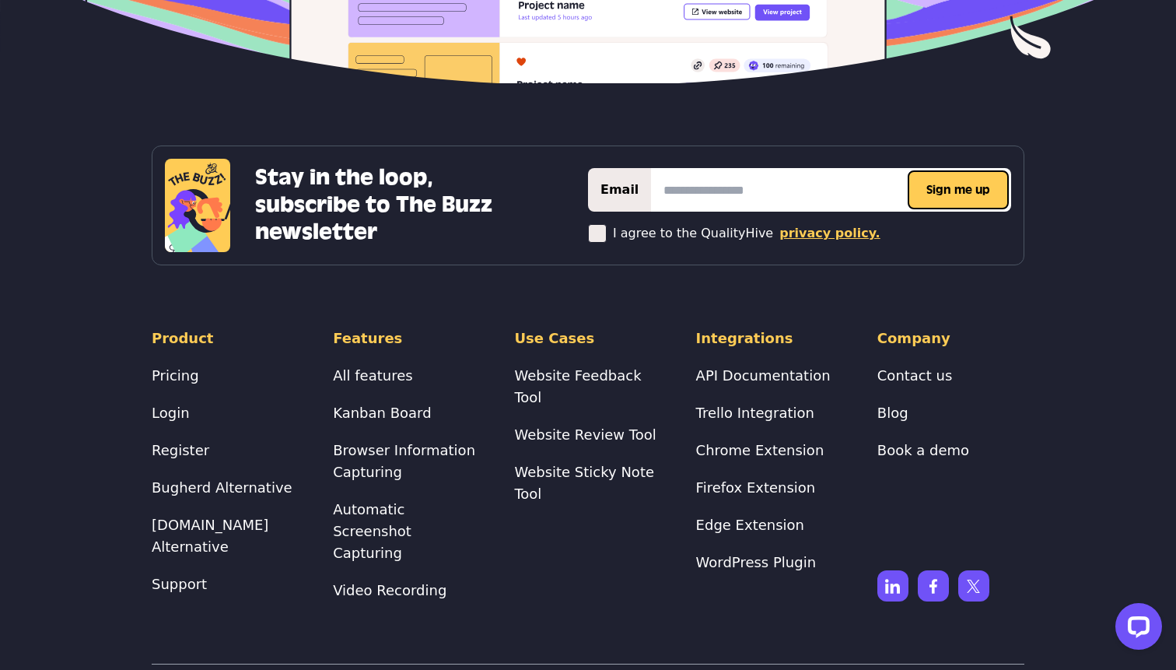
click at [418, 440] on li "Browser Information Capturing" at bounding box center [406, 462] width 147 height 44
click at [419, 442] on link "Browser Information Capturing" at bounding box center [404, 461] width 142 height 38
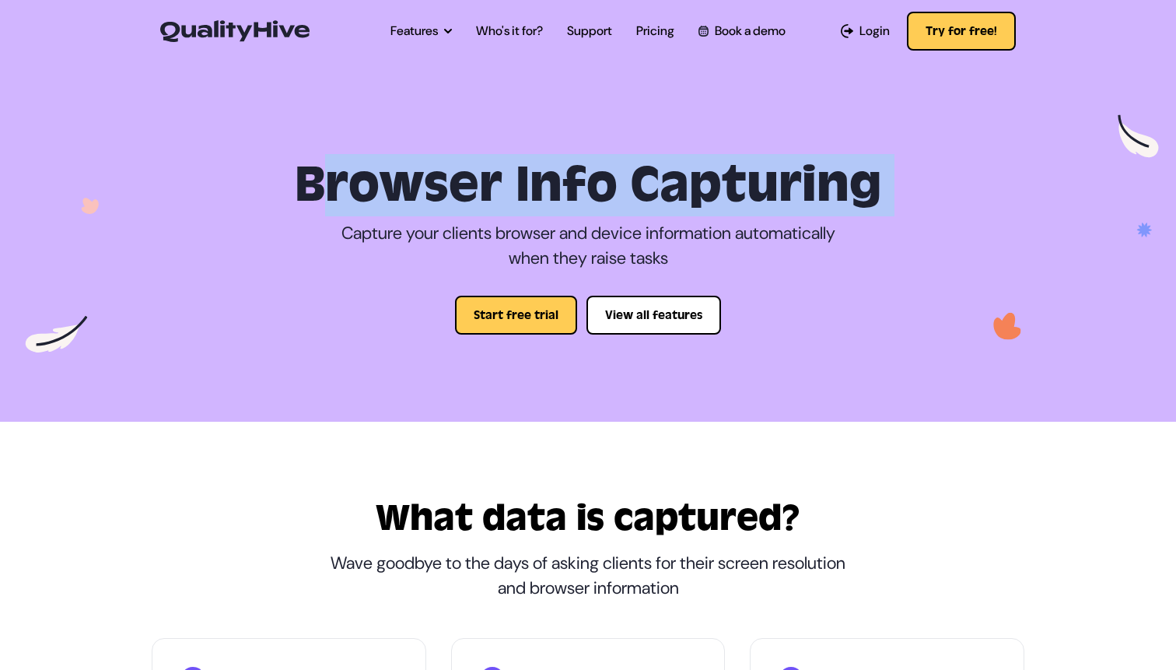
click at [626, 181] on h1 "Browser Info Capturing" at bounding box center [588, 185] width 847 height 59
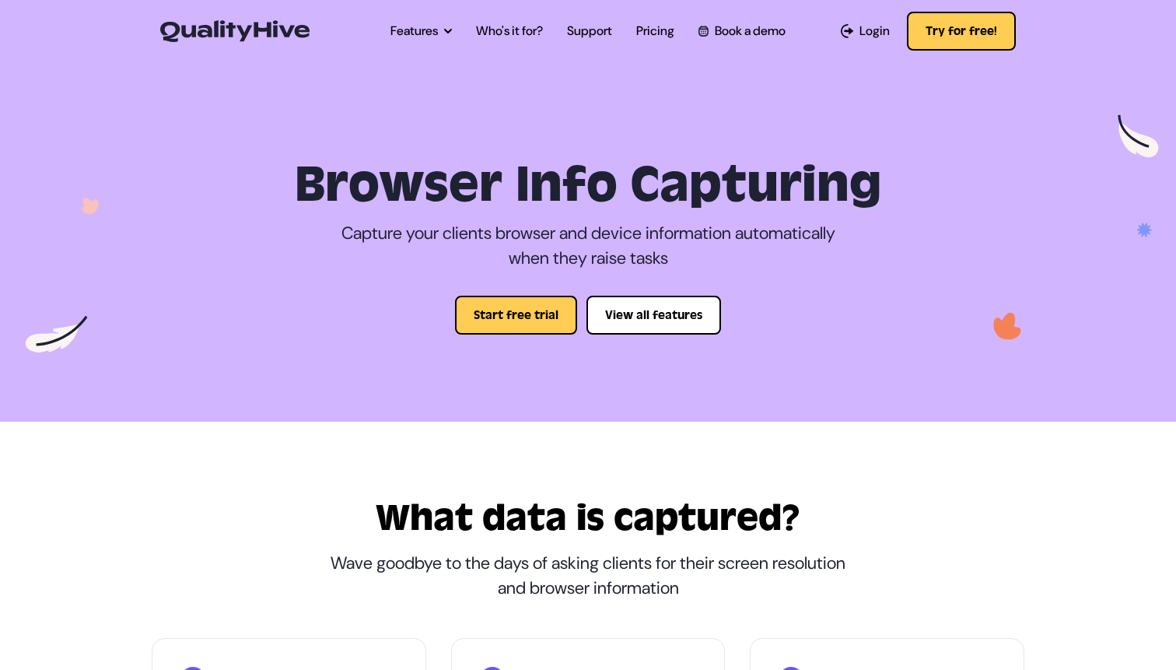
click at [626, 181] on h1 "Browser Info Capturing" at bounding box center [588, 185] width 847 height 59
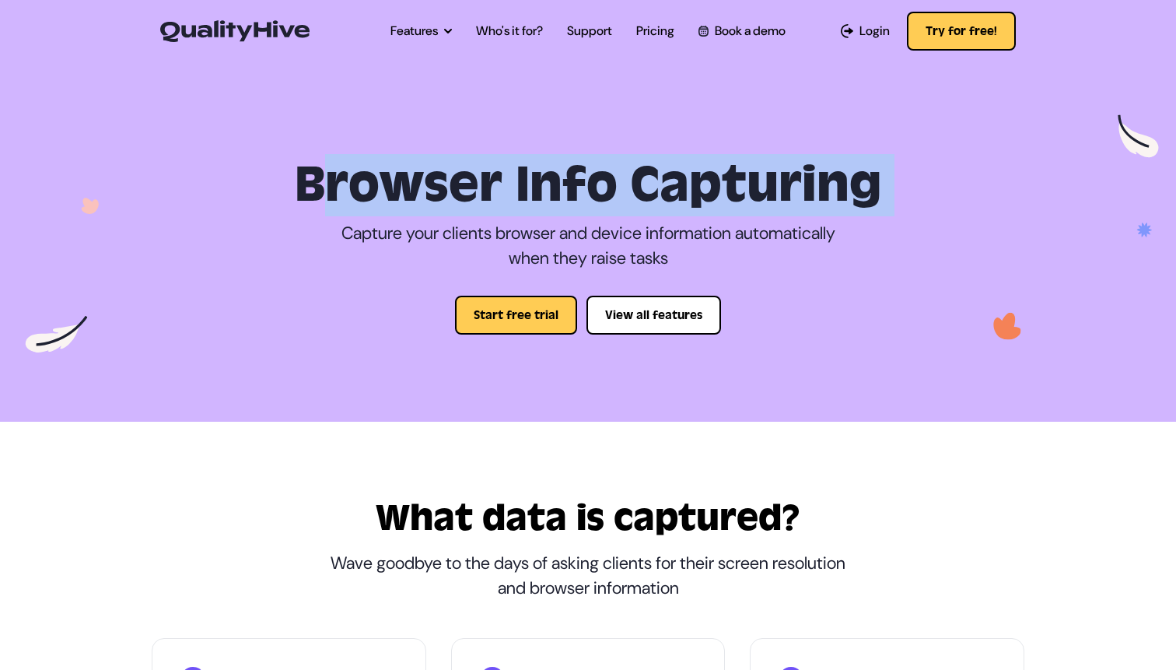
click at [626, 181] on h1 "Browser Info Capturing" at bounding box center [588, 185] width 847 height 59
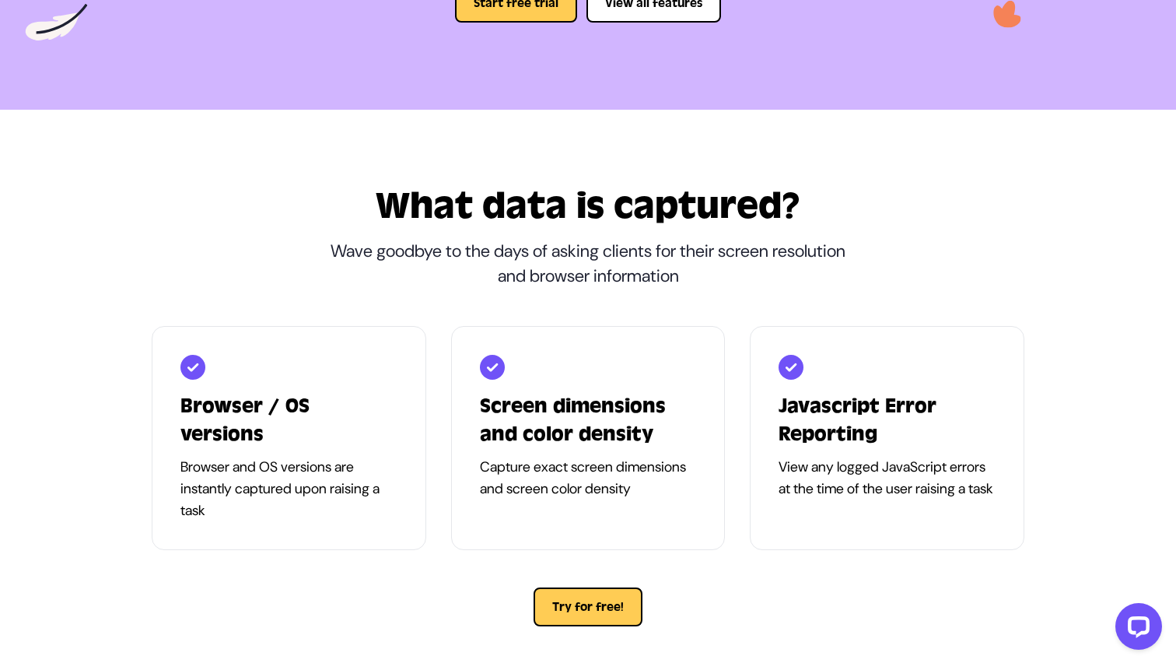
scroll to position [314, 0]
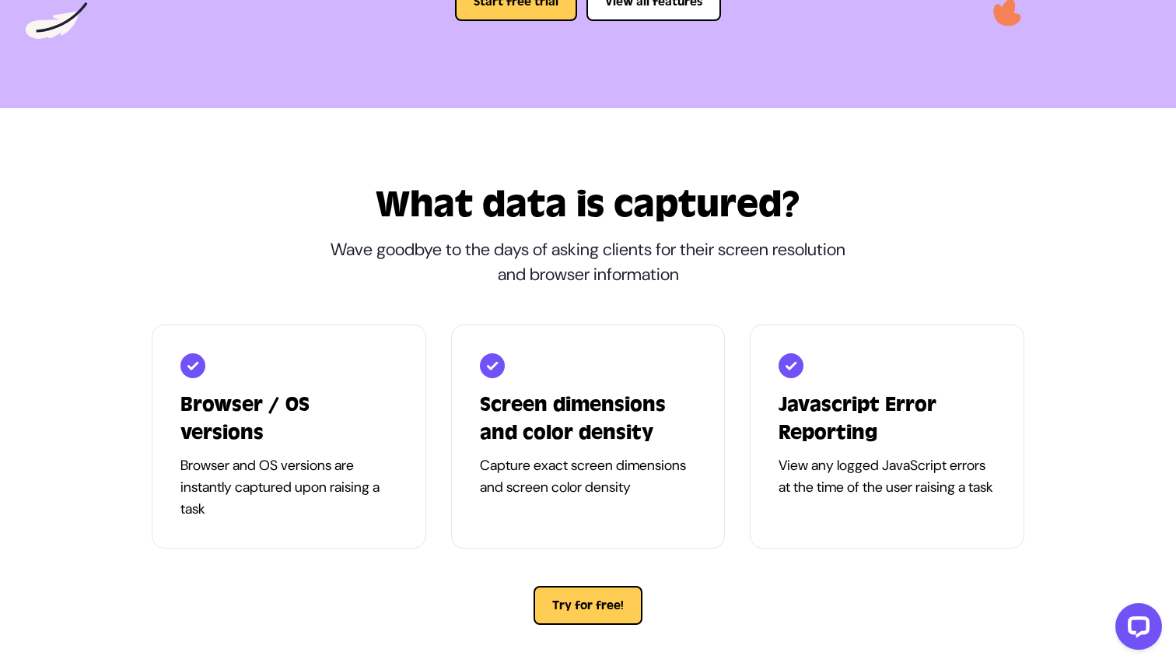
click at [597, 247] on p "Wave goodbye to the days of asking clients for their screen resolution and brow…" at bounding box center [588, 262] width 537 height 50
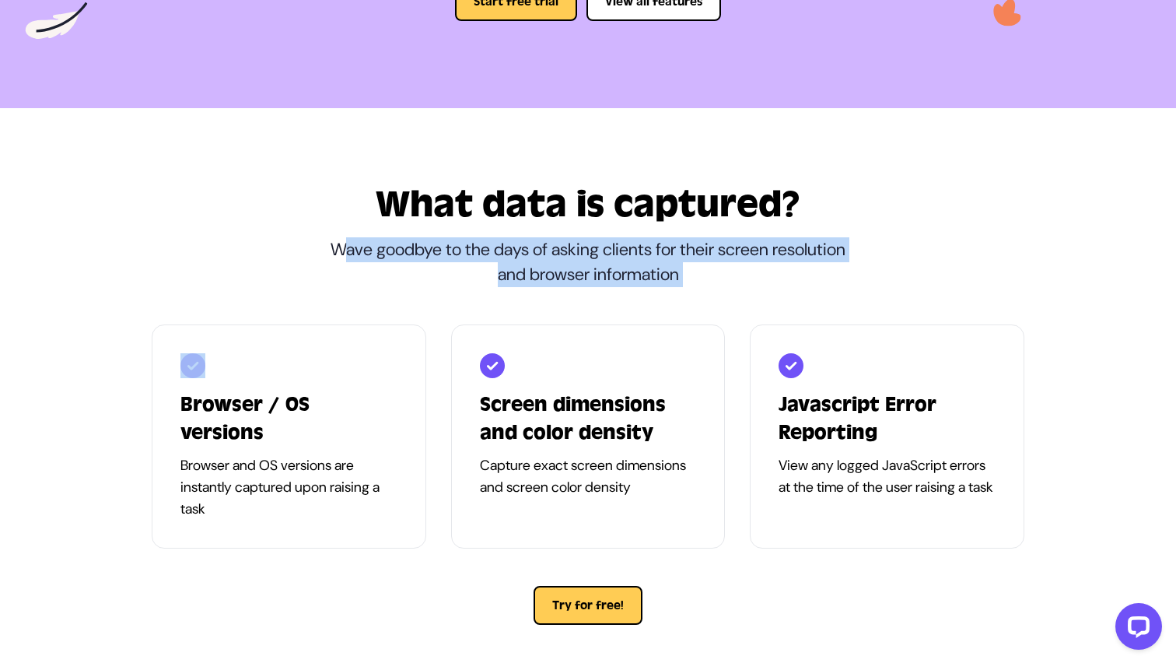
click at [597, 247] on p "Wave goodbye to the days of asking clients for their screen resolution and brow…" at bounding box center [588, 262] width 537 height 50
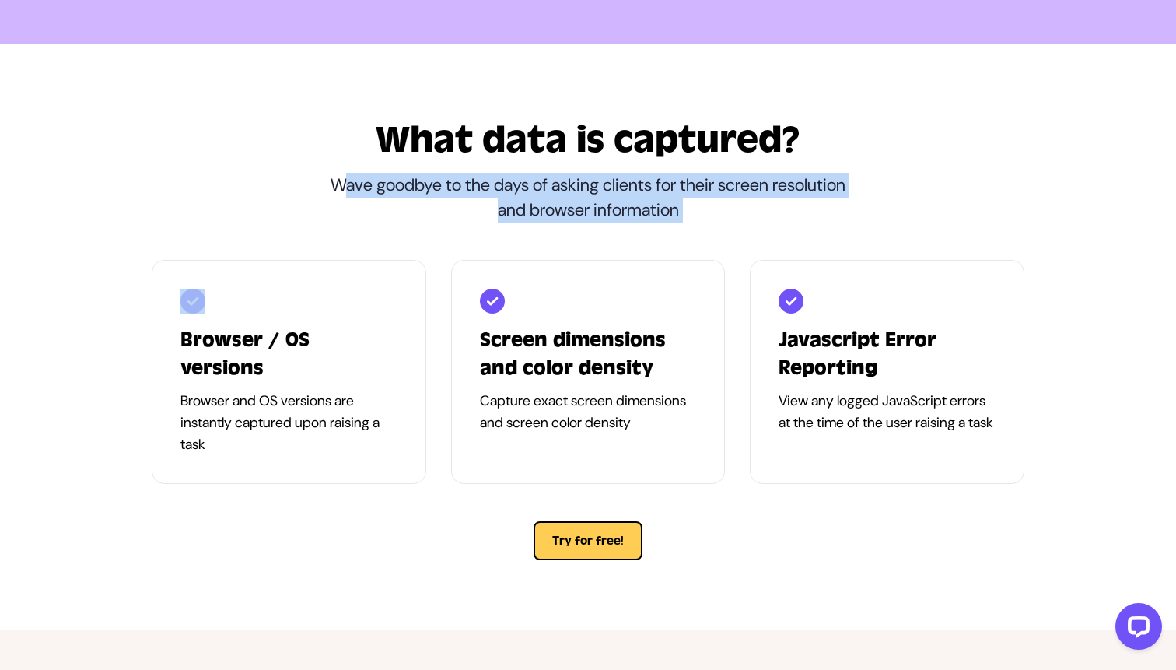
scroll to position [510, 0]
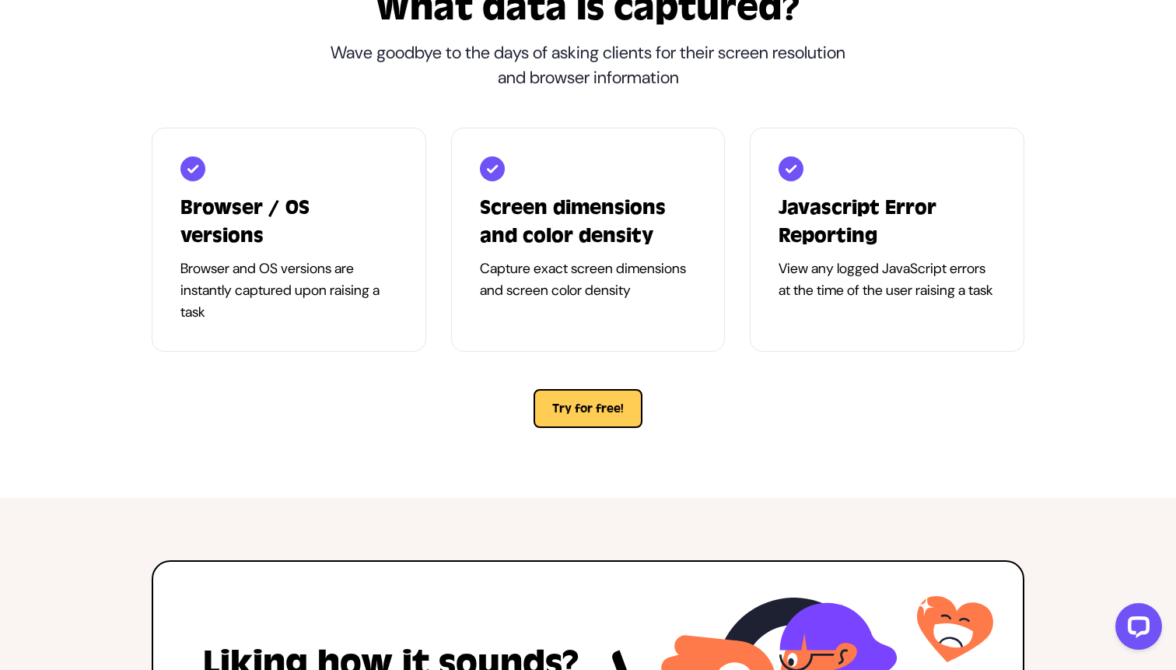
click at [597, 247] on h3 "Screen dimensions and color density" at bounding box center [588, 222] width 217 height 56
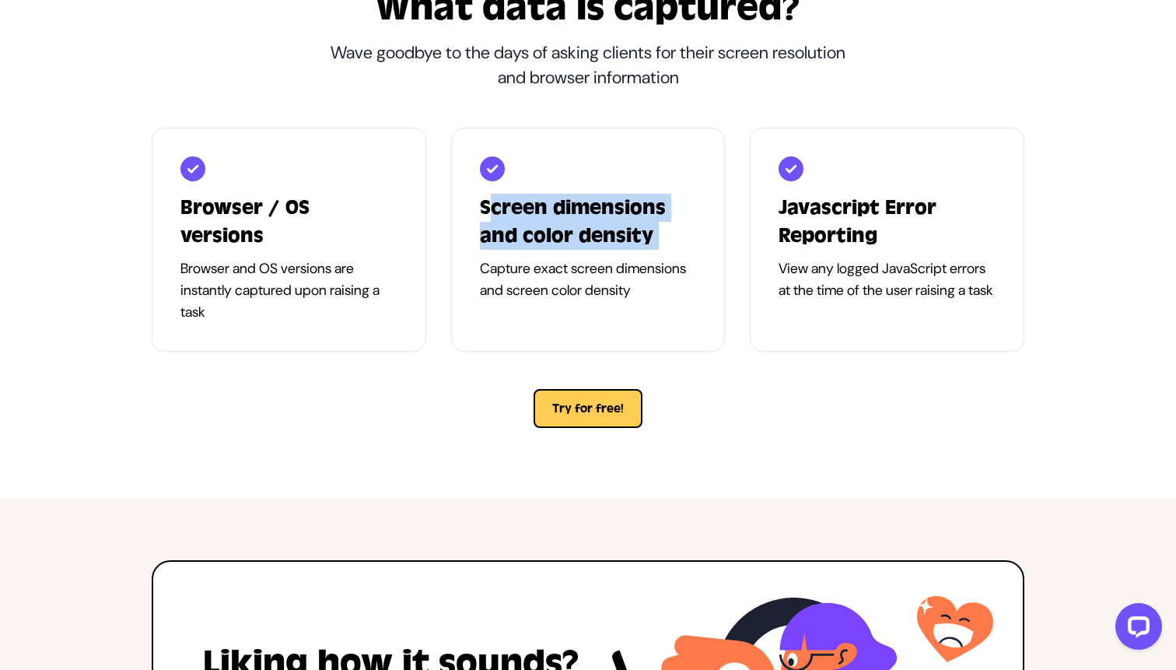
click at [597, 247] on h3 "Screen dimensions and color density" at bounding box center [588, 222] width 217 height 56
click at [603, 224] on h3 "Screen dimensions and color density" at bounding box center [588, 222] width 217 height 56
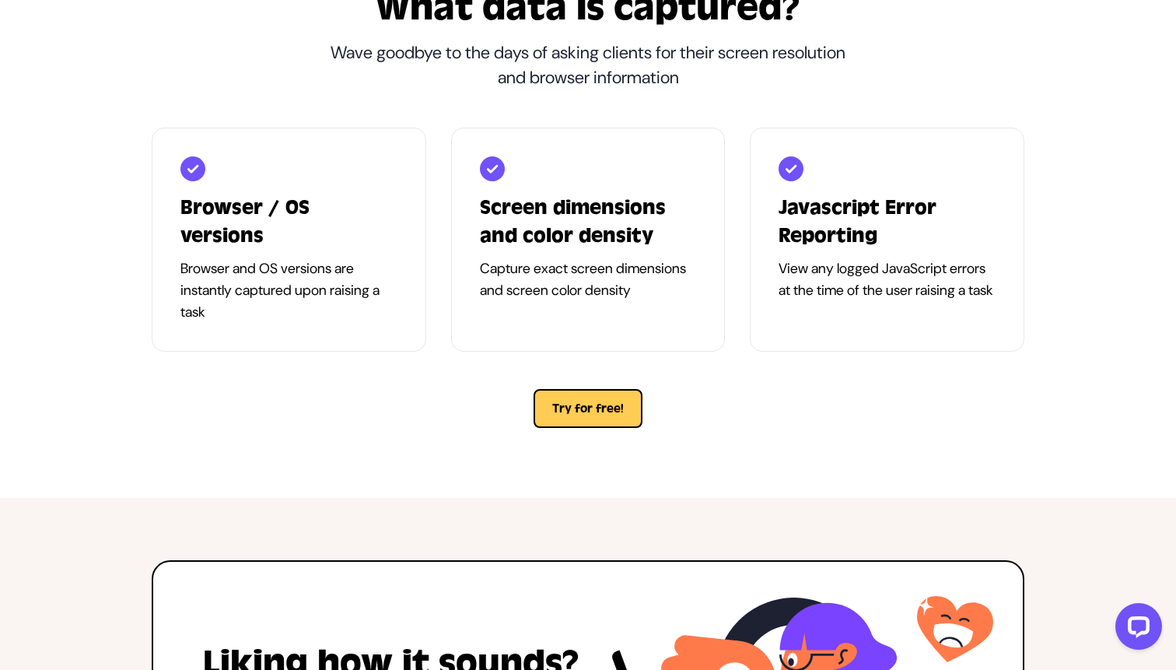
click at [603, 224] on h3 "Screen dimensions and color density" at bounding box center [588, 222] width 217 height 56
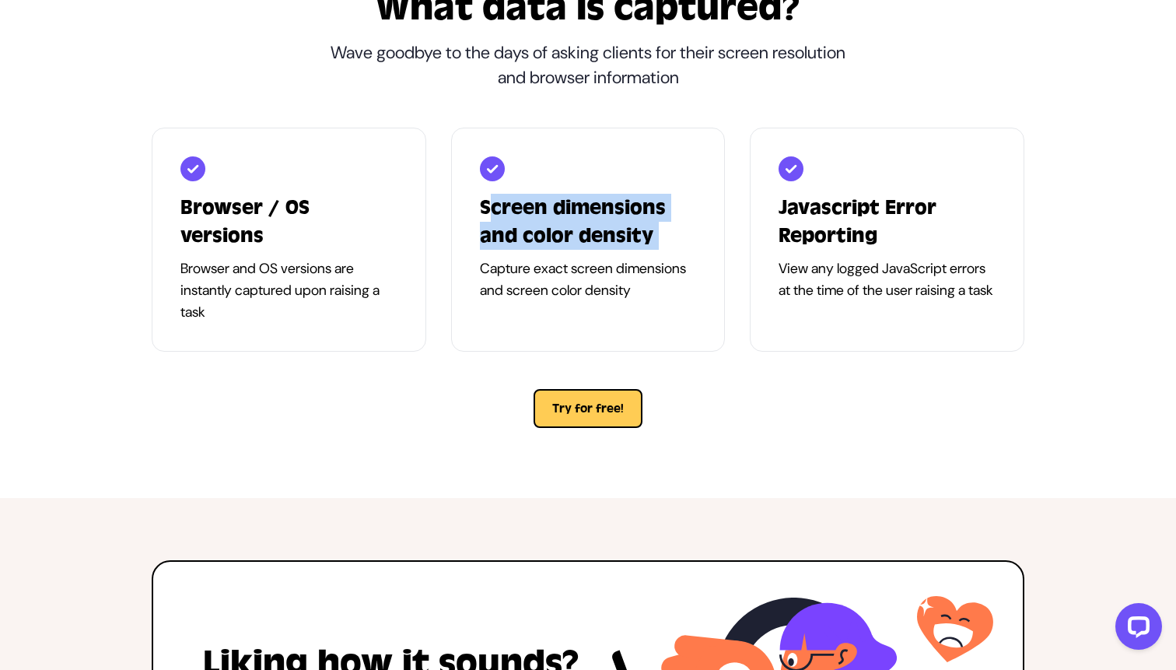
click at [603, 224] on h3 "Screen dimensions and color density" at bounding box center [588, 222] width 217 height 56
click at [606, 206] on h3 "Screen dimensions and color density" at bounding box center [588, 222] width 217 height 56
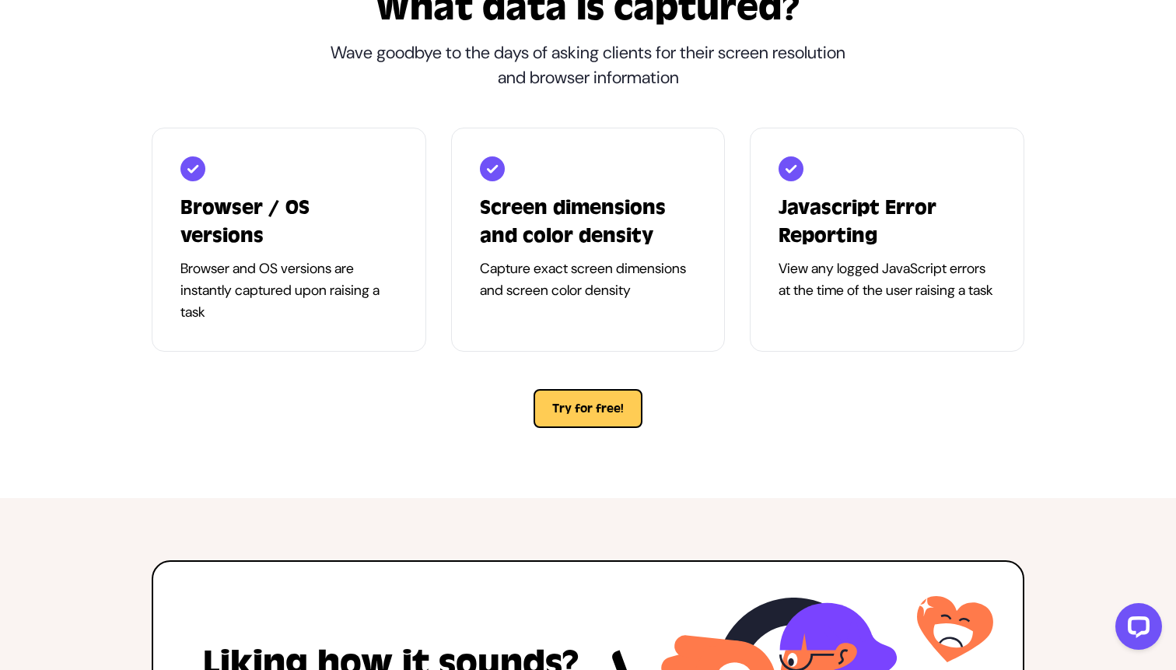
click at [596, 268] on p "Capture exact screen dimensions and screen color density" at bounding box center [588, 280] width 217 height 44
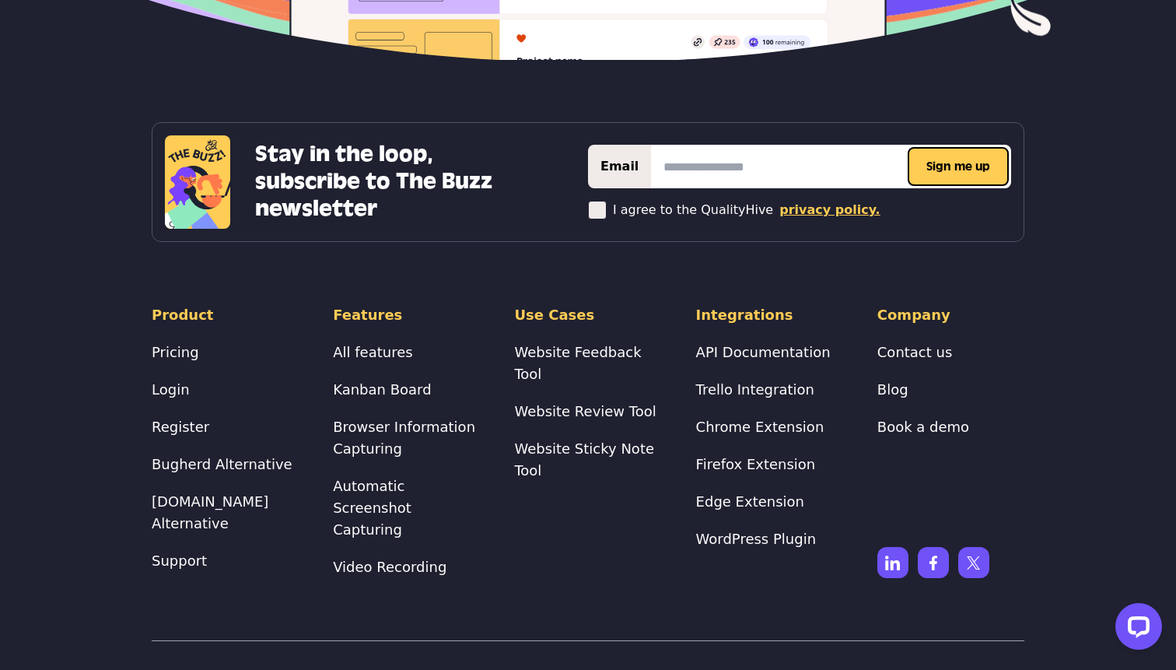
scroll to position [3820, 0]
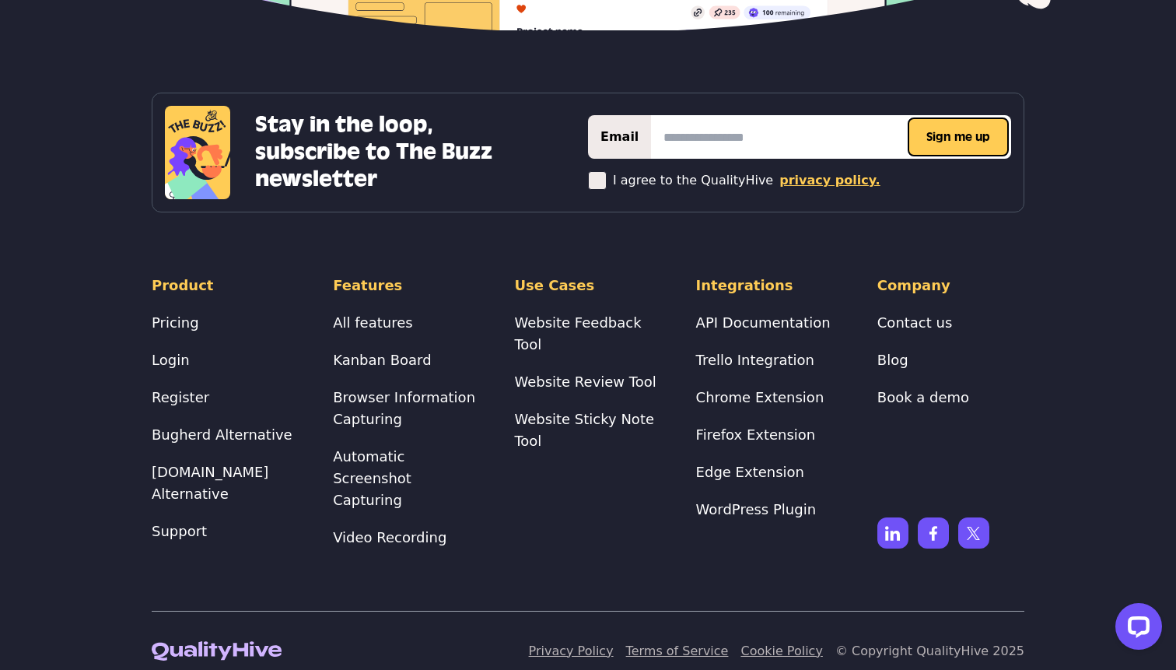
click at [592, 250] on div "Stay in the loop, subscribe to The Buzz newsletter Thanks for subscribing! We'l…" at bounding box center [588, 377] width 898 height 568
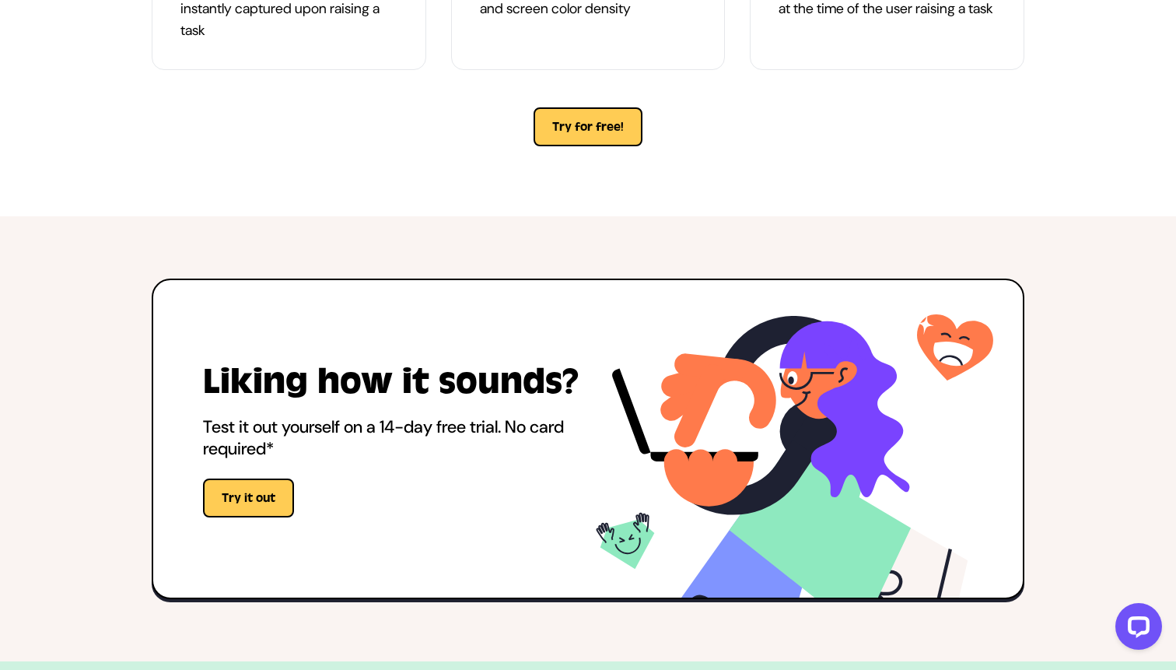
scroll to position [0, 0]
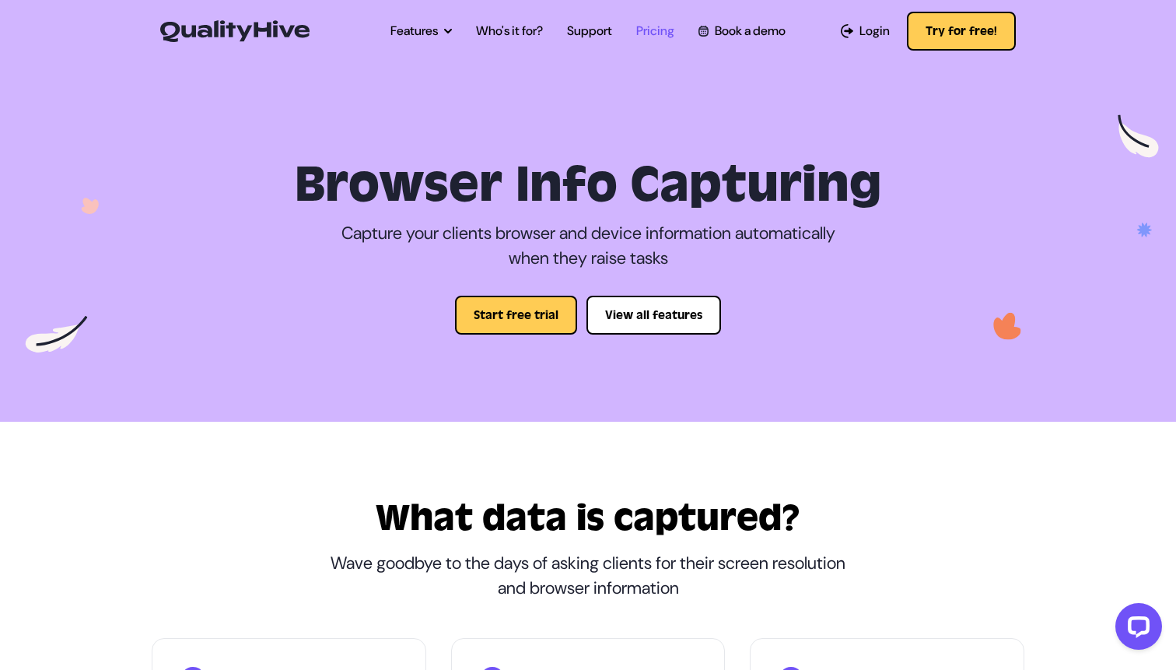
click at [659, 33] on link "Pricing" at bounding box center [655, 31] width 38 height 19
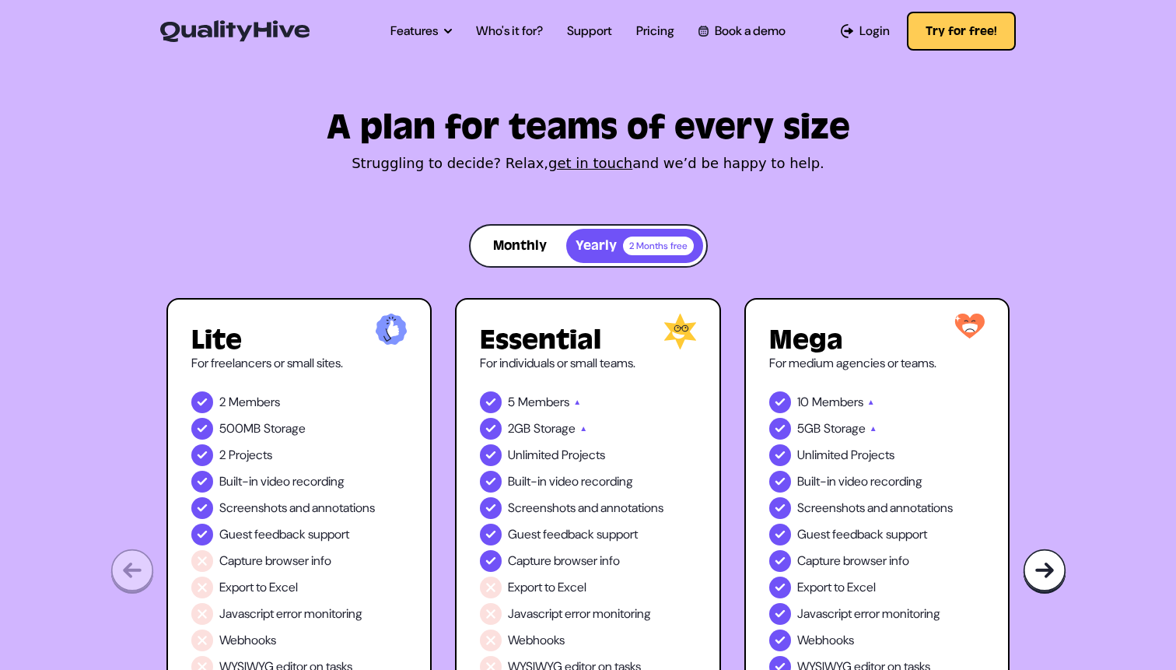
scroll to position [274, 0]
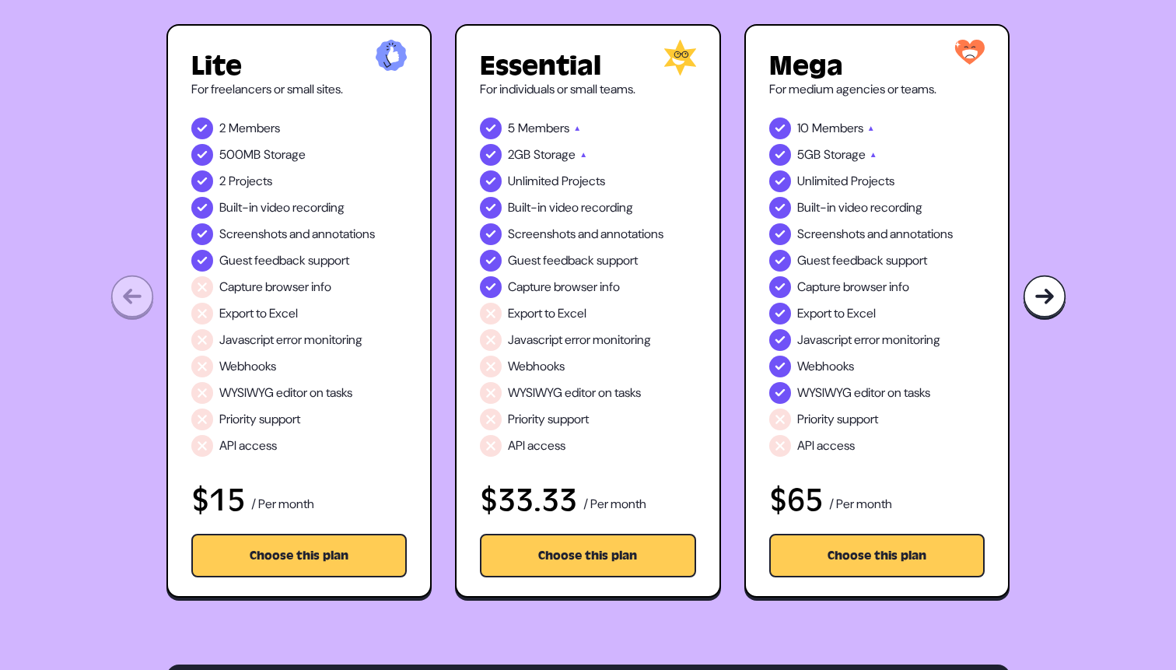
click at [270, 131] on span "Members" at bounding box center [254, 128] width 51 height 19
click at [253, 129] on span "Members" at bounding box center [254, 128] width 51 height 19
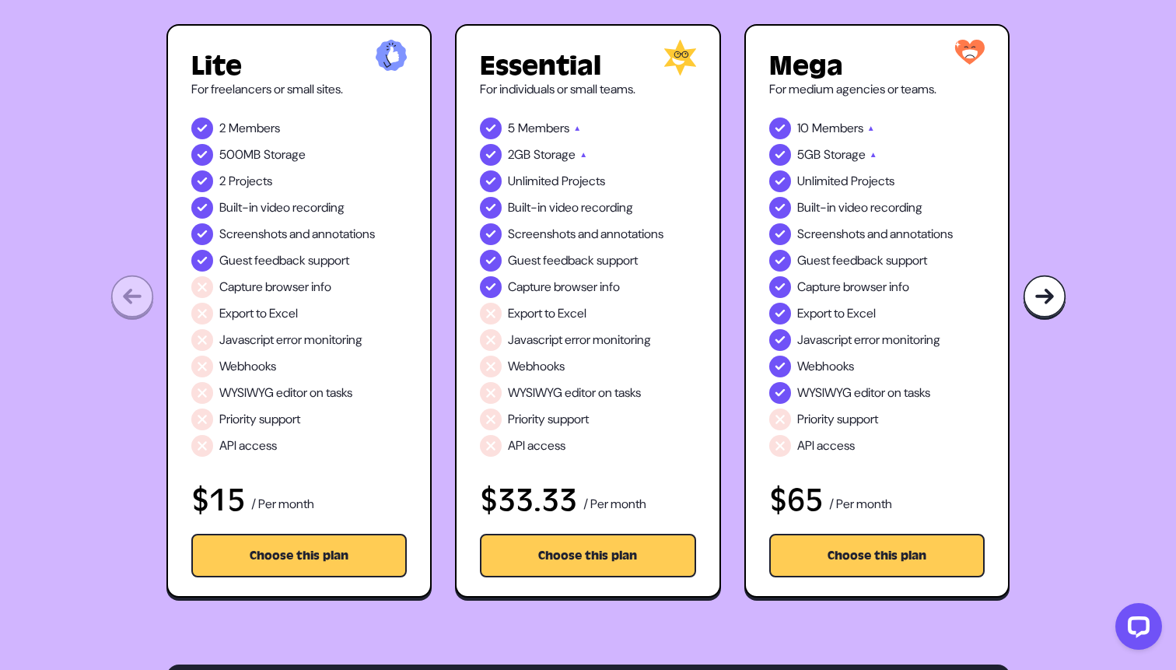
click at [253, 129] on span "Members" at bounding box center [254, 128] width 51 height 19
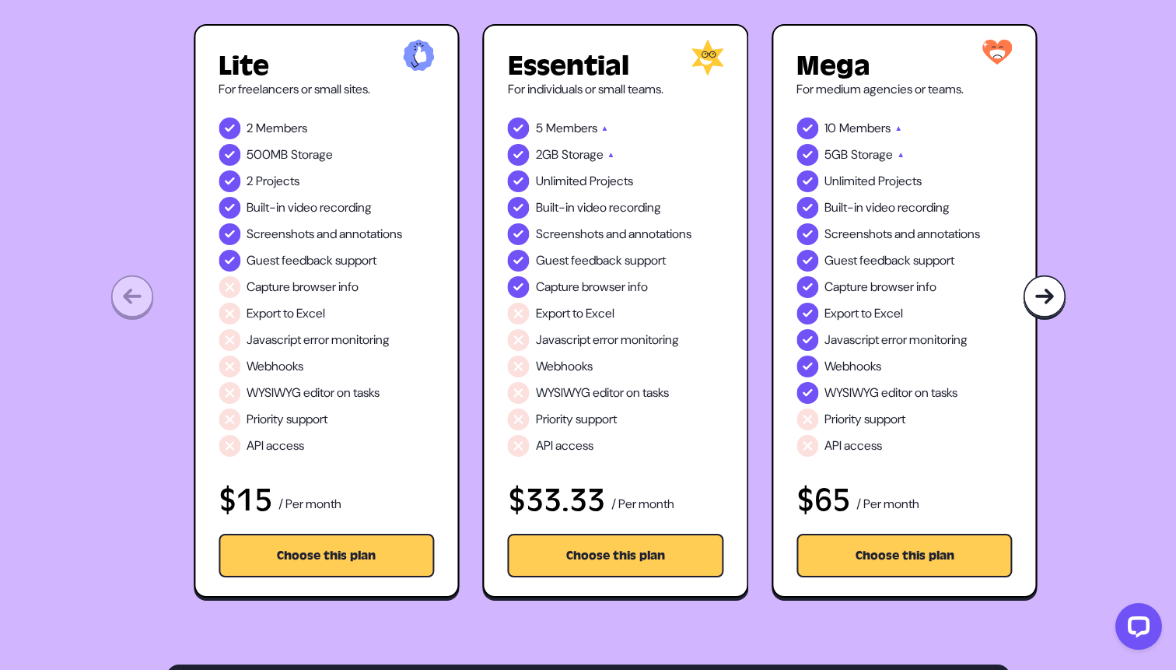
click at [341, 88] on p "For freelancers or small sites." at bounding box center [327, 89] width 216 height 19
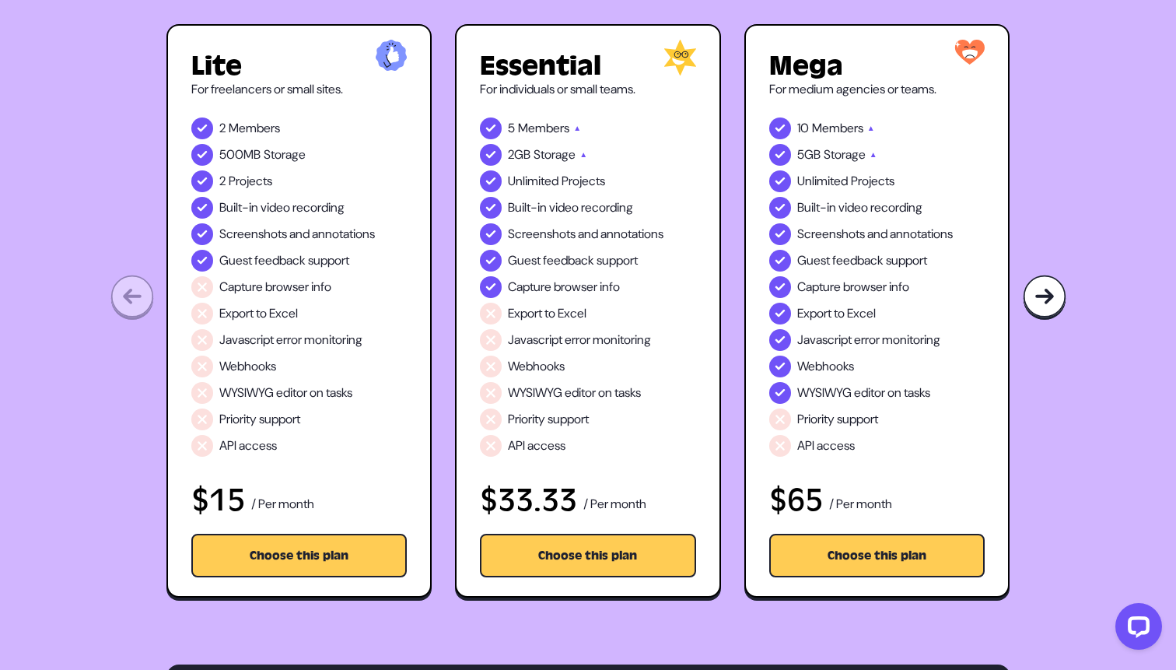
click at [265, 186] on span "Projects" at bounding box center [251, 181] width 44 height 19
click at [272, 205] on span "Built-in video recording" at bounding box center [281, 207] width 125 height 19
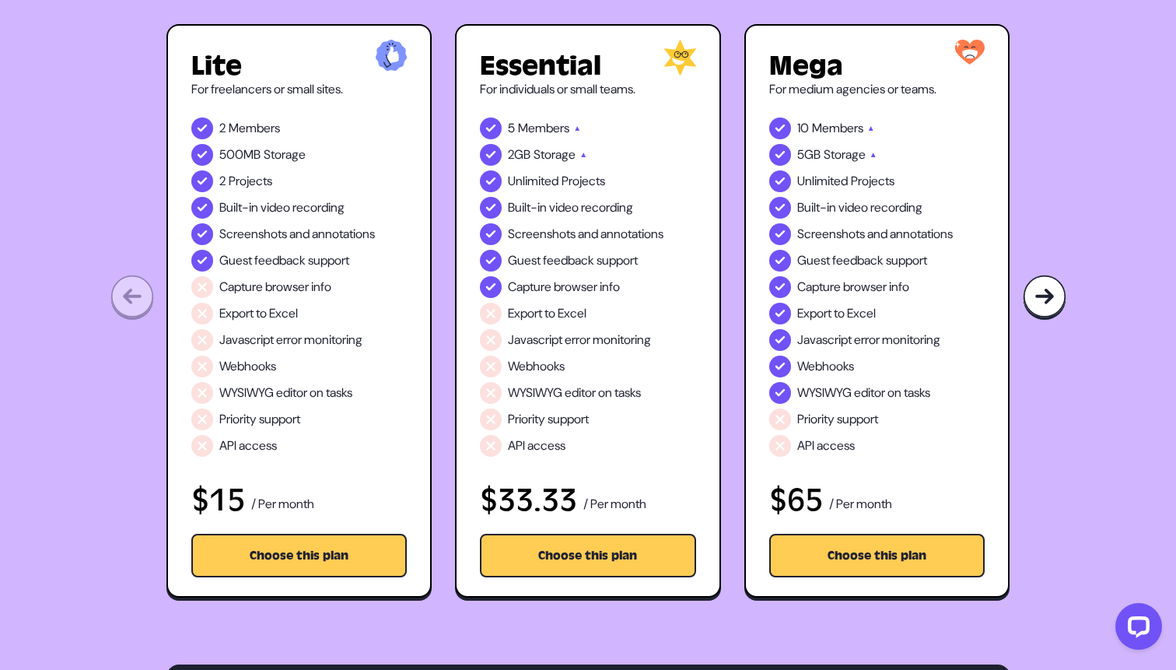
click at [281, 256] on span "Guest feedback support" at bounding box center [284, 260] width 130 height 19
click at [279, 293] on span "Capture browser info" at bounding box center [275, 287] width 112 height 19
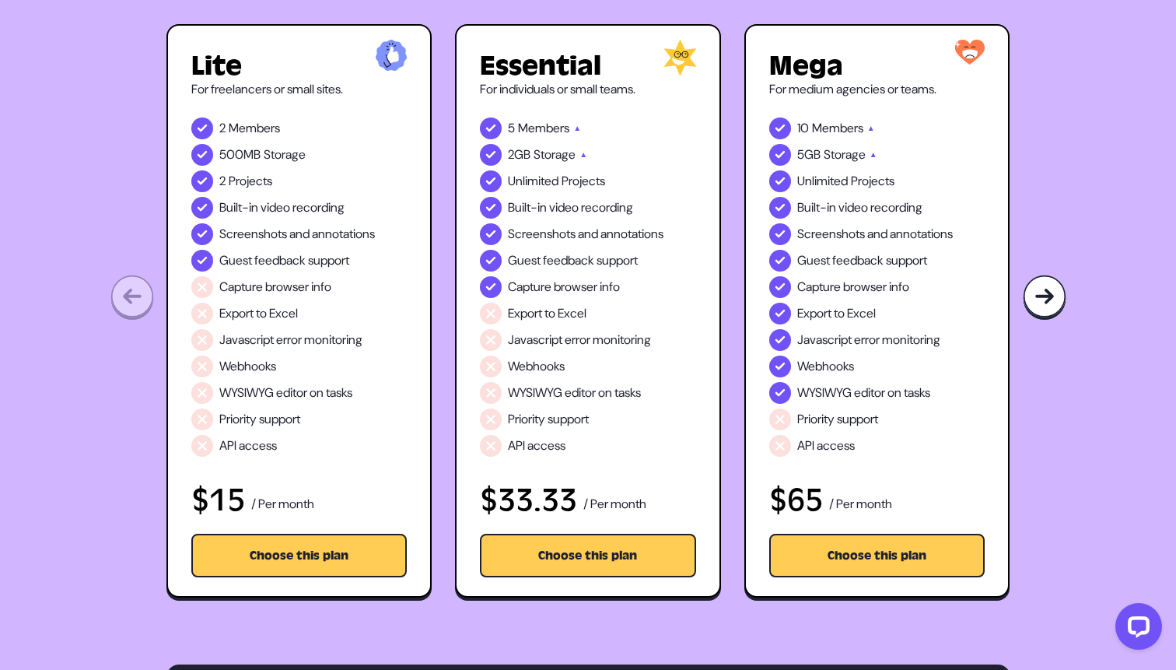
click at [281, 326] on ul "2 Members 500MB Storage 2 Projects Built-in video recording Screenshots and ann…" at bounding box center [299, 286] width 216 height 339
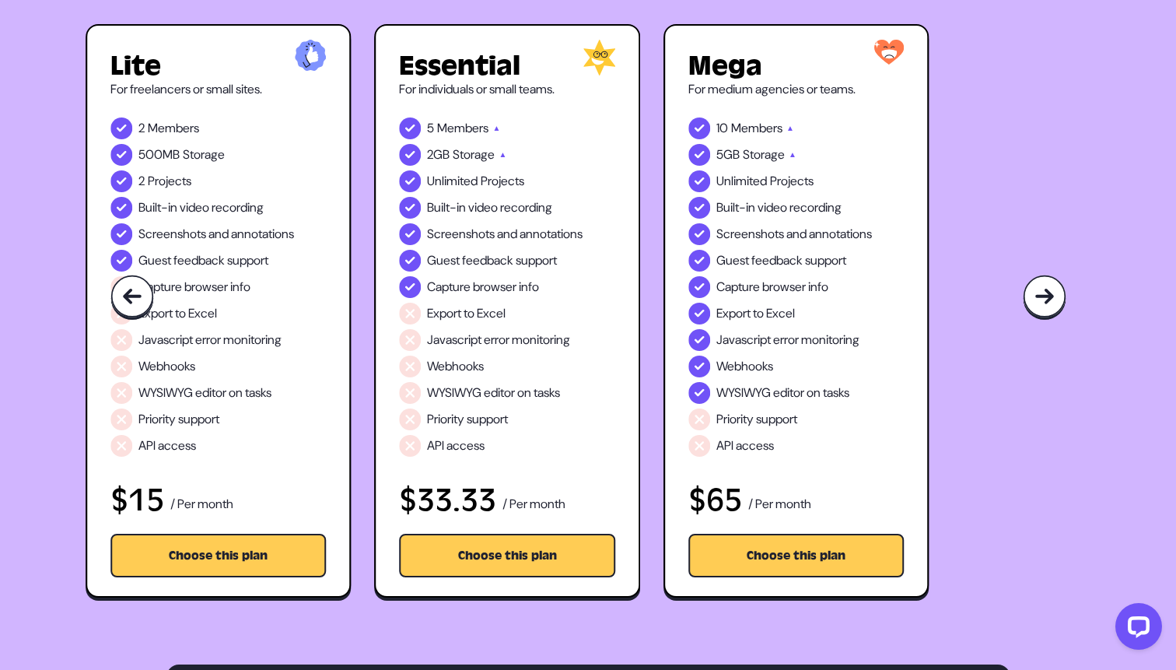
click at [499, 154] on p "2GB Storage ▲" at bounding box center [466, 154] width 79 height 19
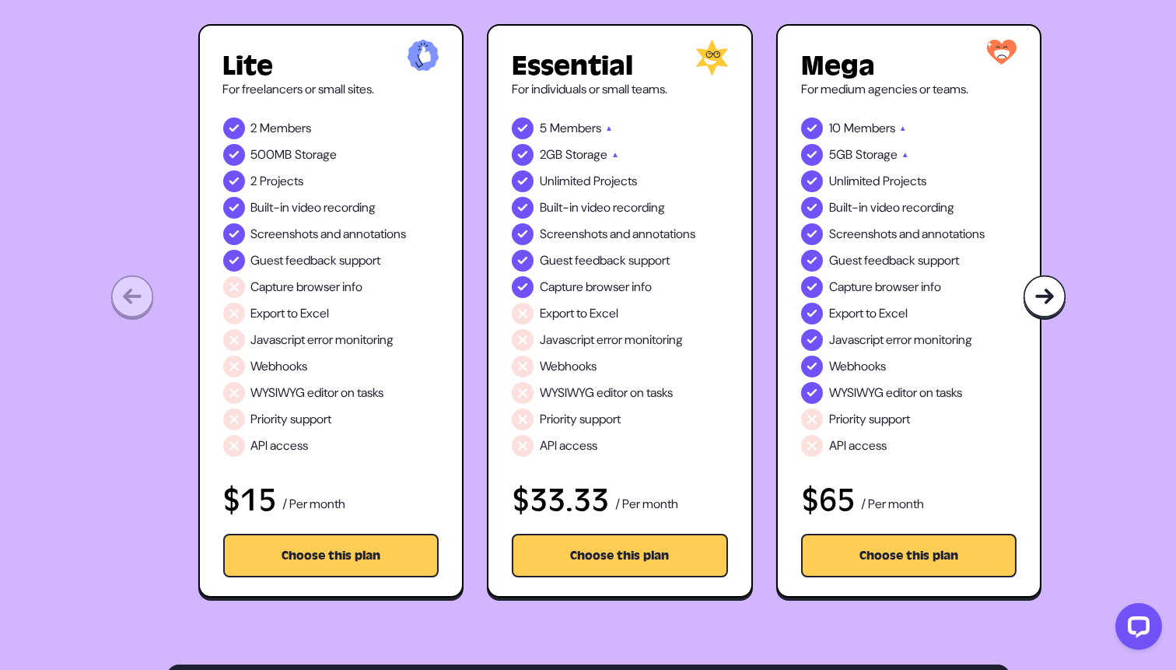
click at [914, 103] on div "Mega For medium agencies or teams. 10 Members ▲ 5GB Storage ▲ Unlimited Project…" at bounding box center [910, 310] width 266 height 573
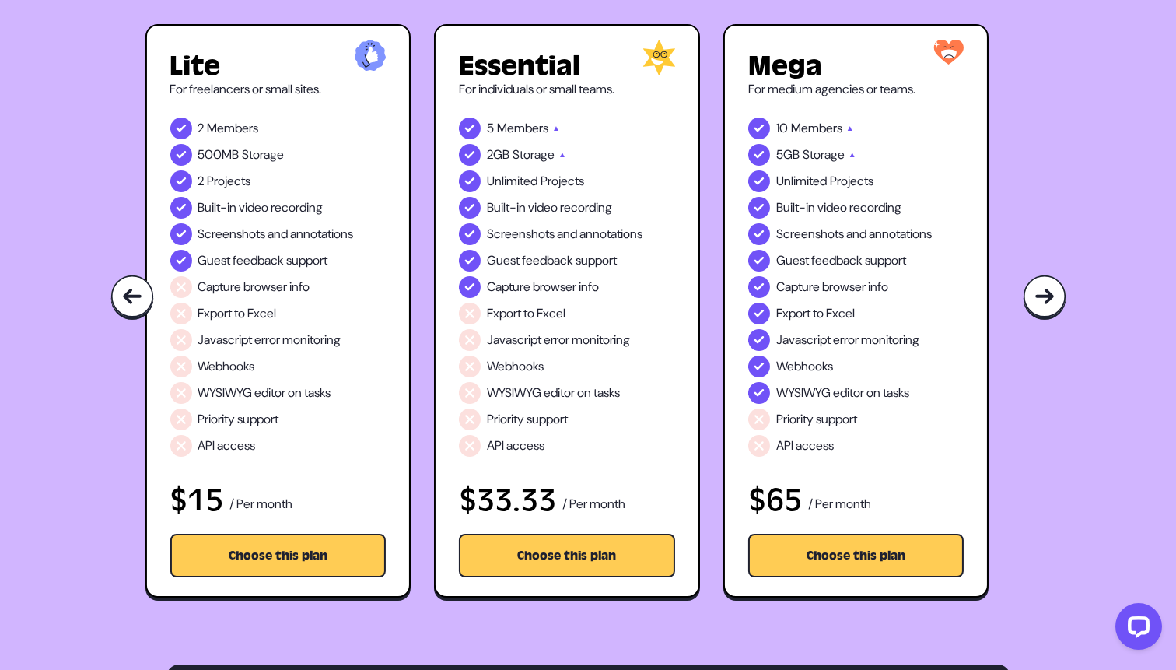
click at [808, 154] on span "Storage" at bounding box center [824, 154] width 42 height 19
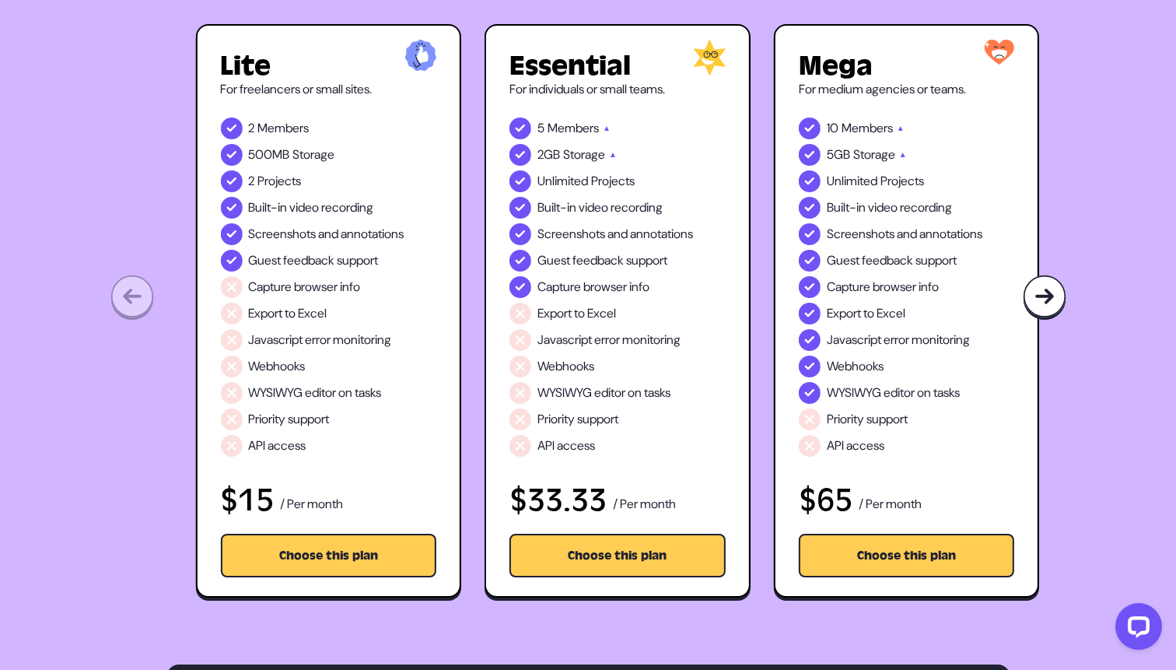
click at [868, 210] on span "Built-in video recording" at bounding box center [889, 207] width 125 height 19
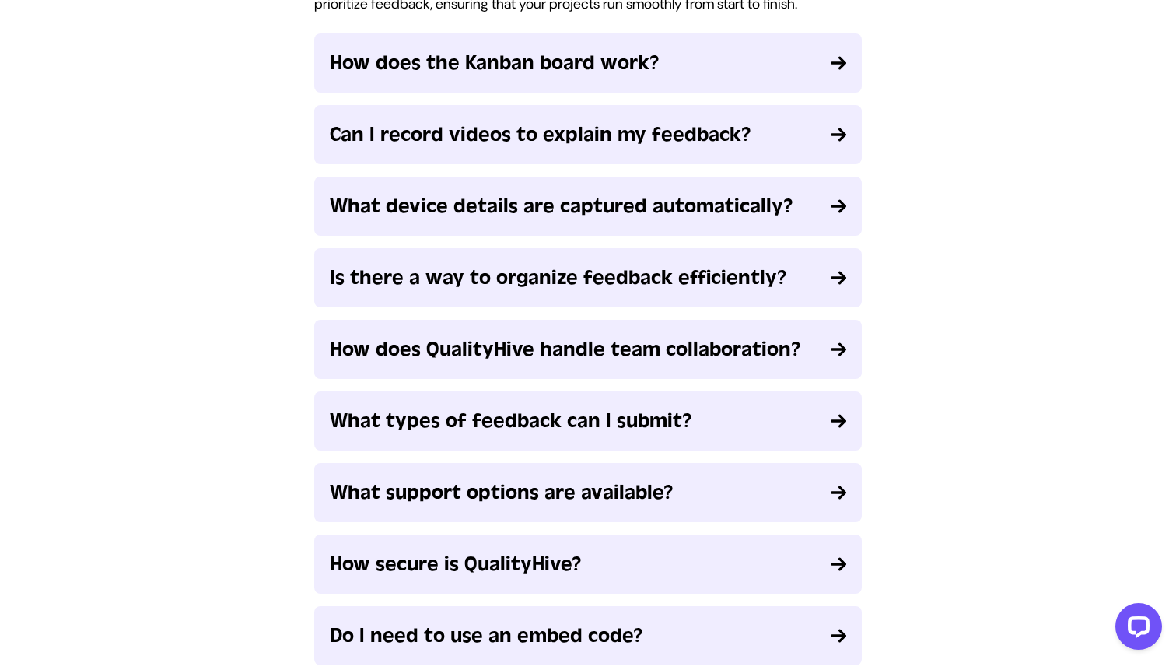
scroll to position [2035, 0]
